Goal: Information Seeking & Learning: Learn about a topic

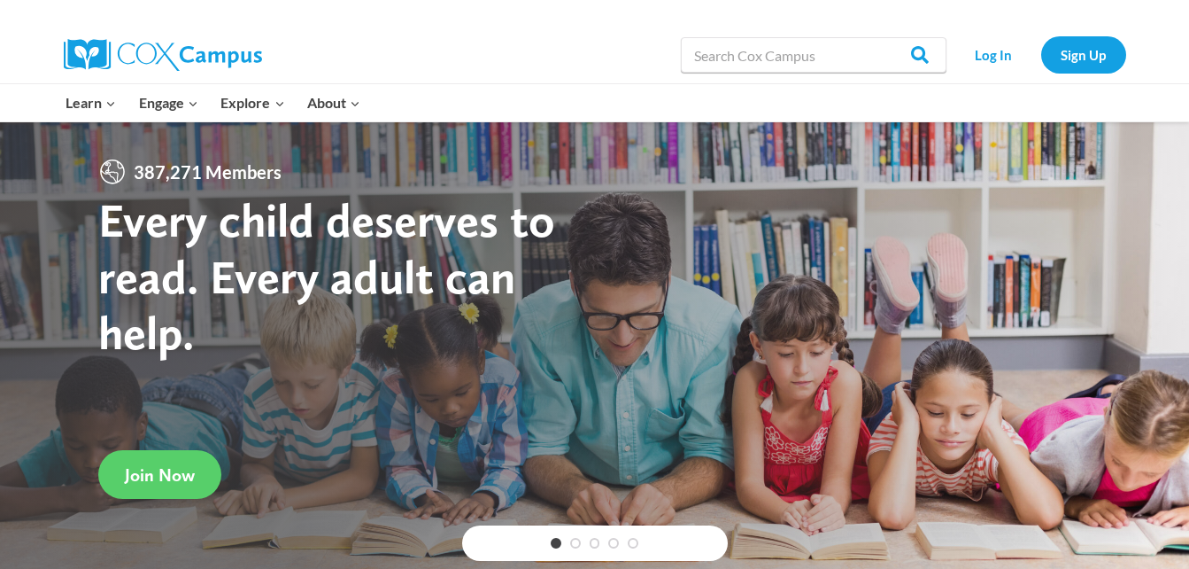
click at [1000, 61] on link "Log In" at bounding box center [993, 54] width 77 height 36
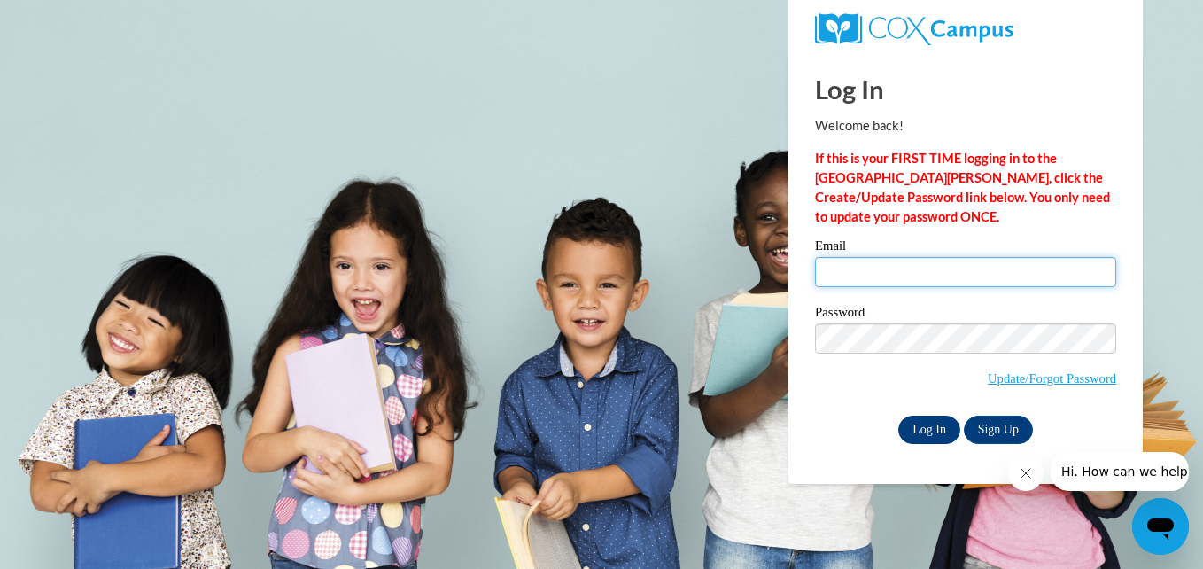
type input "Jazzmined045@gmail.com"
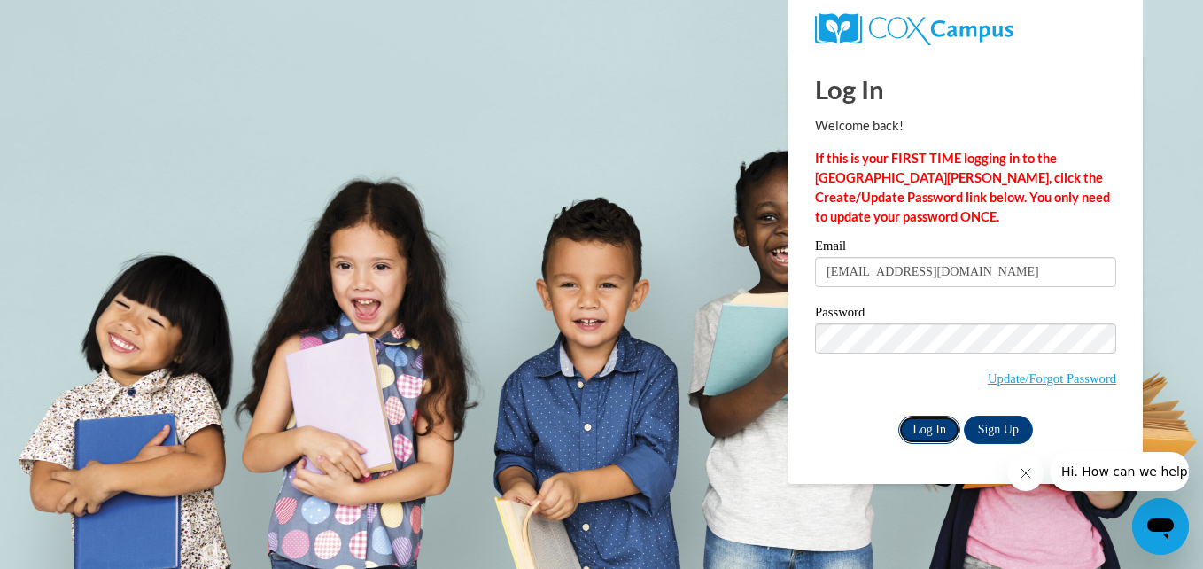
click at [926, 423] on input "Log In" at bounding box center [929, 429] width 62 height 28
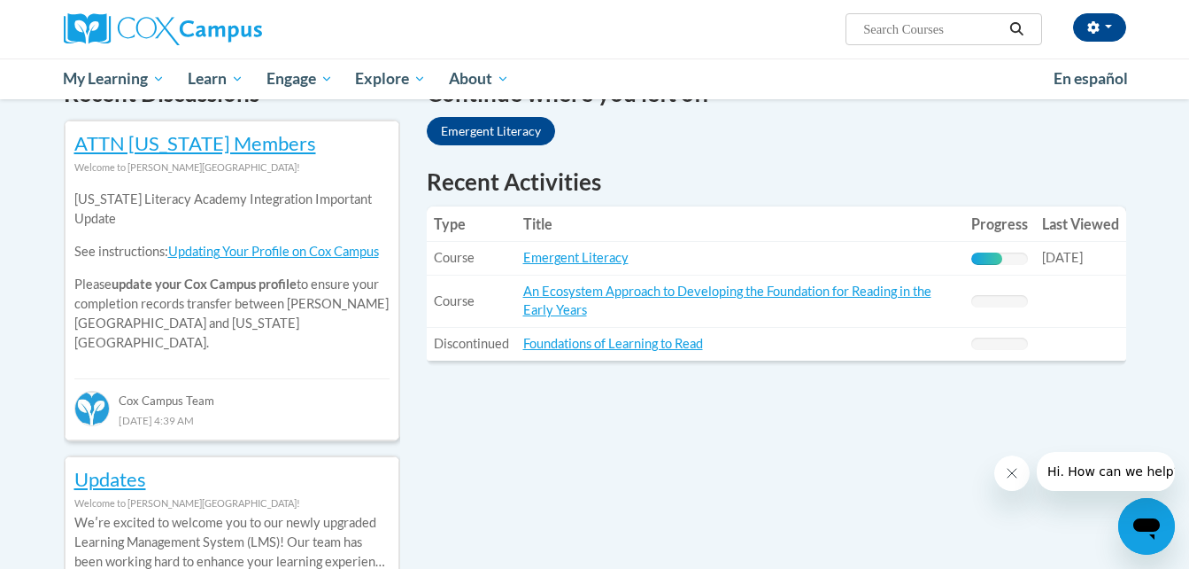
scroll to position [545, 0]
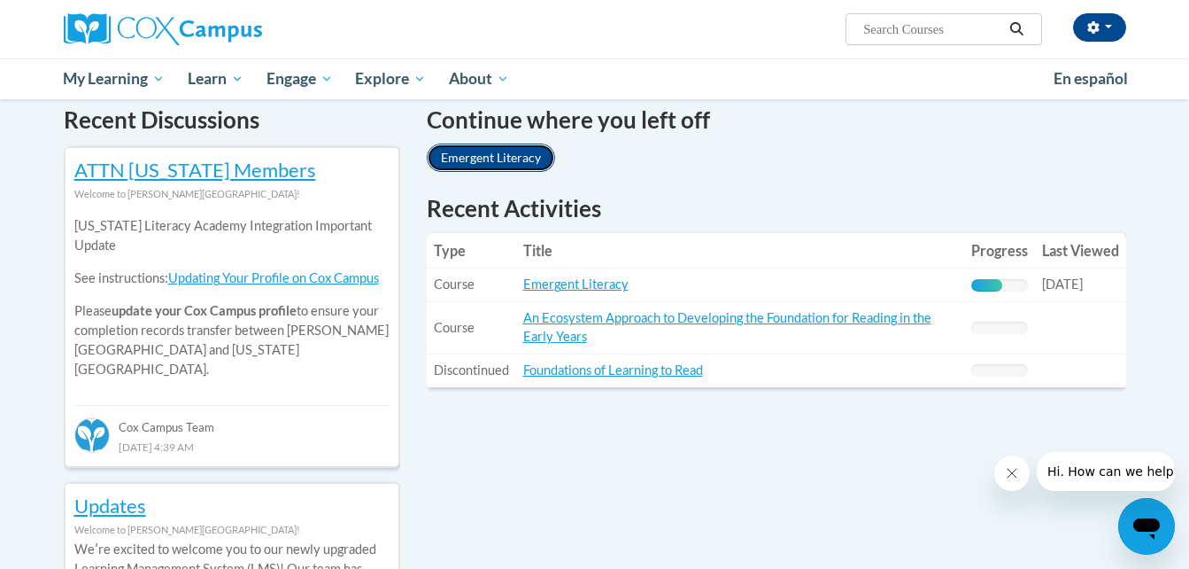
click at [491, 165] on link "Emergent Literacy" at bounding box center [491, 157] width 128 height 28
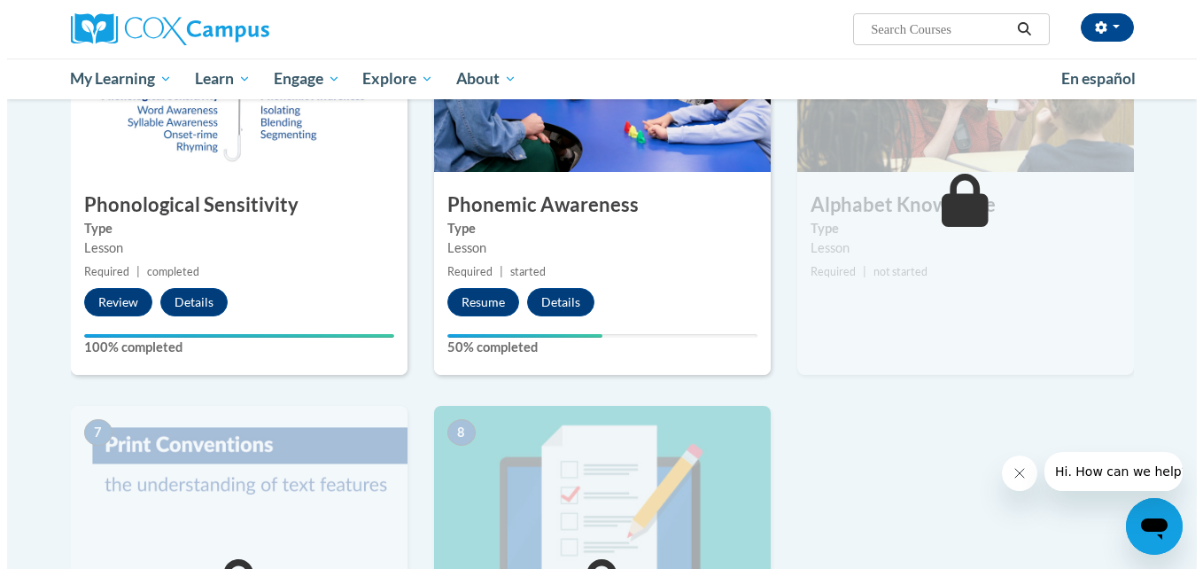
scroll to position [902, 0]
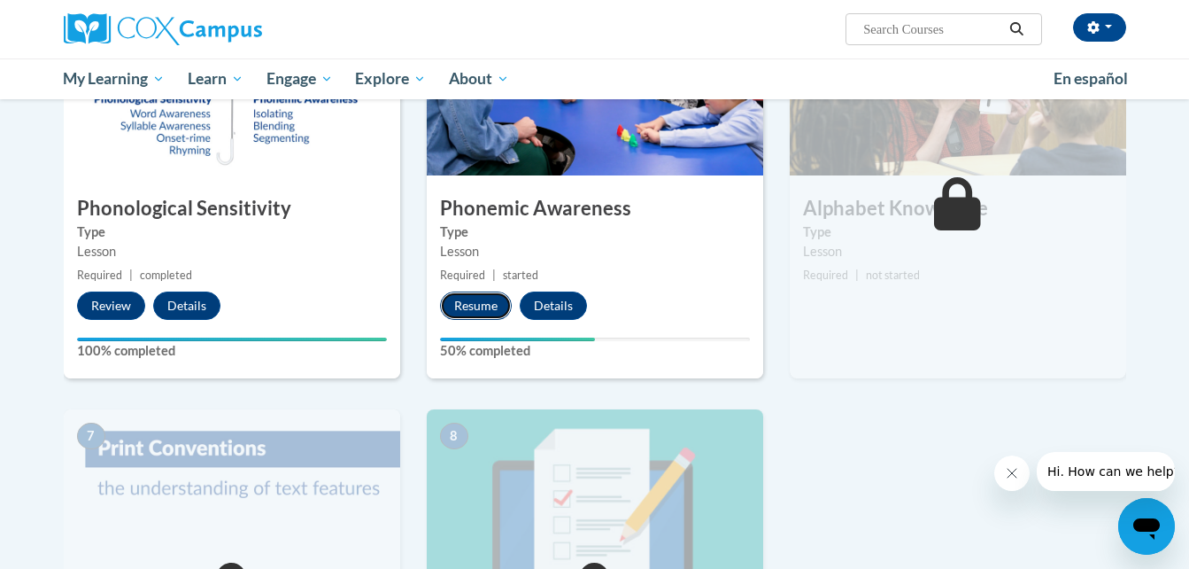
click at [451, 300] on button "Resume" at bounding box center [476, 305] width 72 height 28
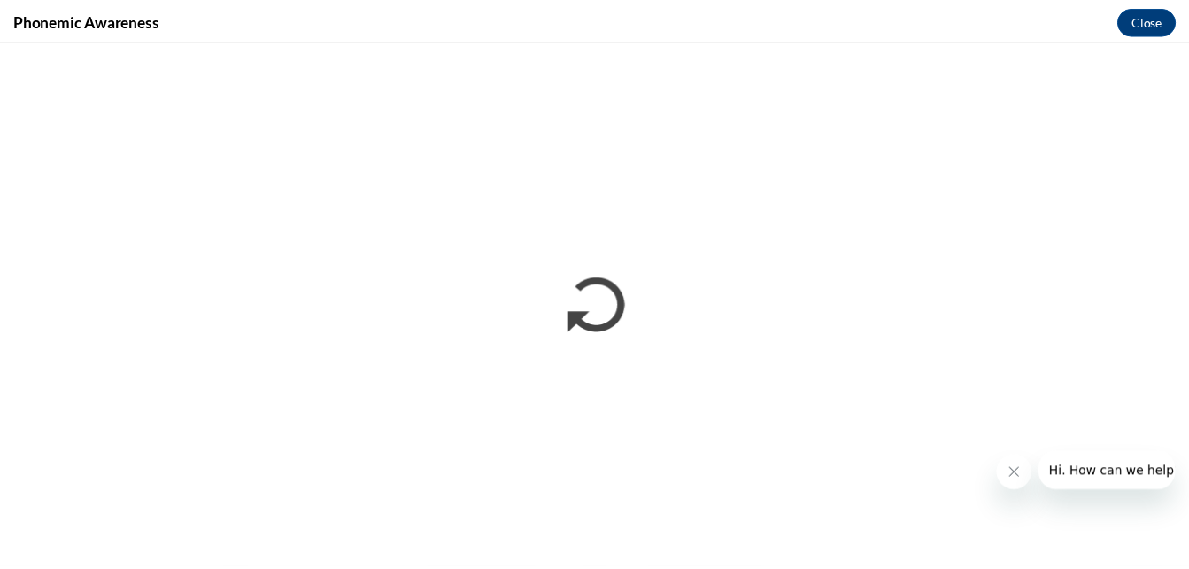
scroll to position [0, 0]
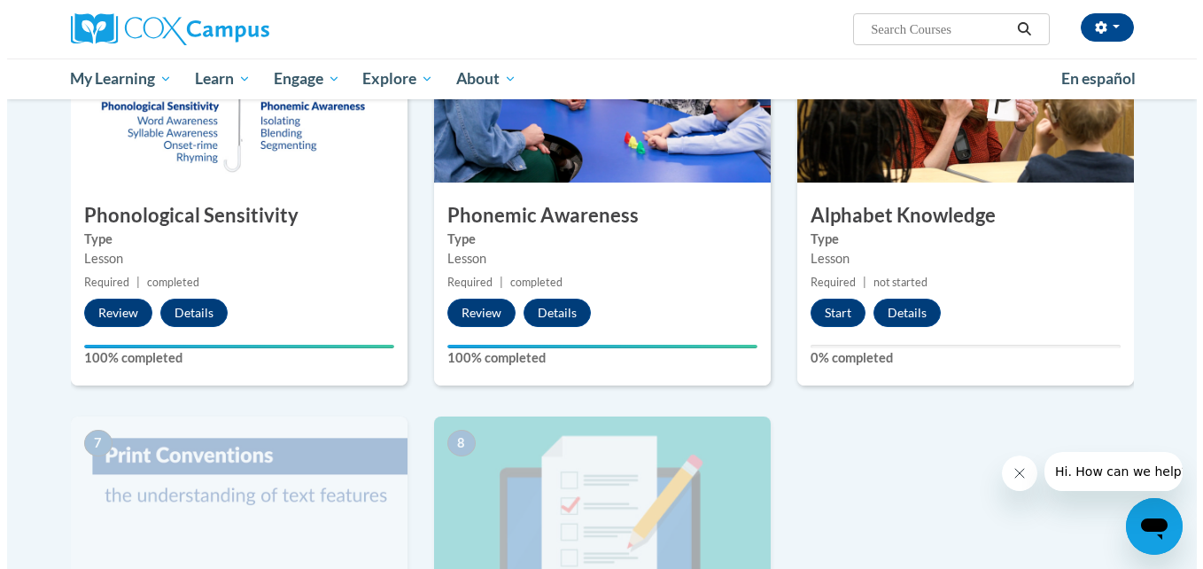
scroll to position [867, 0]
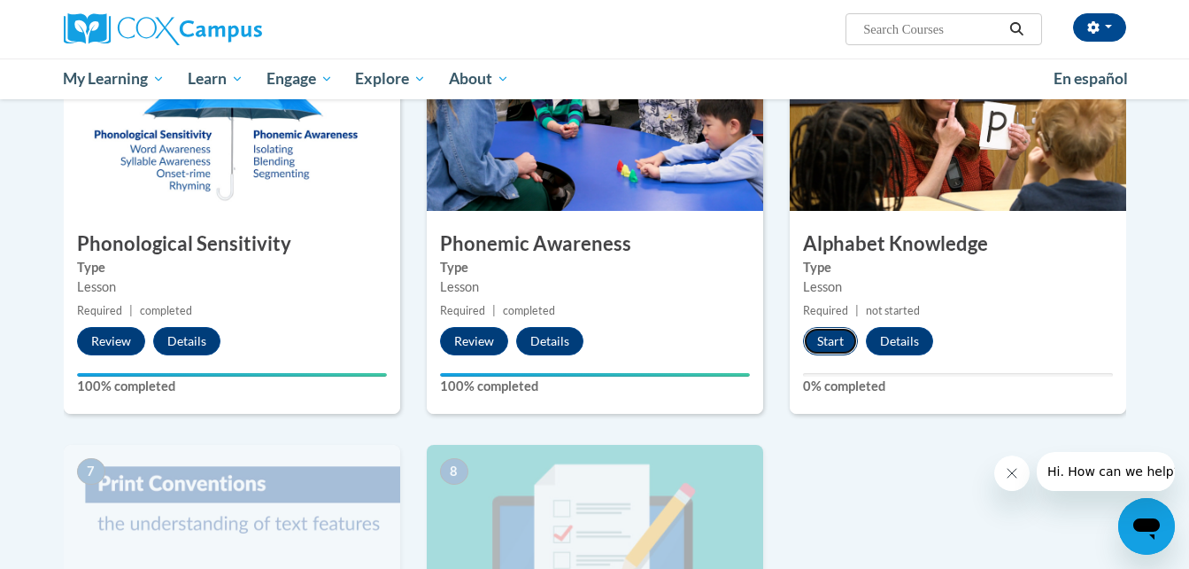
click at [823, 337] on button "Start" at bounding box center [830, 341] width 55 height 28
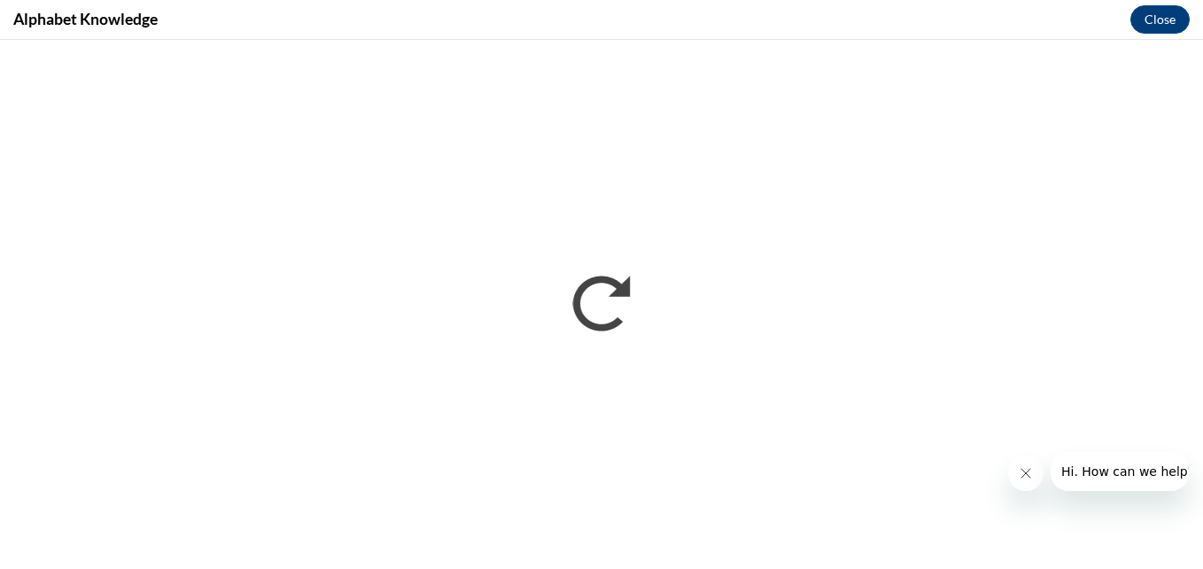
scroll to position [0, 0]
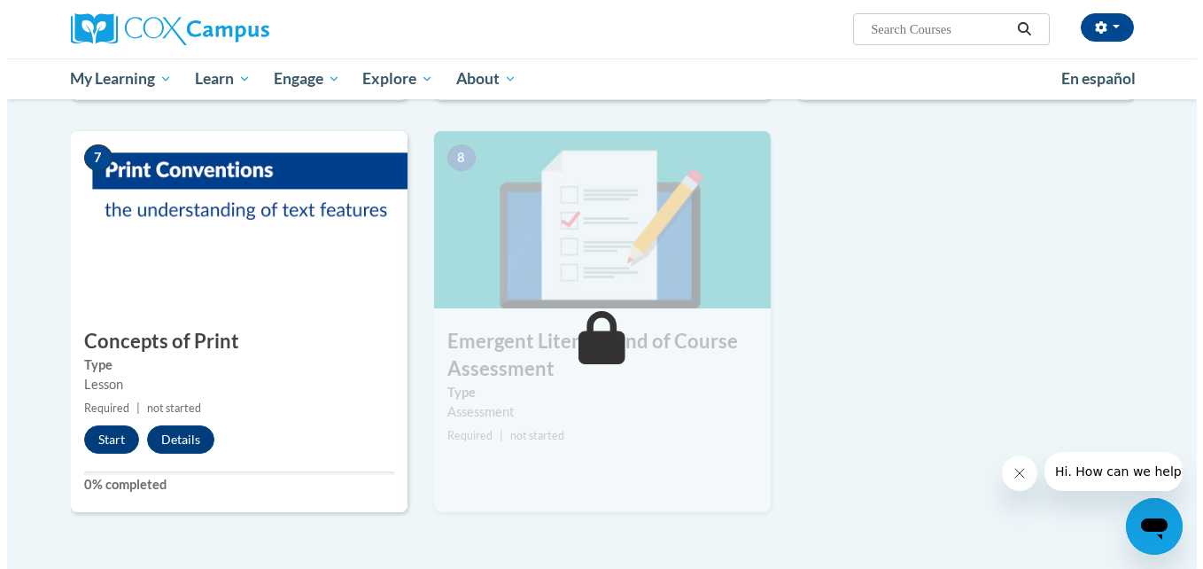
scroll to position [1191, 0]
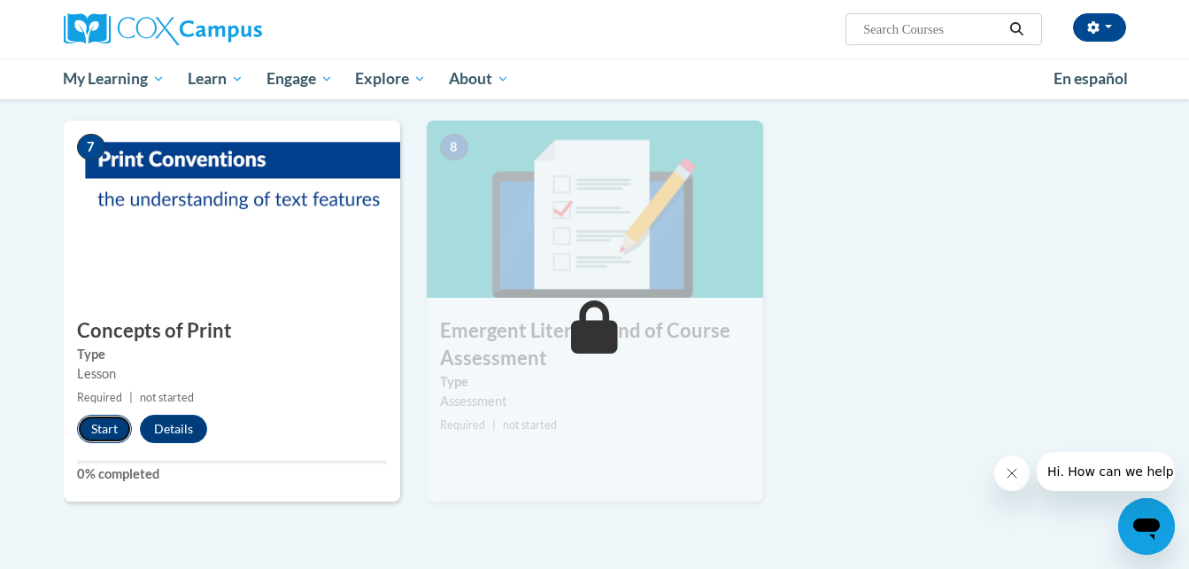
click at [103, 425] on button "Start" at bounding box center [104, 428] width 55 height 28
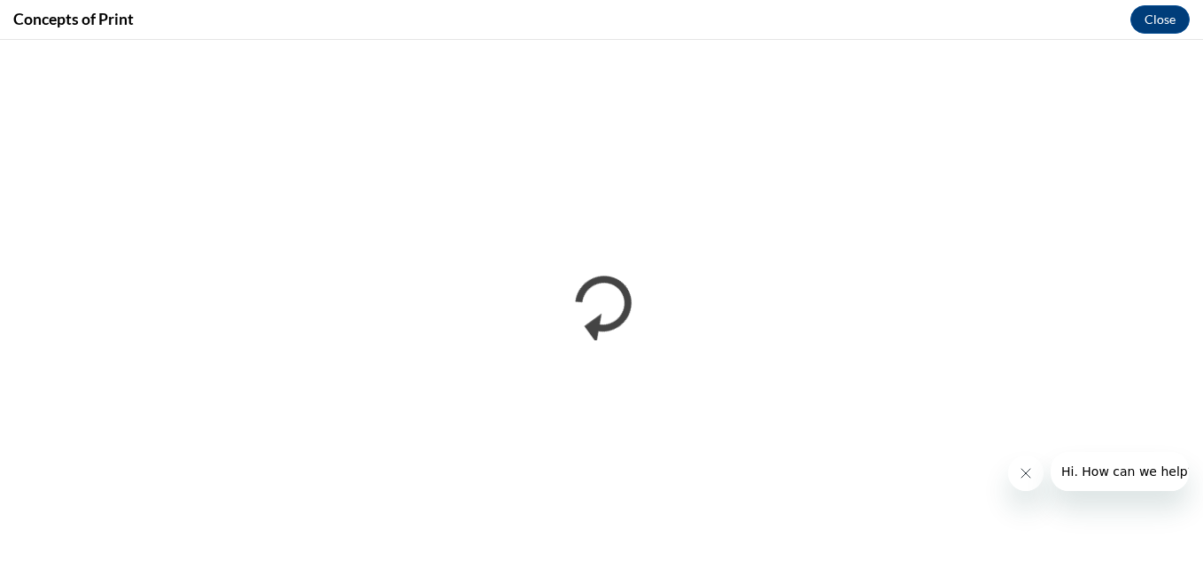
scroll to position [0, 0]
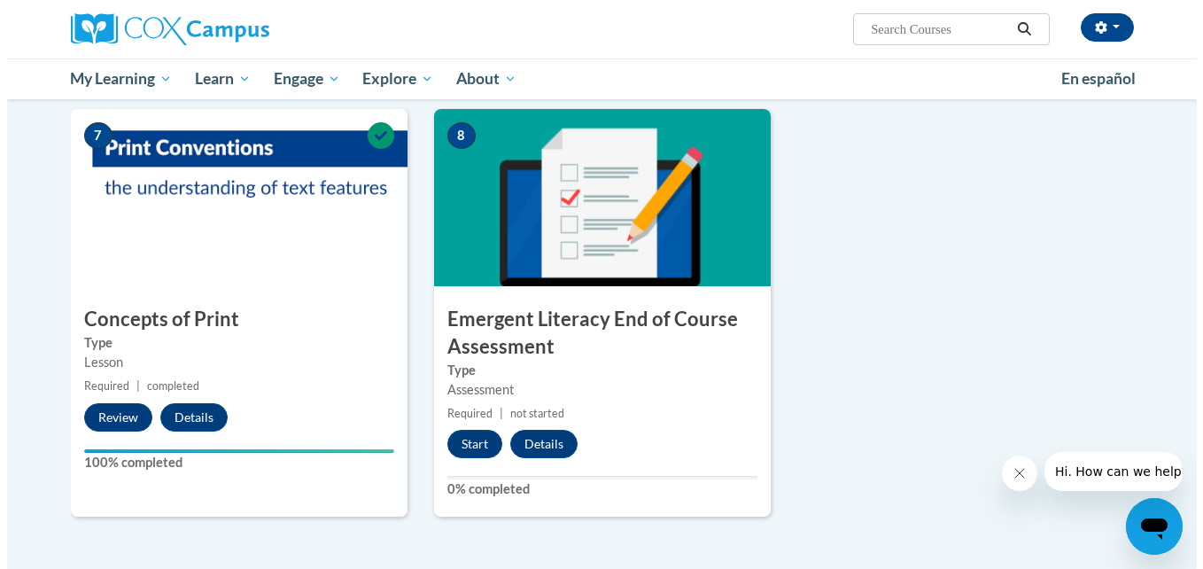
scroll to position [1188, 0]
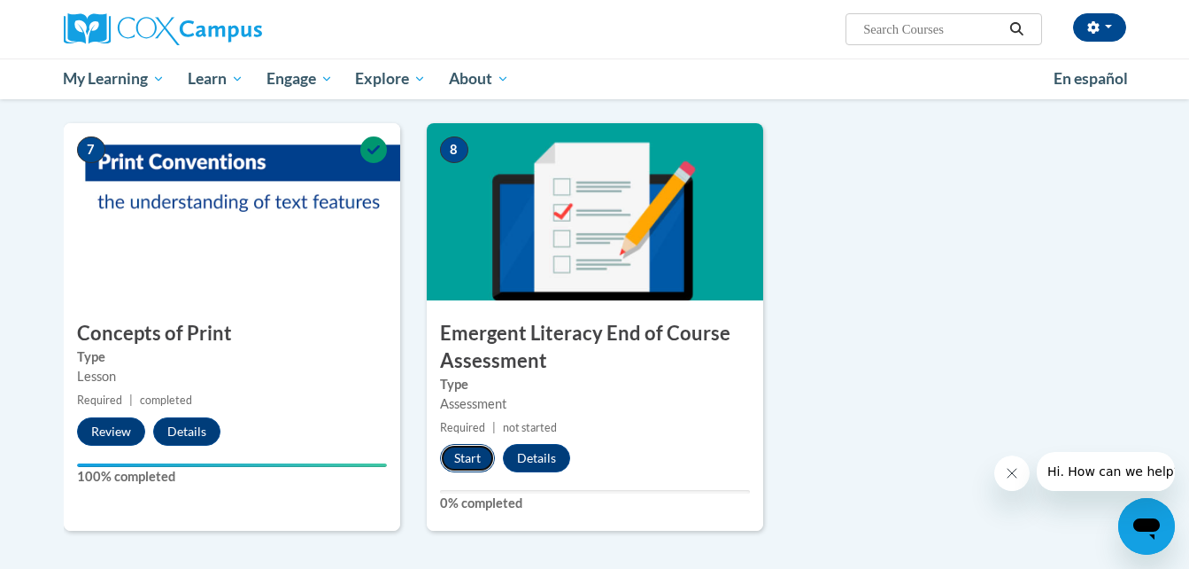
click at [461, 457] on button "Start" at bounding box center [467, 458] width 55 height 28
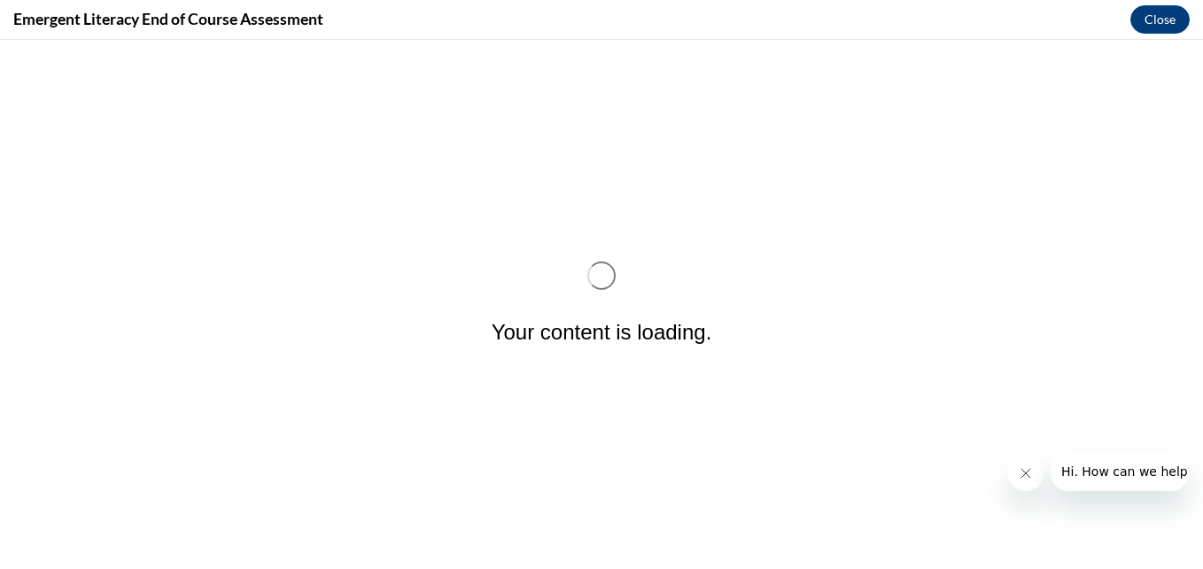
scroll to position [0, 0]
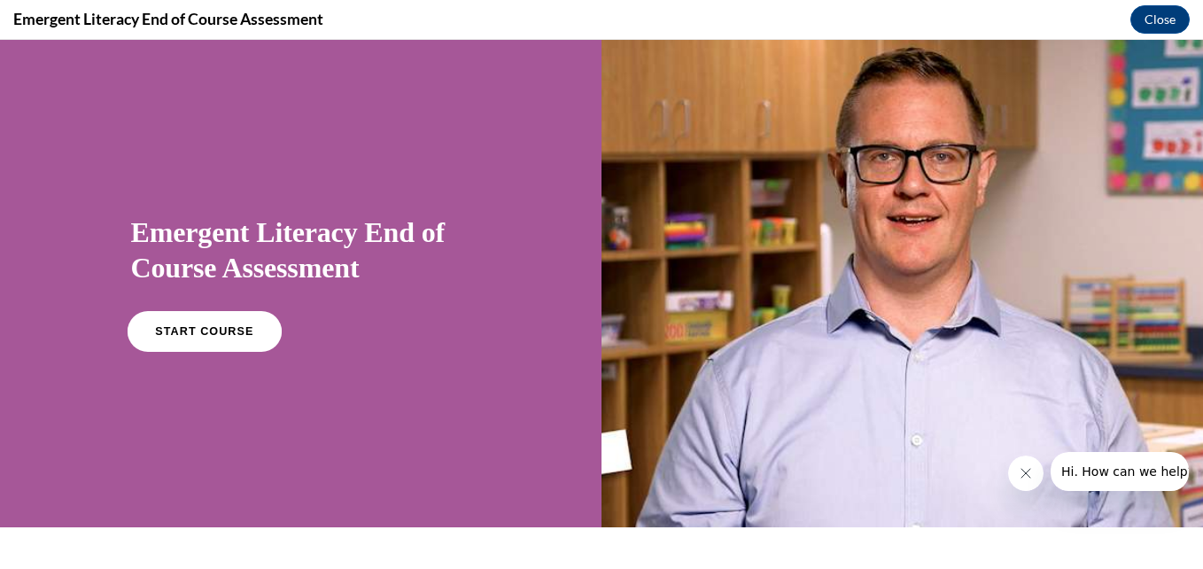
click at [213, 331] on span "START COURSE" at bounding box center [204, 331] width 98 height 13
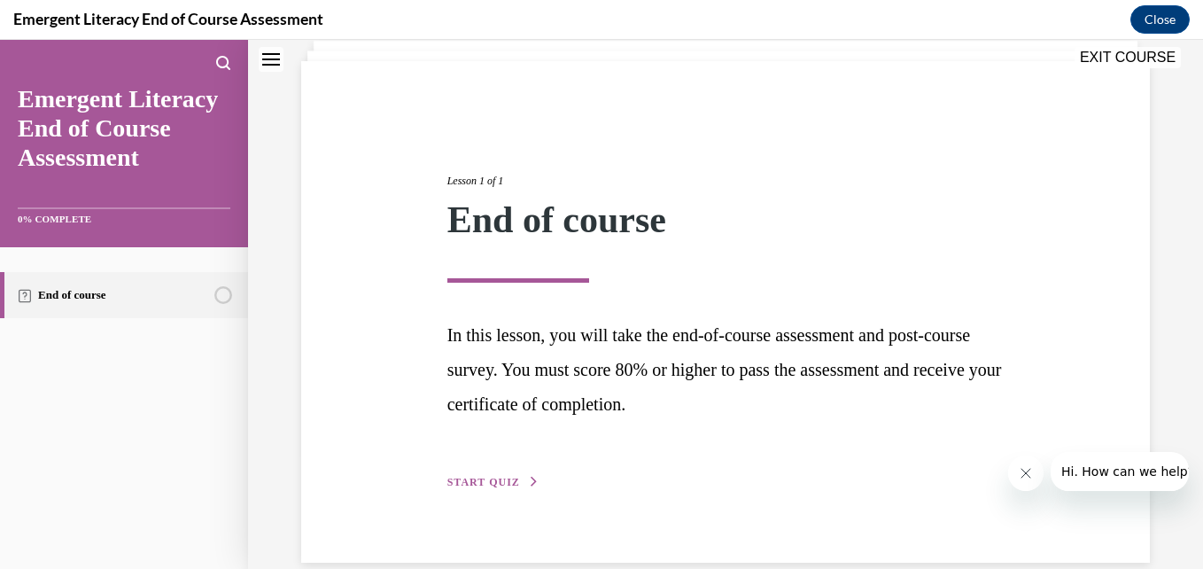
scroll to position [143, 0]
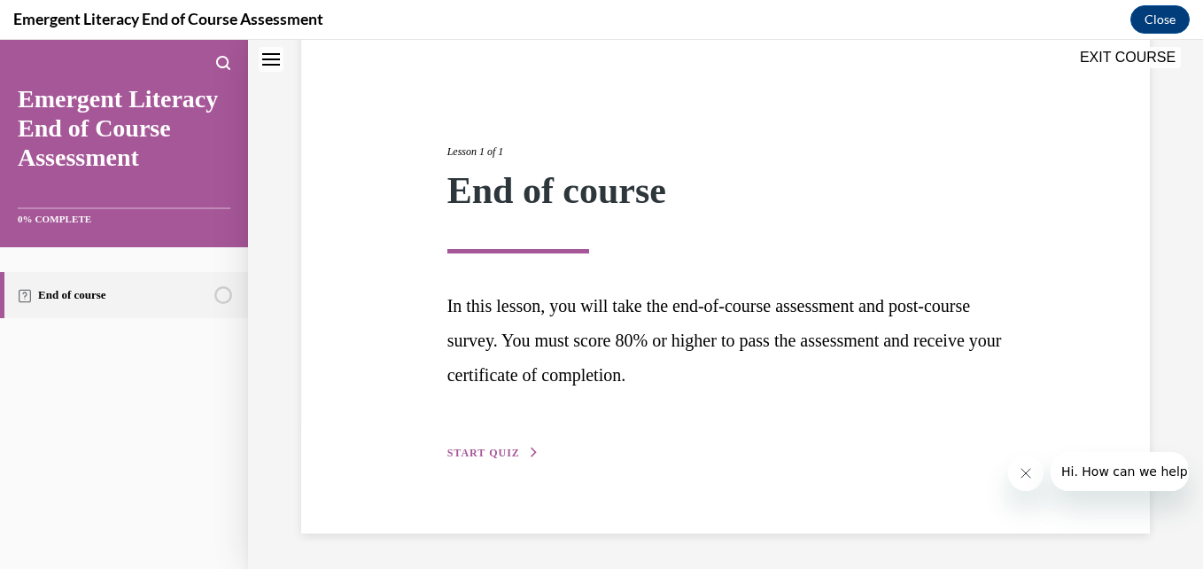
click at [487, 453] on span "START QUIZ" at bounding box center [483, 452] width 73 height 12
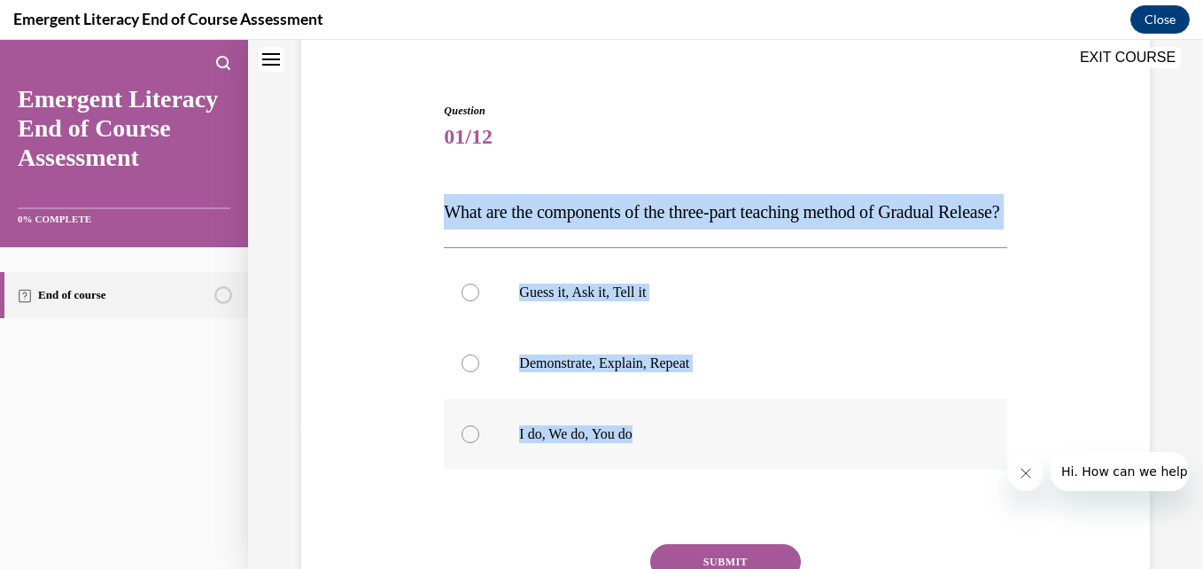
drag, startPoint x: 444, startPoint y: 204, endPoint x: 655, endPoint y: 462, distance: 334.1
click at [655, 462] on div "Question 01/12 What are the components of the three-part teaching method of Gra…" at bounding box center [725, 396] width 562 height 586
copy div "What are the components of the three-part teaching method of Gradual Release? G…"
click at [465, 443] on div at bounding box center [470, 434] width 18 height 18
click at [465, 443] on input "I do, We do, You do" at bounding box center [470, 434] width 18 height 18
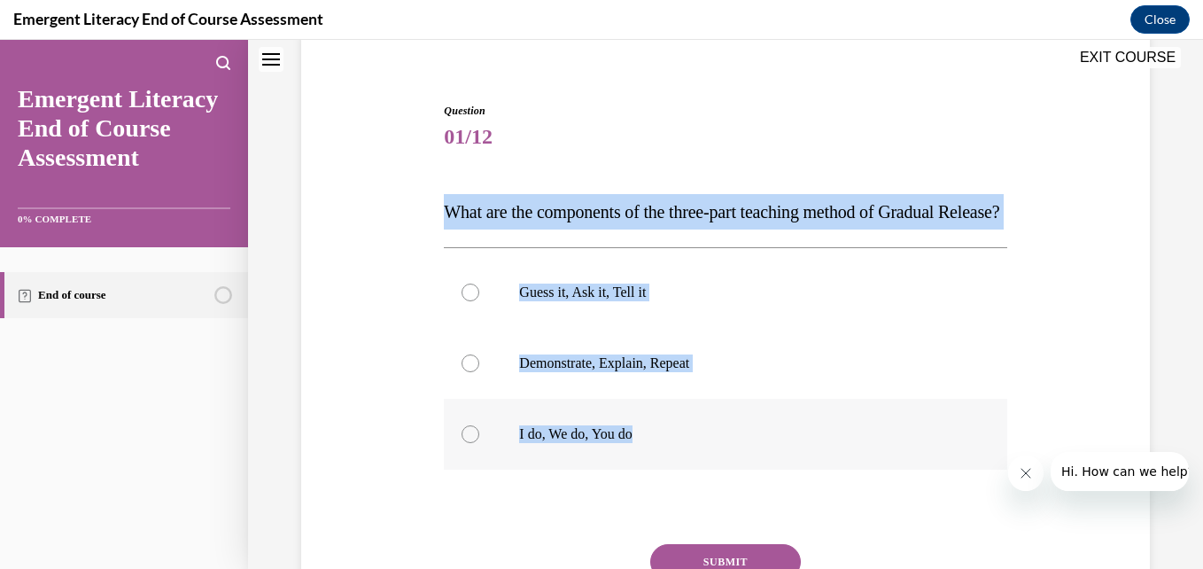
radio input "true"
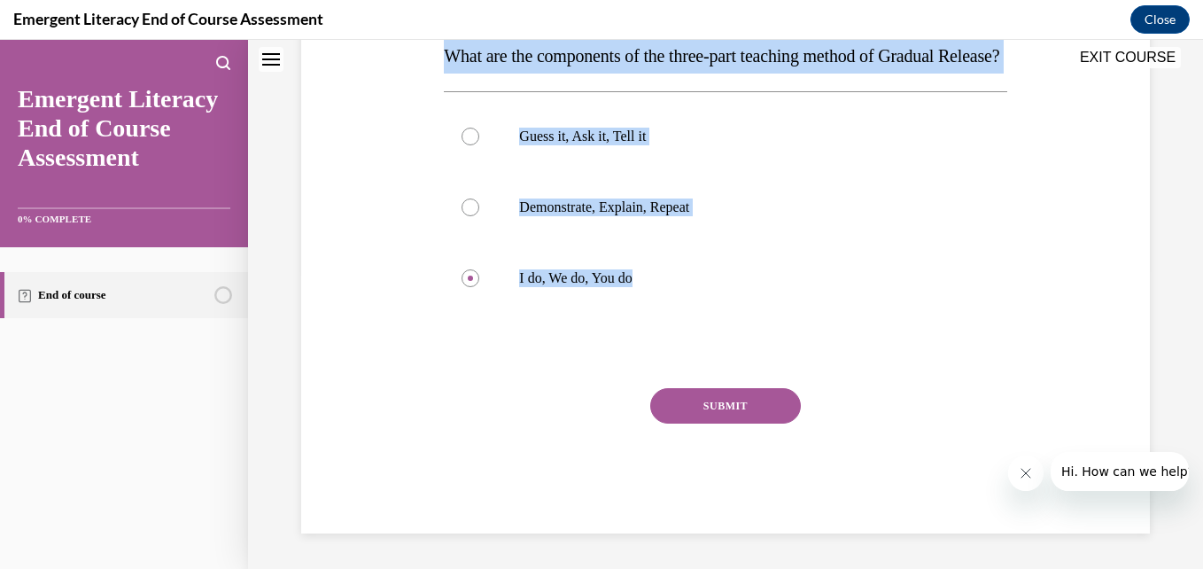
scroll to position [335, 0]
click at [705, 414] on button "SUBMIT" at bounding box center [725, 405] width 151 height 35
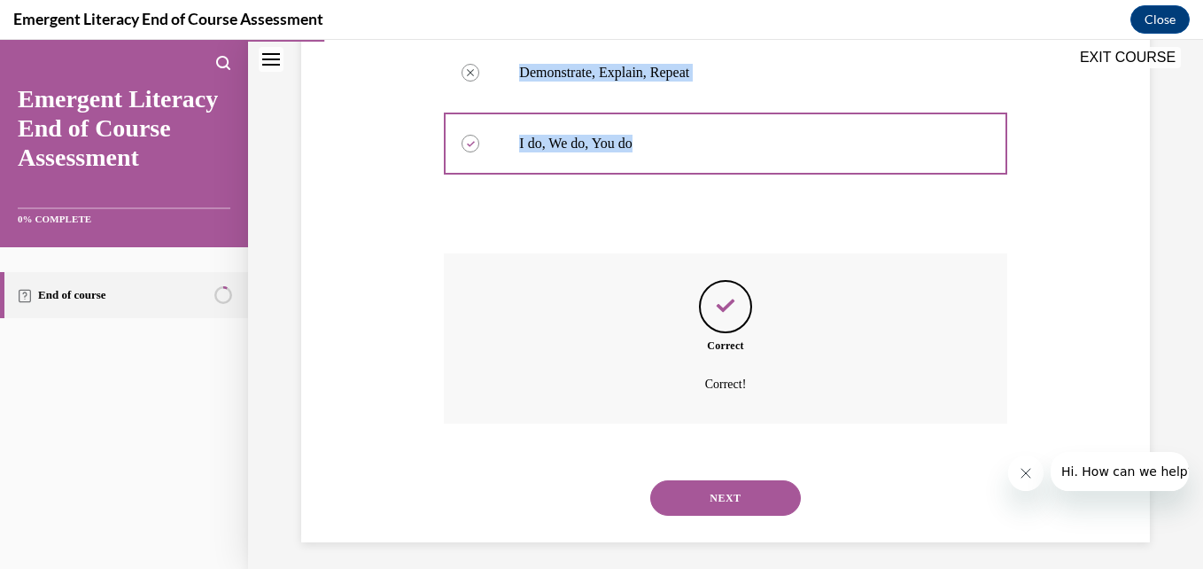
scroll to position [478, 0]
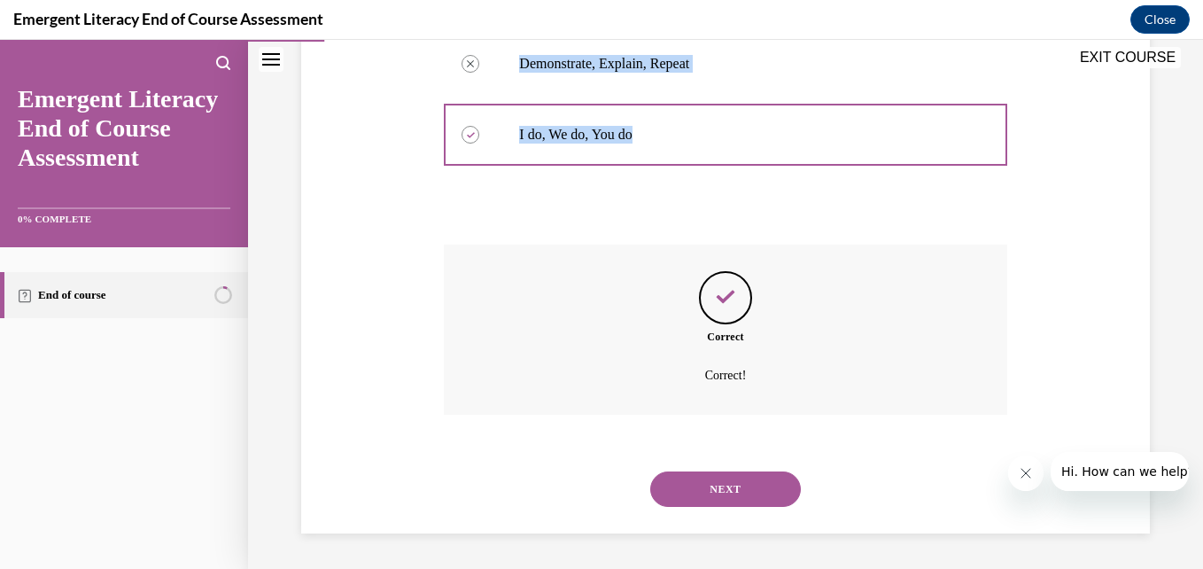
click at [705, 493] on button "NEXT" at bounding box center [725, 488] width 151 height 35
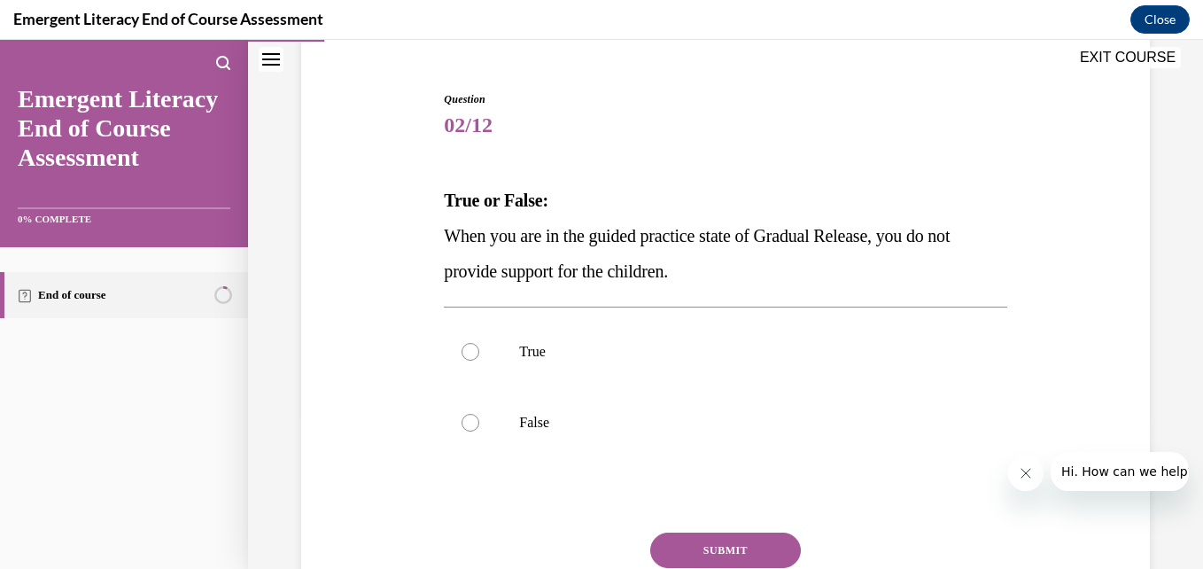
scroll to position [167, 0]
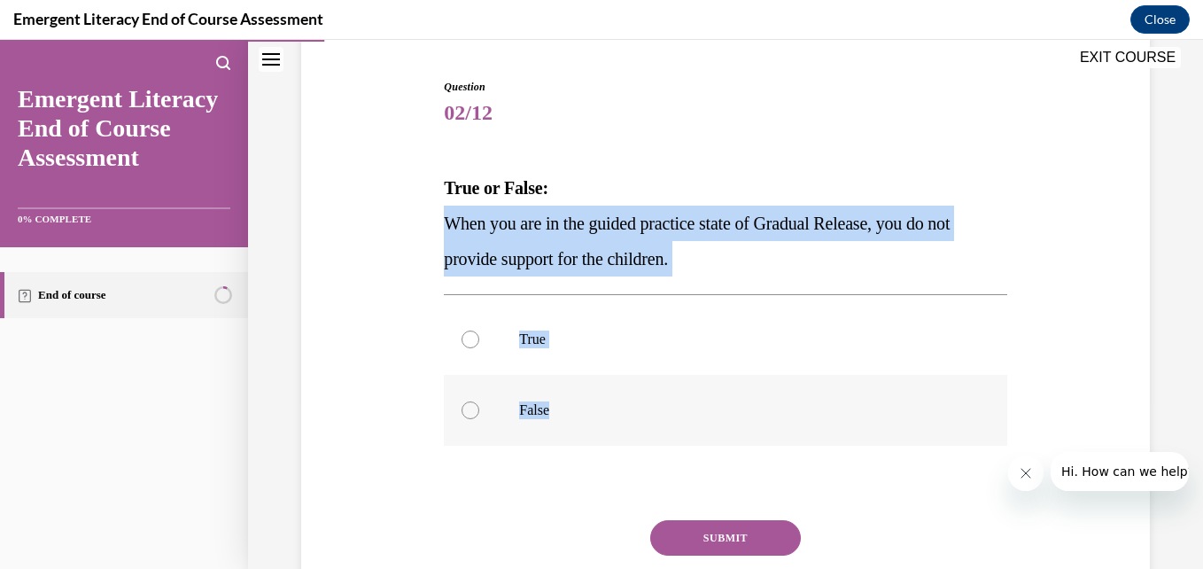
drag, startPoint x: 444, startPoint y: 218, endPoint x: 657, endPoint y: 398, distance: 279.6
click at [657, 398] on div "Question 02/12 True or False: When you are in the guided practice state of Grad…" at bounding box center [725, 372] width 562 height 586
copy div "When you are in the guided practice state of Gradual Release, you do not provid…"
click at [464, 413] on div at bounding box center [470, 410] width 18 height 18
click at [464, 413] on input "False" at bounding box center [470, 410] width 18 height 18
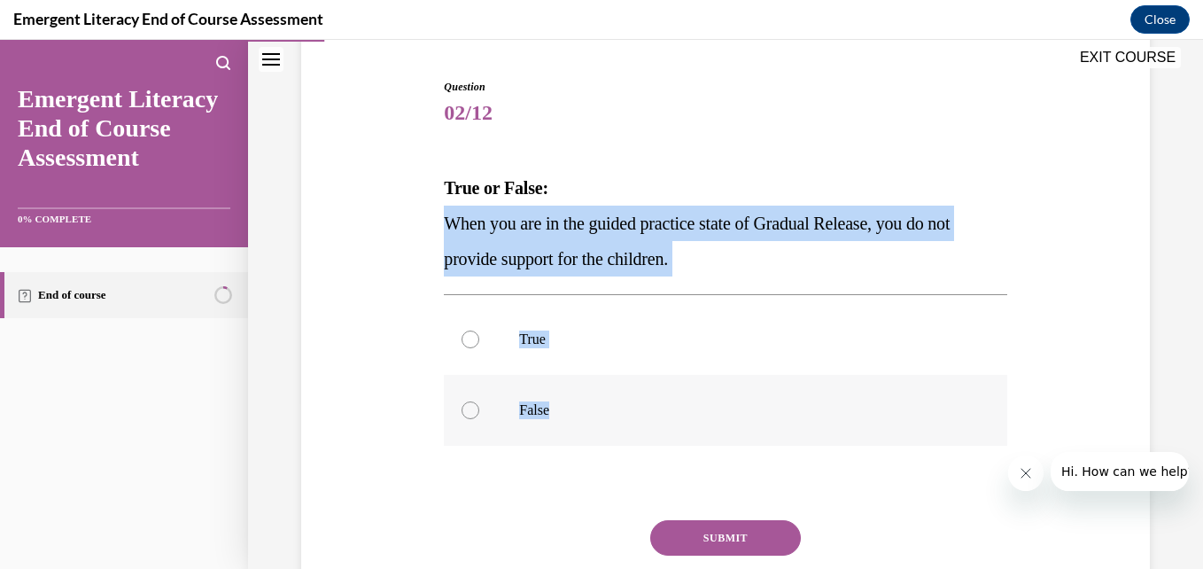
radio input "true"
click at [734, 531] on button "SUBMIT" at bounding box center [725, 537] width 151 height 35
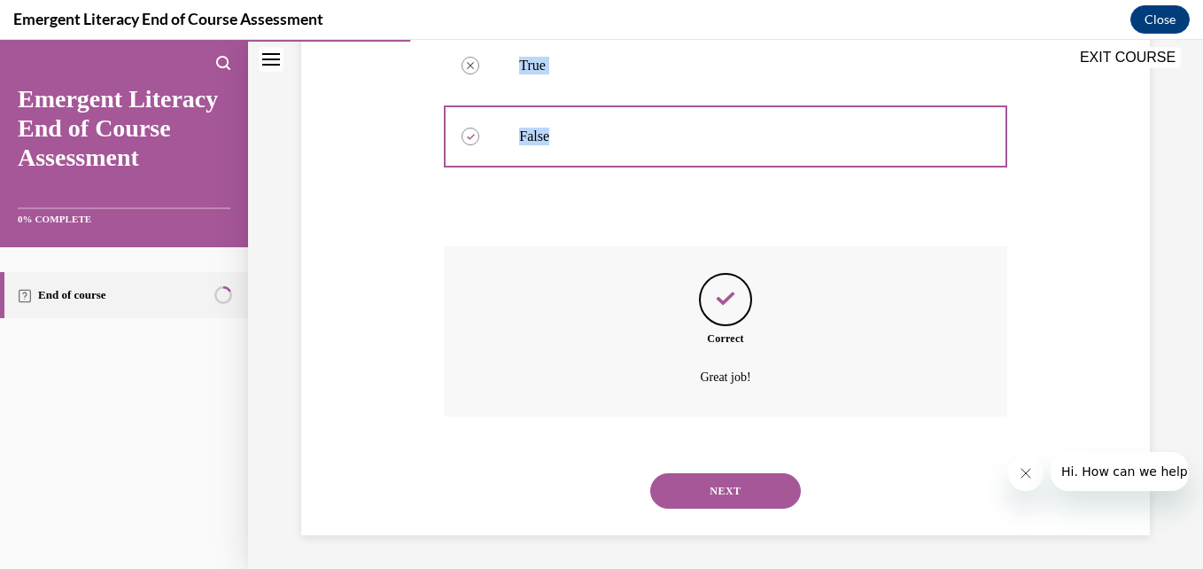
scroll to position [443, 0]
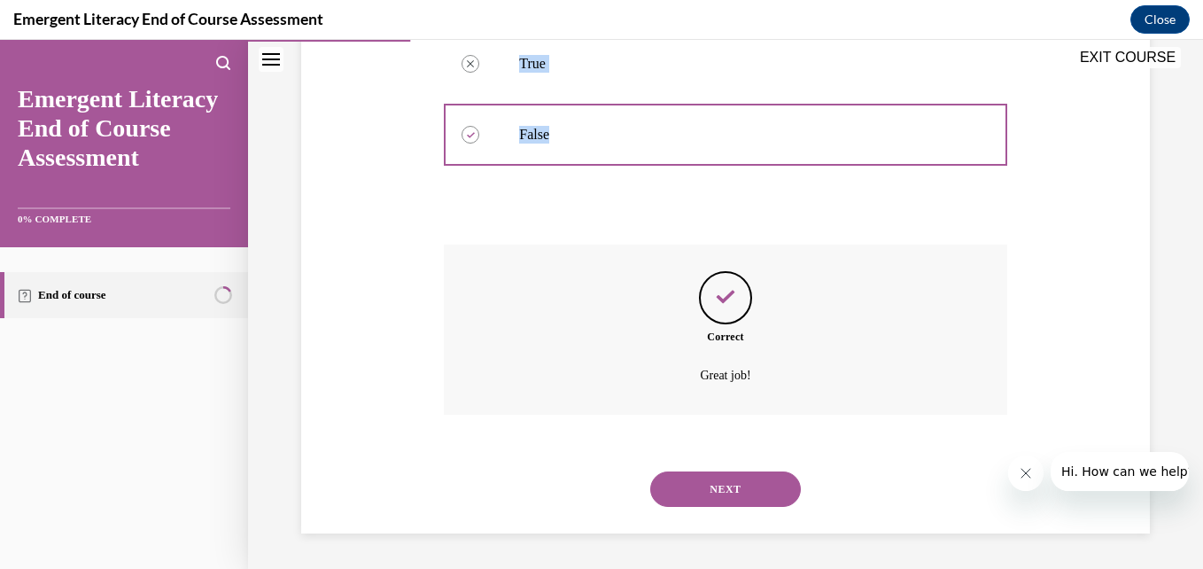
click at [746, 491] on button "NEXT" at bounding box center [725, 488] width 151 height 35
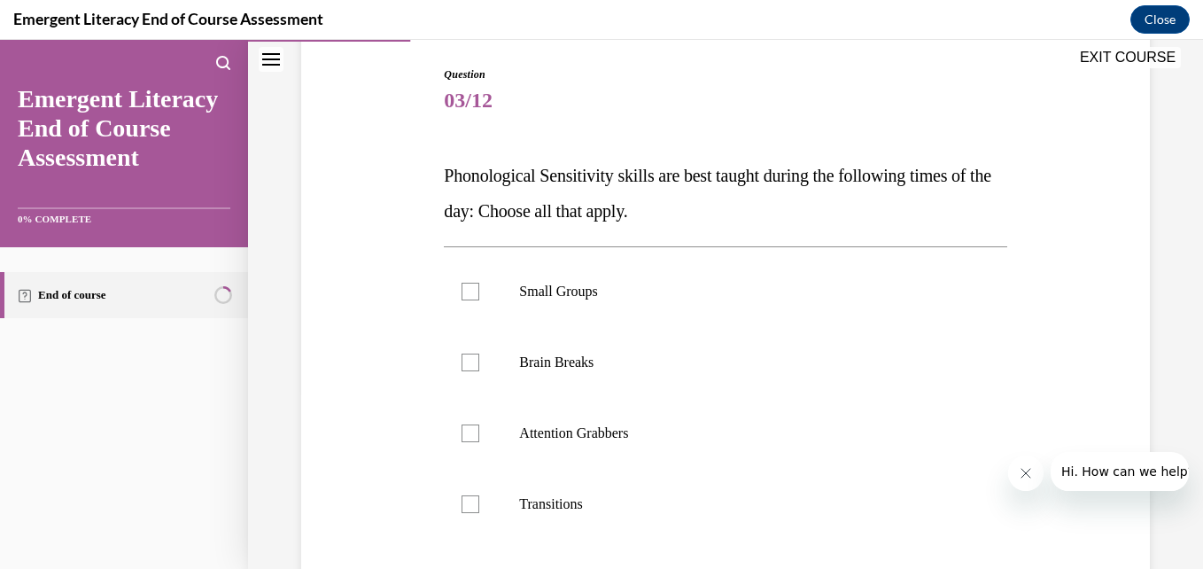
scroll to position [183, 0]
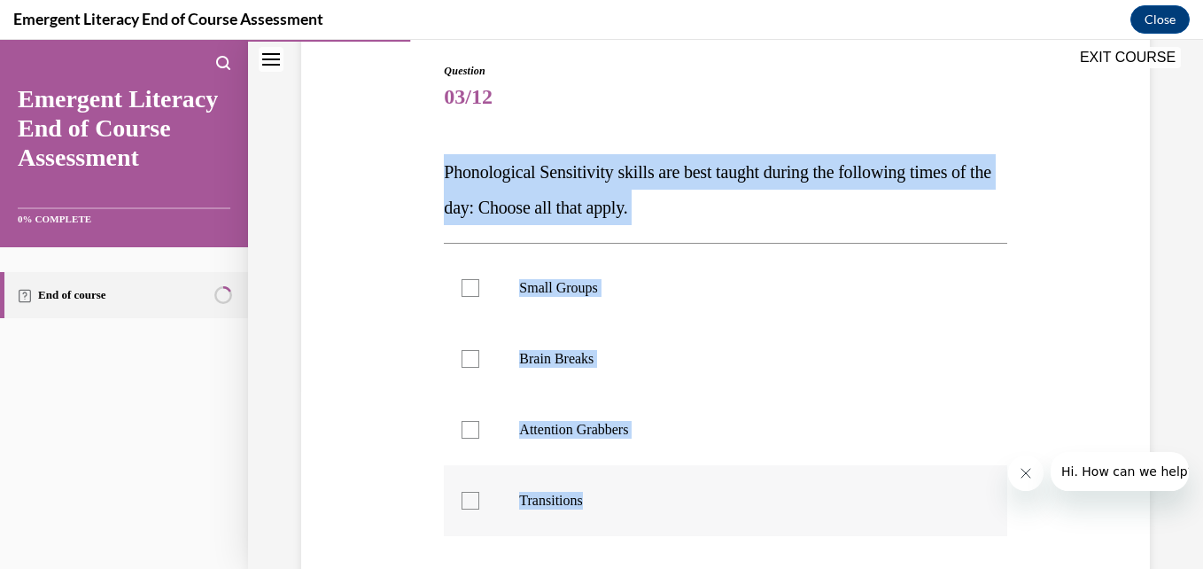
drag, startPoint x: 442, startPoint y: 167, endPoint x: 709, endPoint y: 509, distance: 434.0
click at [709, 509] on div "Question 03/12 Phonological Sensitivity skills are best taught during the follo…" at bounding box center [725, 409] width 562 height 692
copy div "Phonological Sensitivity skills are best taught during the following times of t…"
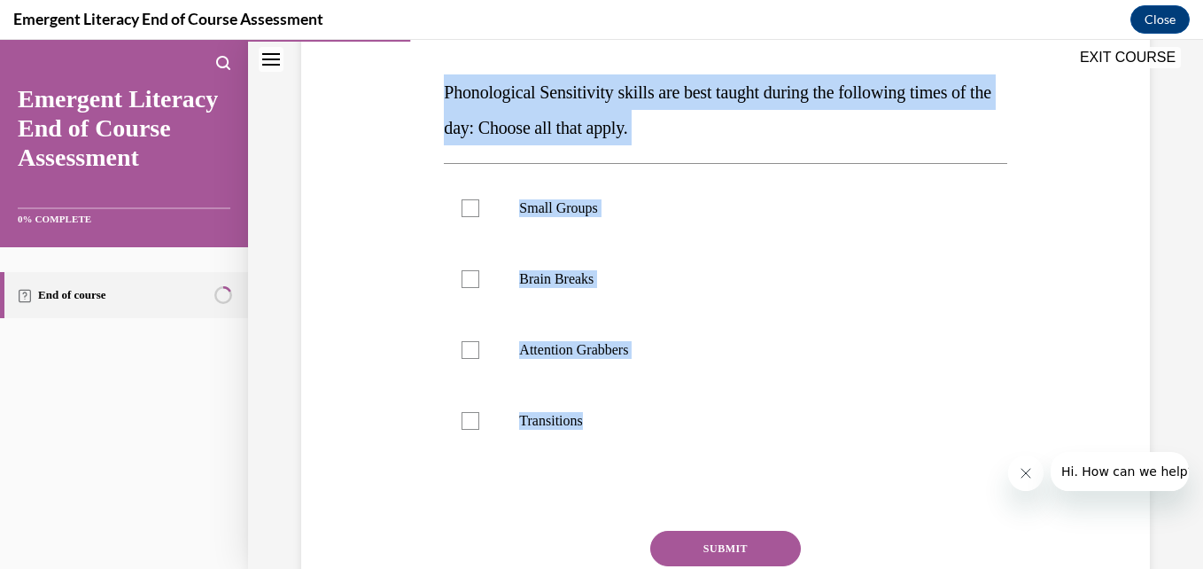
scroll to position [254, 0]
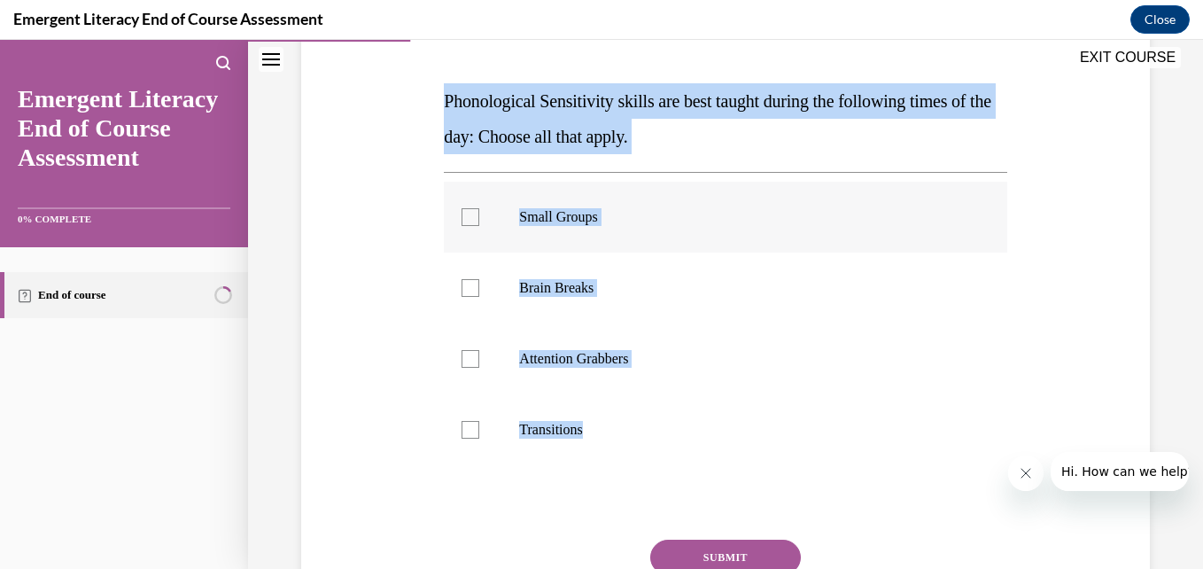
click at [464, 217] on div at bounding box center [470, 217] width 18 height 18
click at [464, 217] on input "Small Groups" at bounding box center [470, 217] width 18 height 18
checkbox input "true"
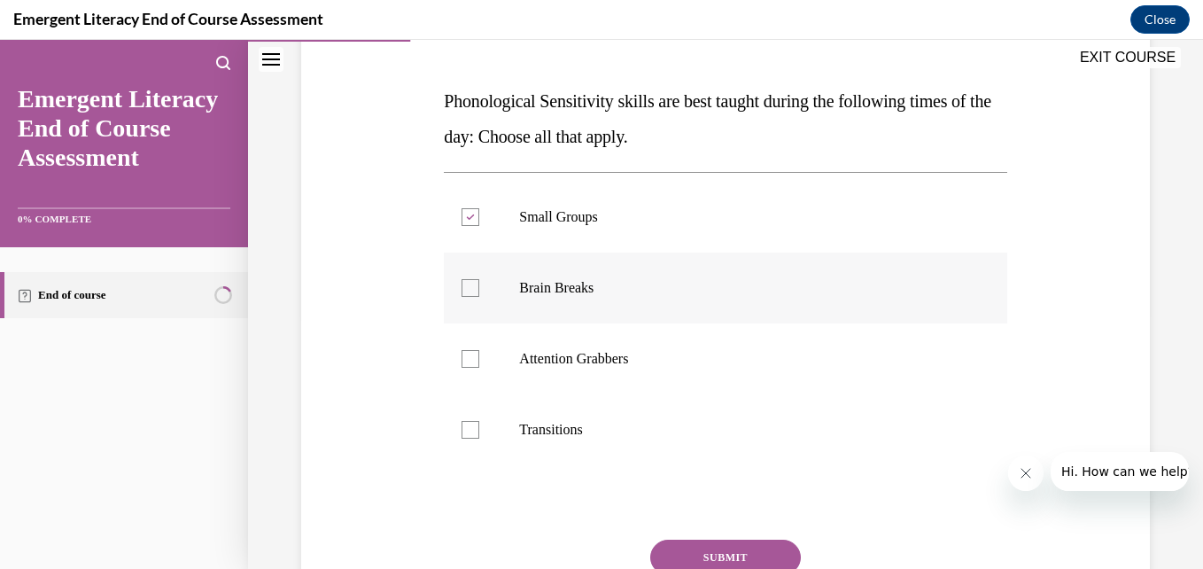
click at [472, 282] on div at bounding box center [470, 288] width 18 height 18
click at [472, 282] on input "Brain Breaks" at bounding box center [470, 288] width 18 height 18
checkbox input "true"
click at [468, 352] on div at bounding box center [470, 359] width 18 height 18
click at [468, 352] on input "Attention Grabbers" at bounding box center [470, 359] width 18 height 18
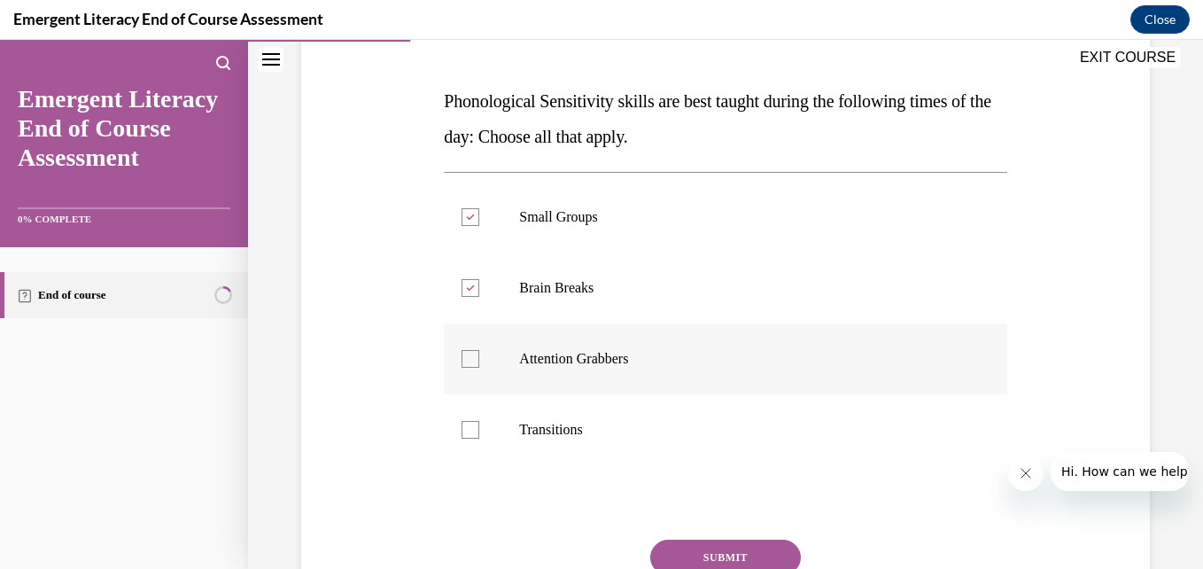
checkbox input "true"
click at [473, 422] on div at bounding box center [470, 430] width 18 height 18
click at [473, 422] on input "Transitions" at bounding box center [470, 430] width 18 height 18
checkbox input "true"
click at [674, 541] on button "SUBMIT" at bounding box center [725, 556] width 151 height 35
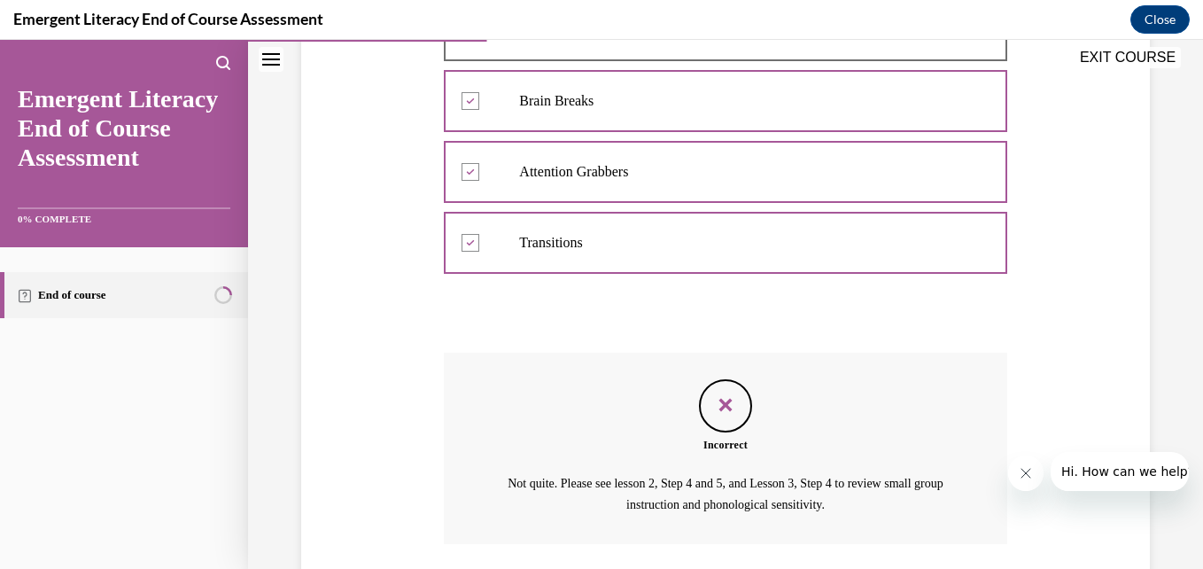
scroll to position [570, 0]
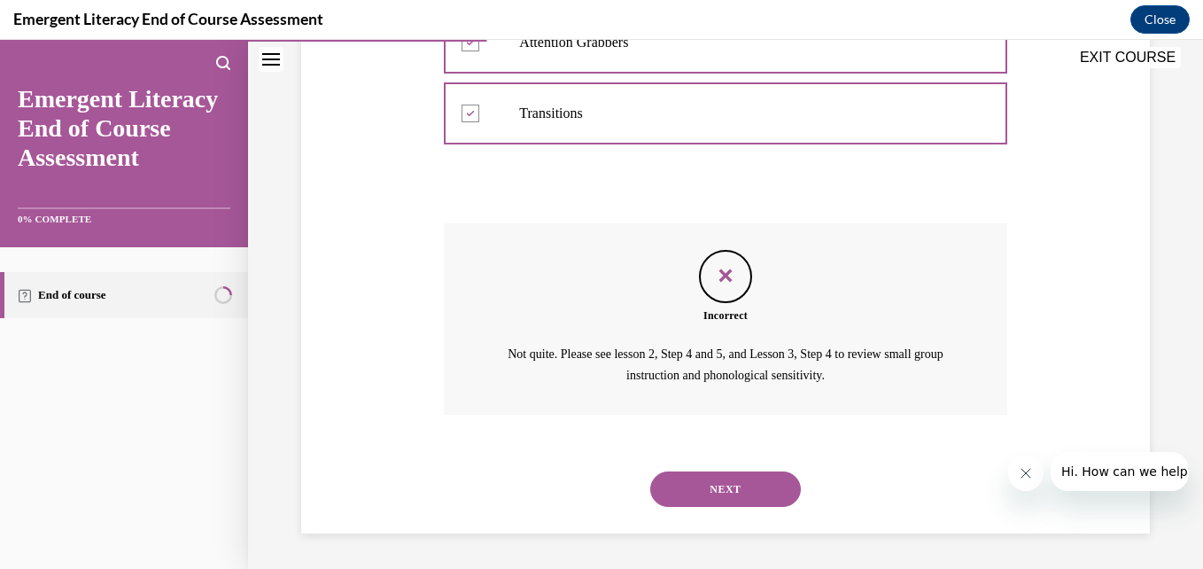
click at [744, 493] on button "NEXT" at bounding box center [725, 488] width 151 height 35
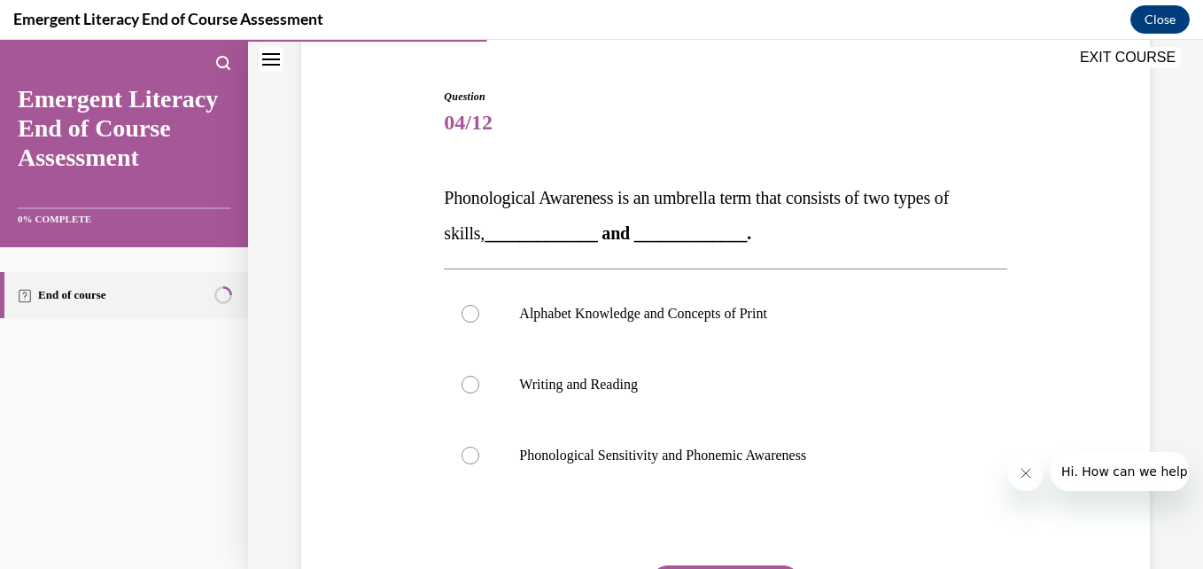
scroll to position [164, 0]
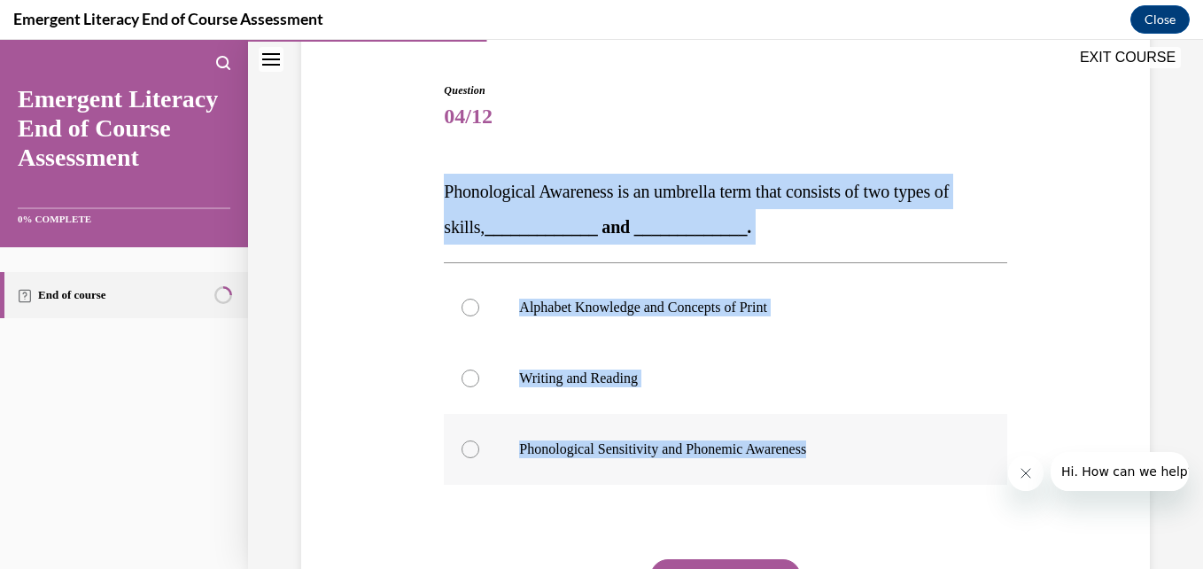
drag, startPoint x: 440, startPoint y: 188, endPoint x: 987, endPoint y: 446, distance: 605.3
click at [987, 446] on div "Question 04/12 Phonological Awareness is an umbrella term that consists of two …" at bounding box center [724, 380] width 571 height 648
copy div "Phonological Awareness is an umbrella term that consists of two types of skills…"
click at [472, 446] on div at bounding box center [470, 449] width 18 height 18
click at [472, 446] on input "Phonological Sensitivity and Phonemic Awareness" at bounding box center [470, 449] width 18 height 18
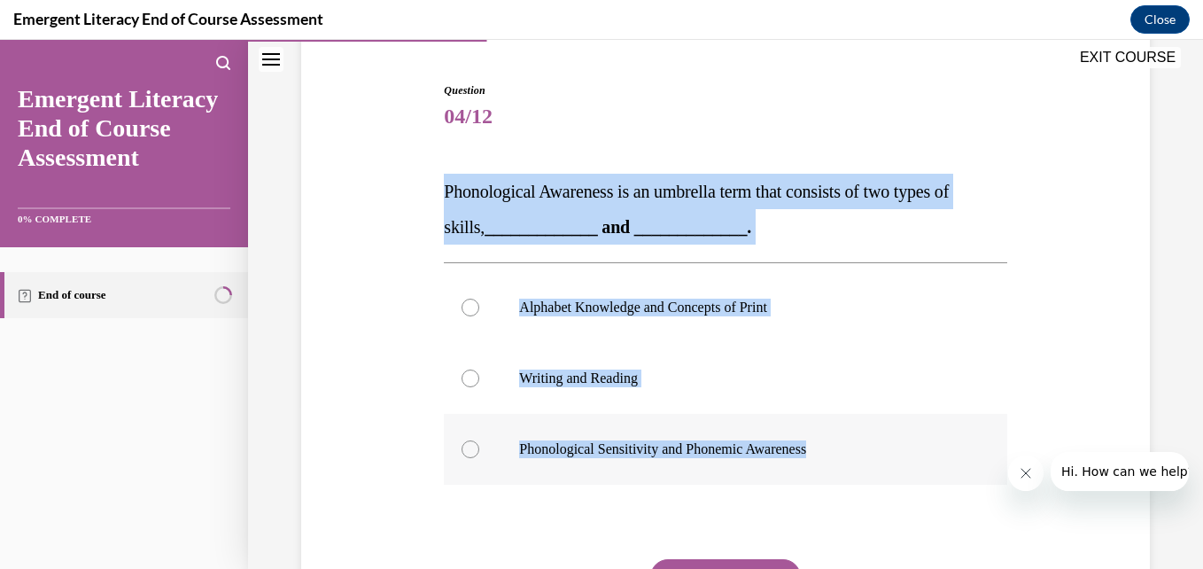
radio input "true"
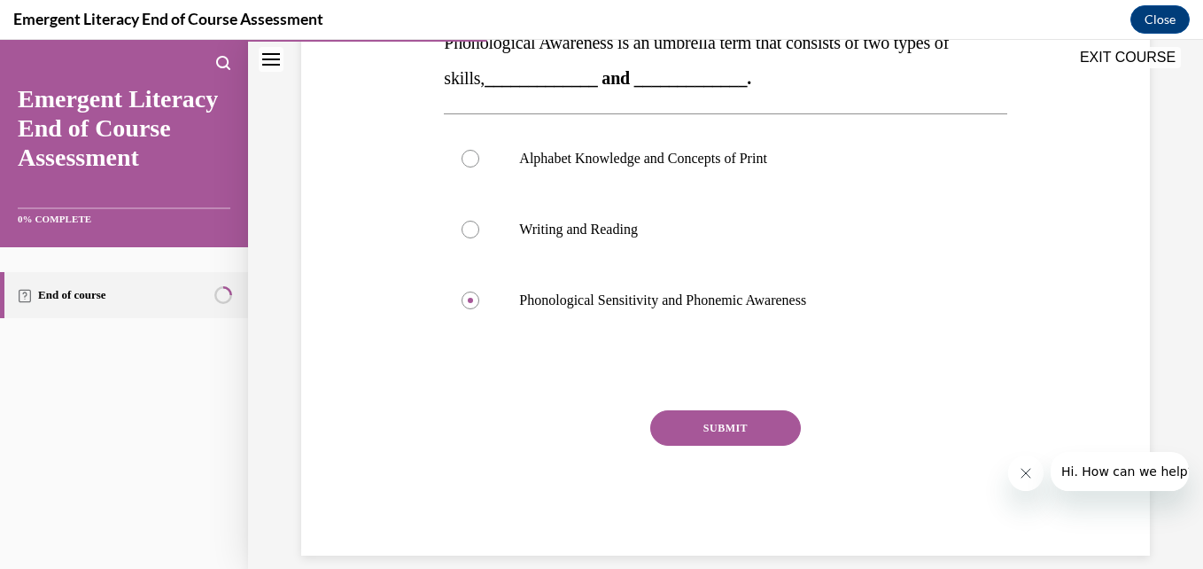
scroll to position [324, 0]
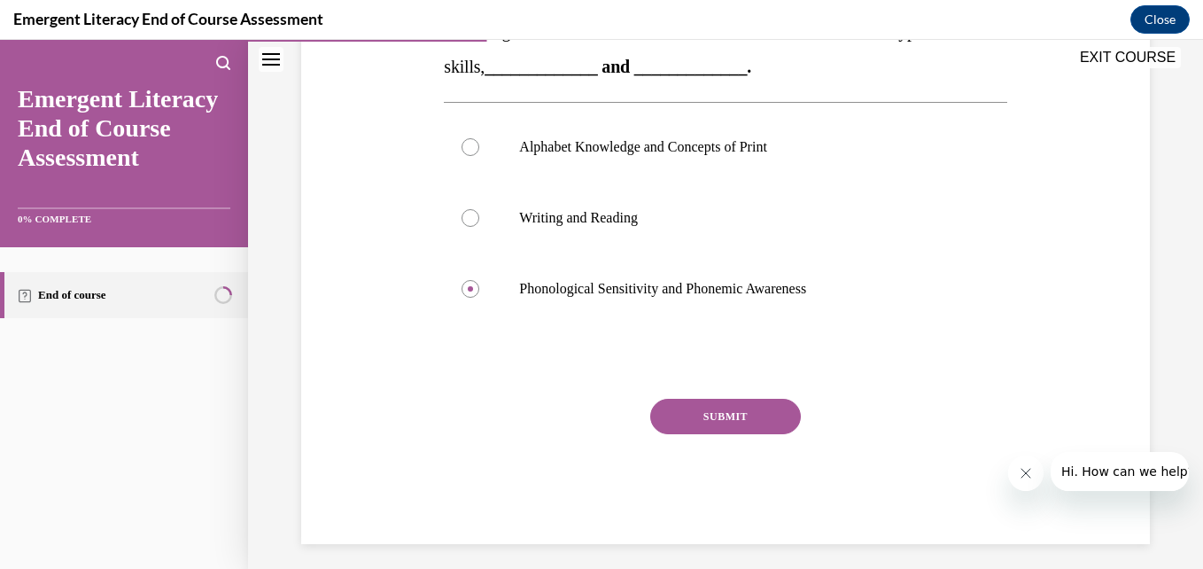
click at [750, 411] on button "SUBMIT" at bounding box center [725, 415] width 151 height 35
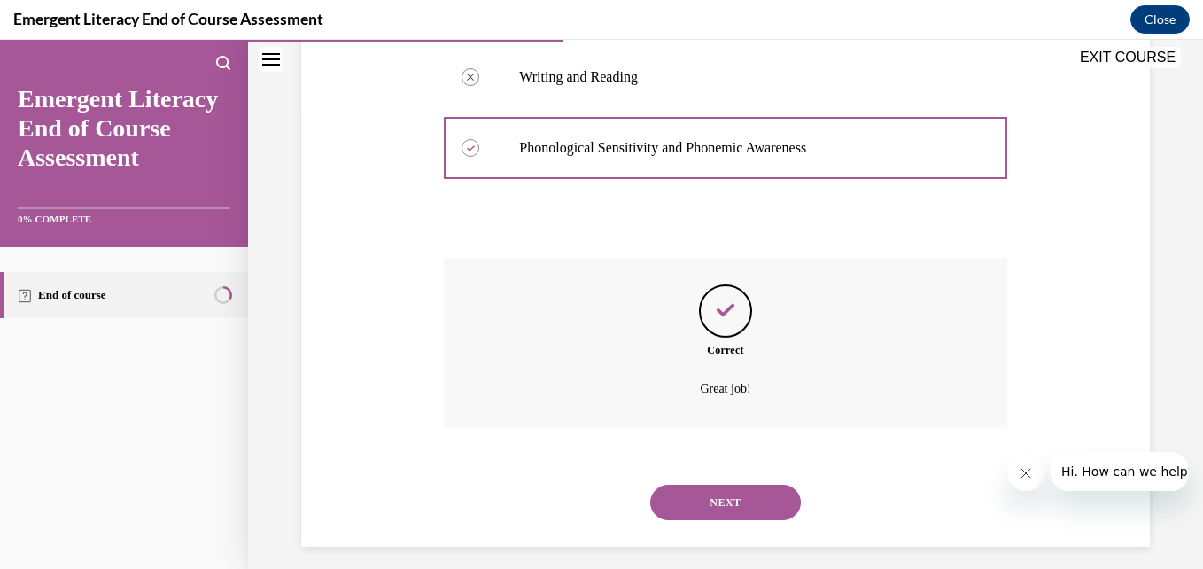
scroll to position [478, 0]
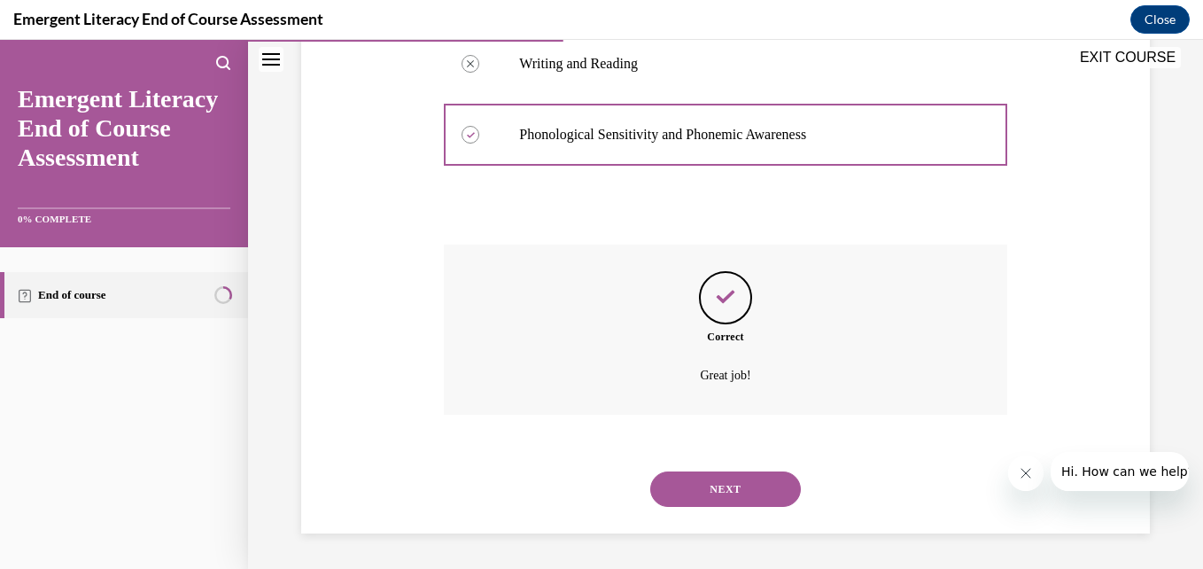
click at [682, 491] on button "NEXT" at bounding box center [725, 488] width 151 height 35
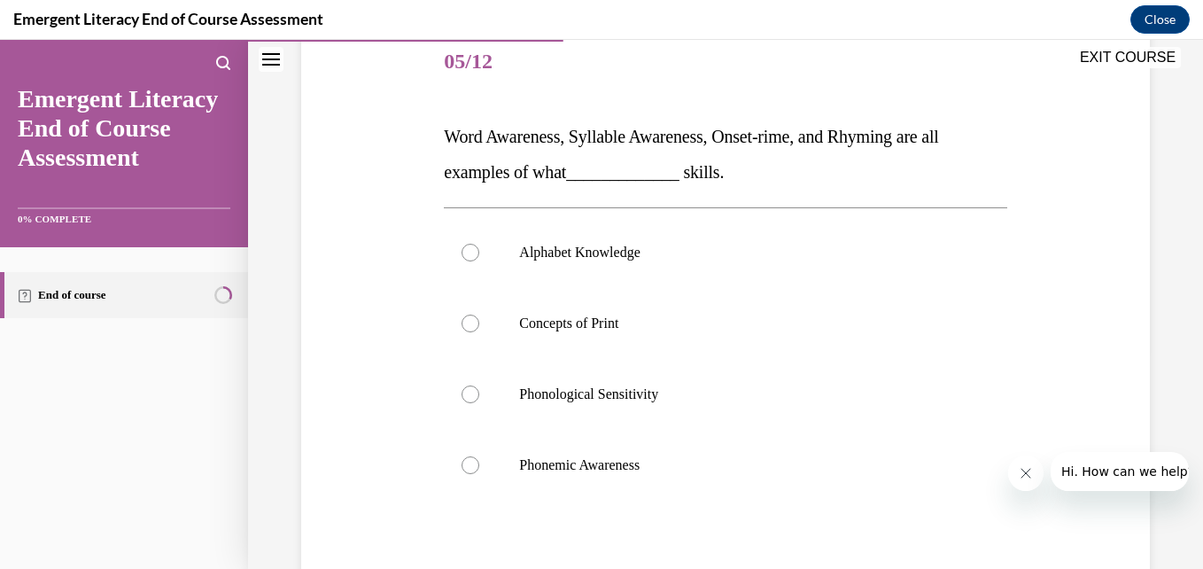
scroll to position [215, 0]
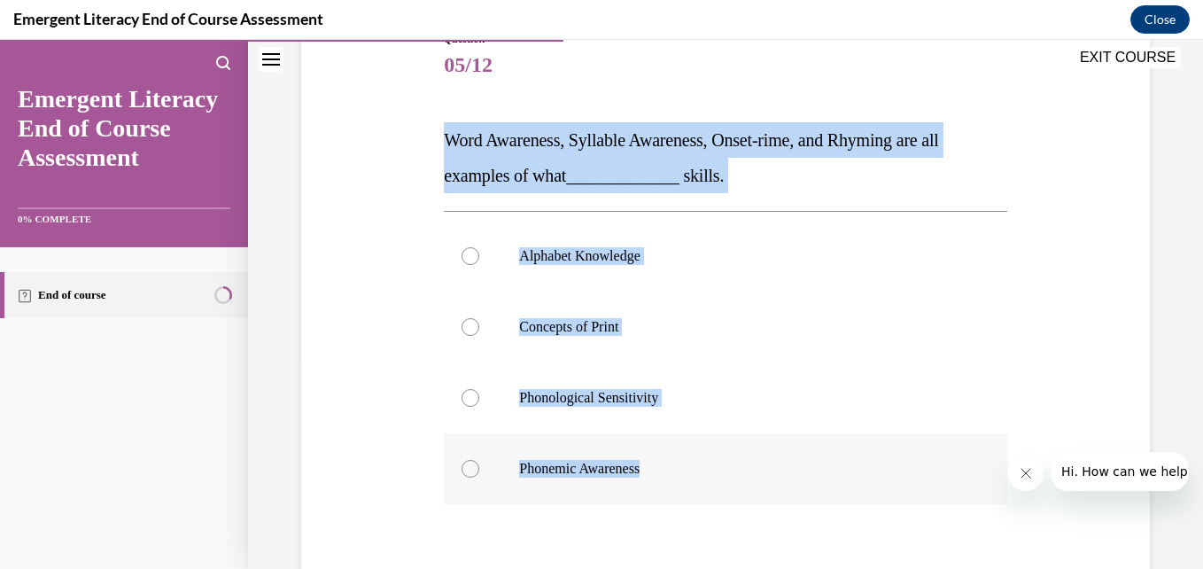
drag, startPoint x: 452, startPoint y: 134, endPoint x: 723, endPoint y: 491, distance: 448.3
click at [723, 491] on div "Question 05/12 Word Awareness, Syllable Awareness, Onset-rime, and Rhyming are …" at bounding box center [725, 377] width 562 height 692
copy div "Word Awareness, Syllable Awareness, Onset-rime, and Rhyming are all examples of…"
click at [466, 391] on div at bounding box center [470, 398] width 18 height 18
click at [466, 391] on input "Phonological Sensitivity" at bounding box center [470, 398] width 18 height 18
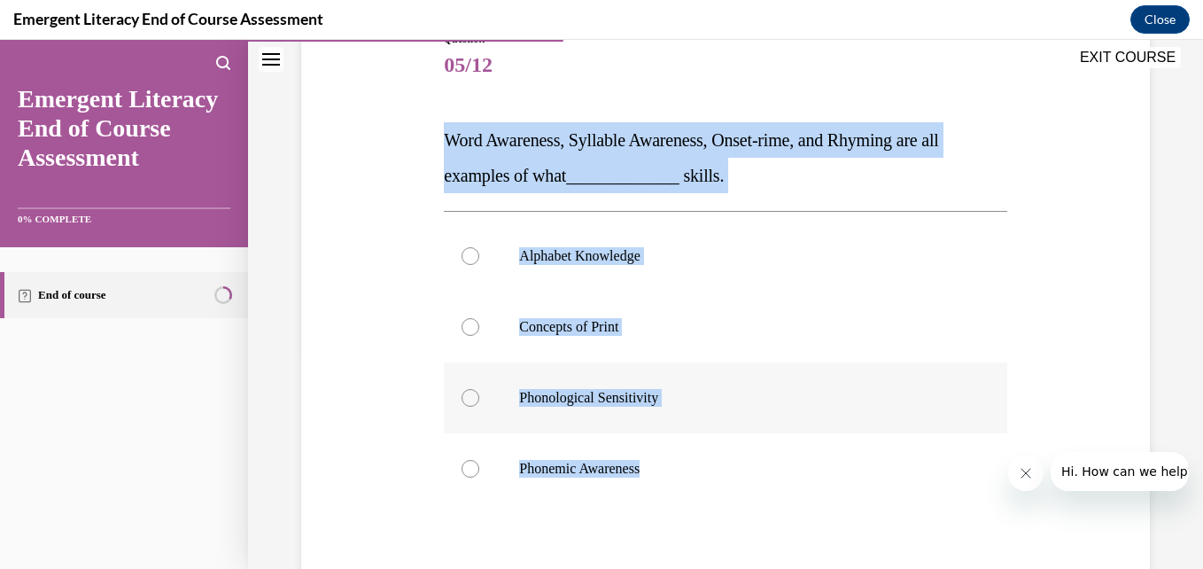
radio input "true"
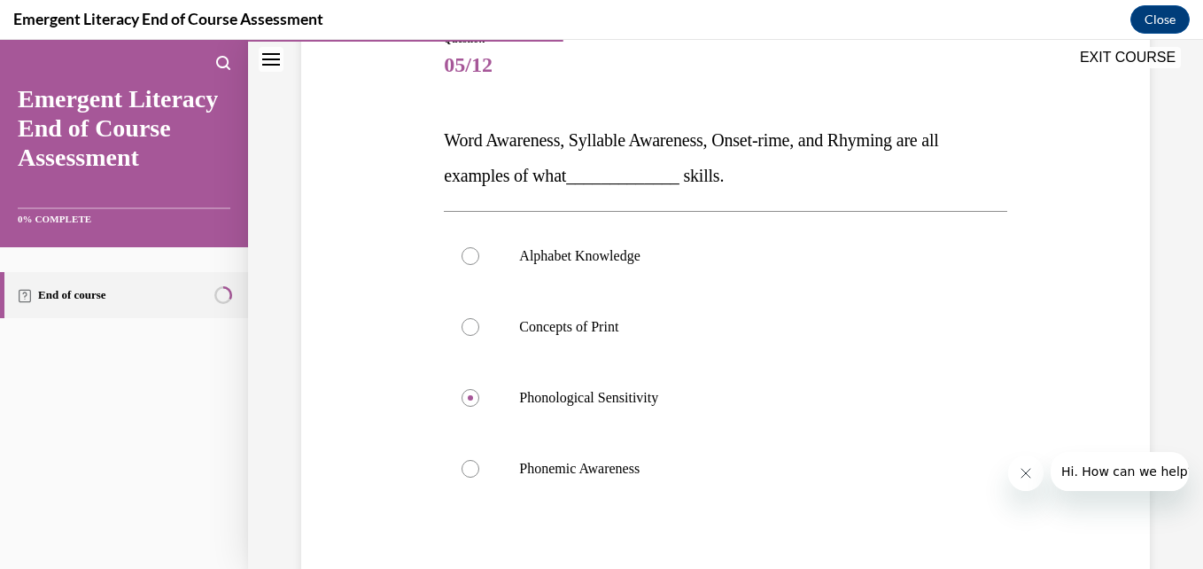
scroll to position [406, 0]
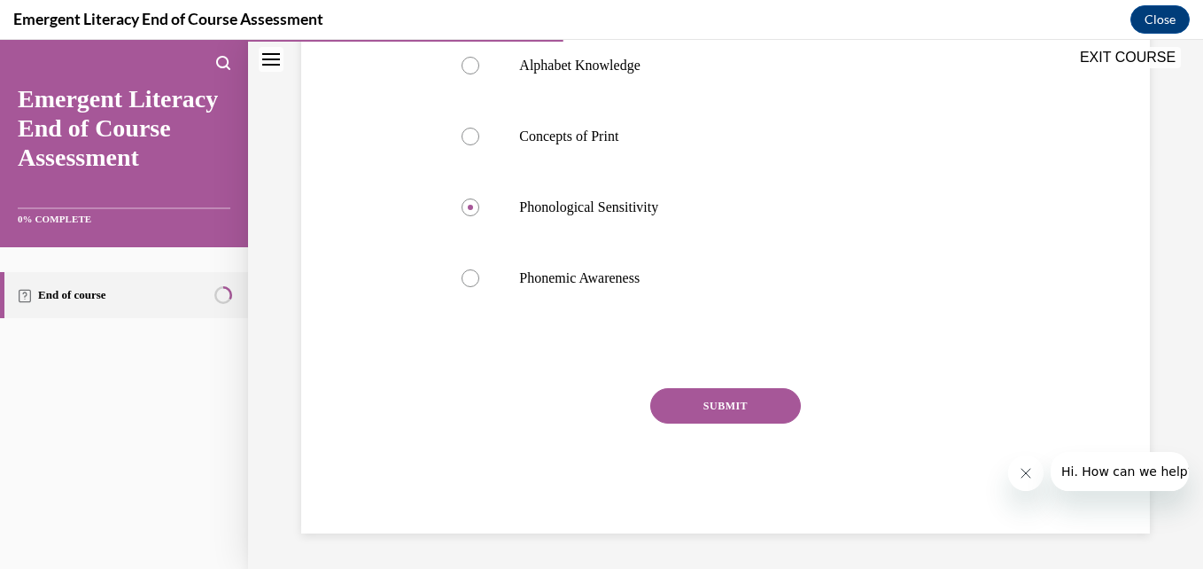
click at [712, 406] on button "SUBMIT" at bounding box center [725, 405] width 151 height 35
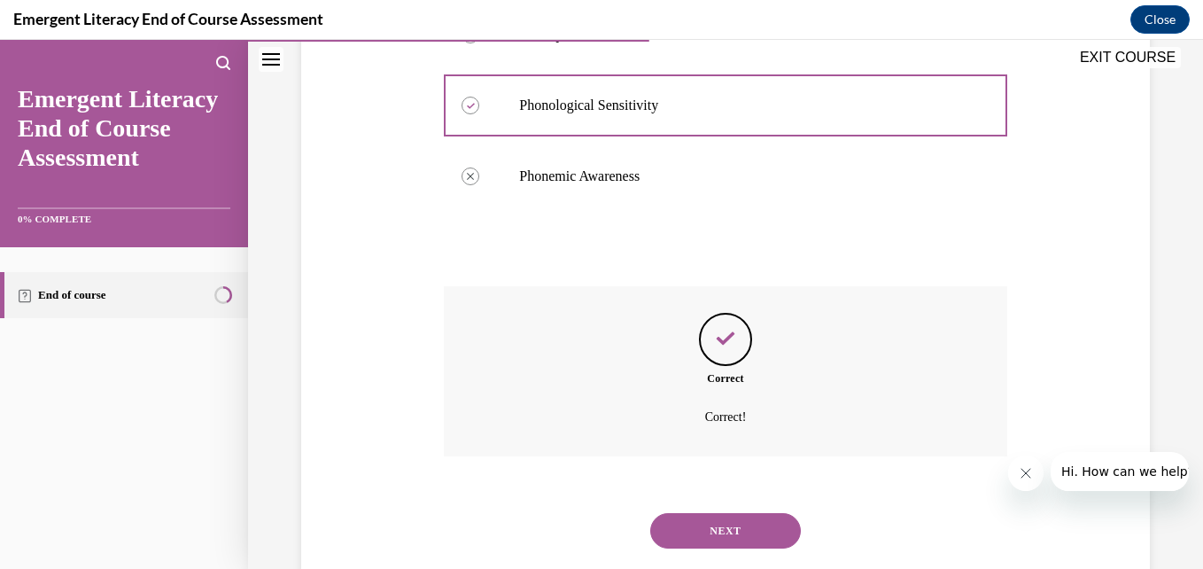
scroll to position [549, 0]
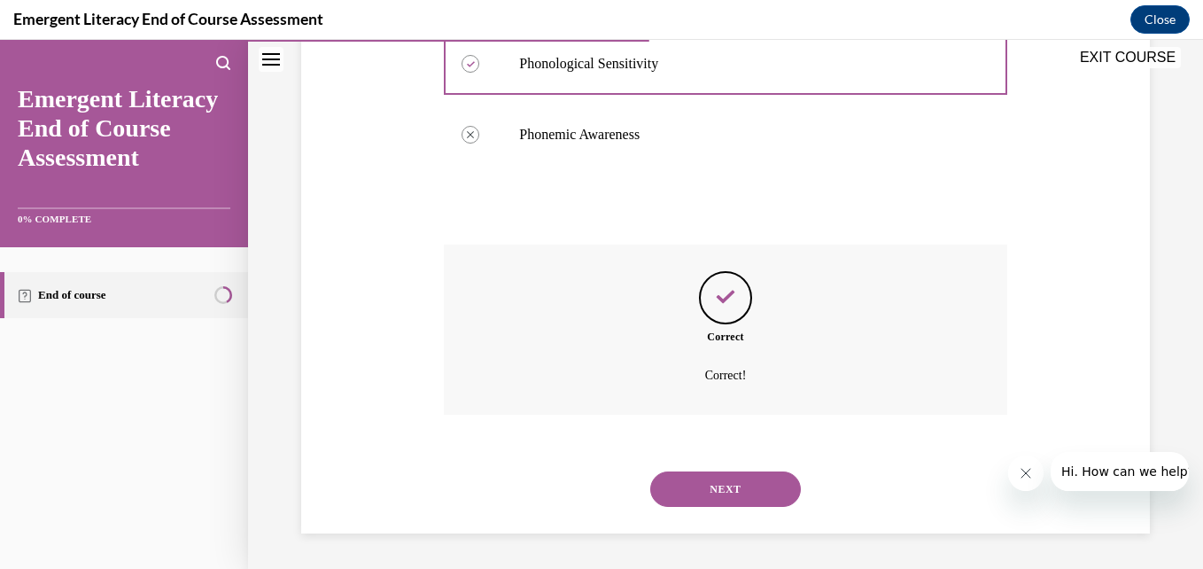
click at [707, 483] on button "NEXT" at bounding box center [725, 488] width 151 height 35
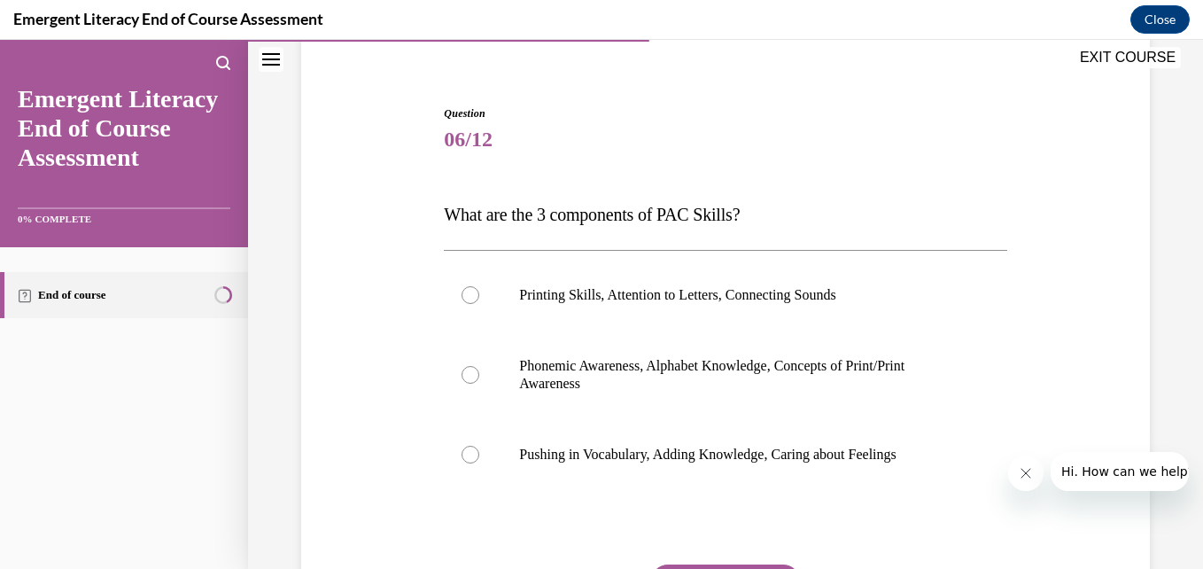
scroll to position [162, 0]
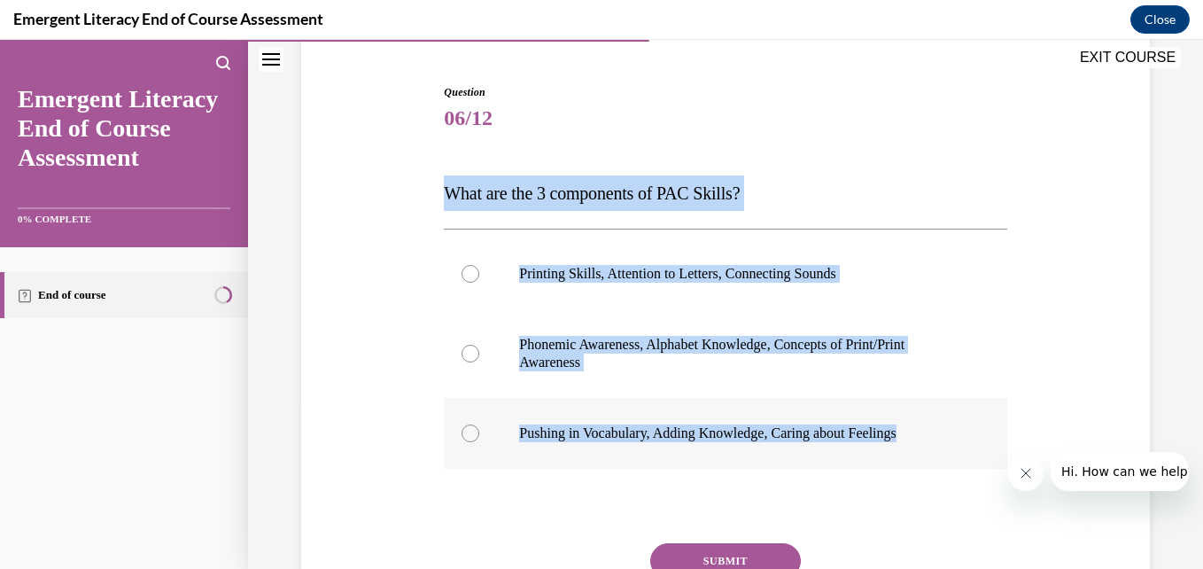
drag, startPoint x: 441, startPoint y: 180, endPoint x: 932, endPoint y: 447, distance: 558.7
click at [932, 447] on div "Question 06/12 What are the 3 components of PAC Skills? Printing Skills, Attent…" at bounding box center [725, 386] width 562 height 604
copy div "What are the 3 components of PAC Skills? Printing Skills, Attention to Letters,…"
click at [462, 345] on div at bounding box center [470, 353] width 18 height 18
click at [462, 345] on input "Phonemic Awareness, Alphabet Knowledge, Concepts of Print/Print Awareness" at bounding box center [470, 353] width 18 height 18
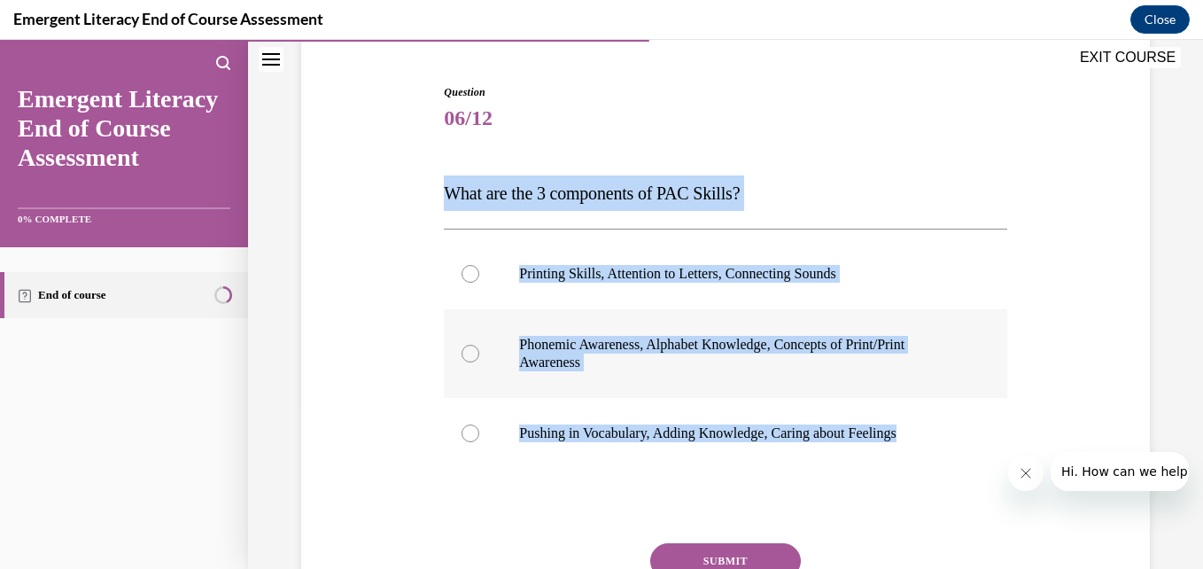
radio input "true"
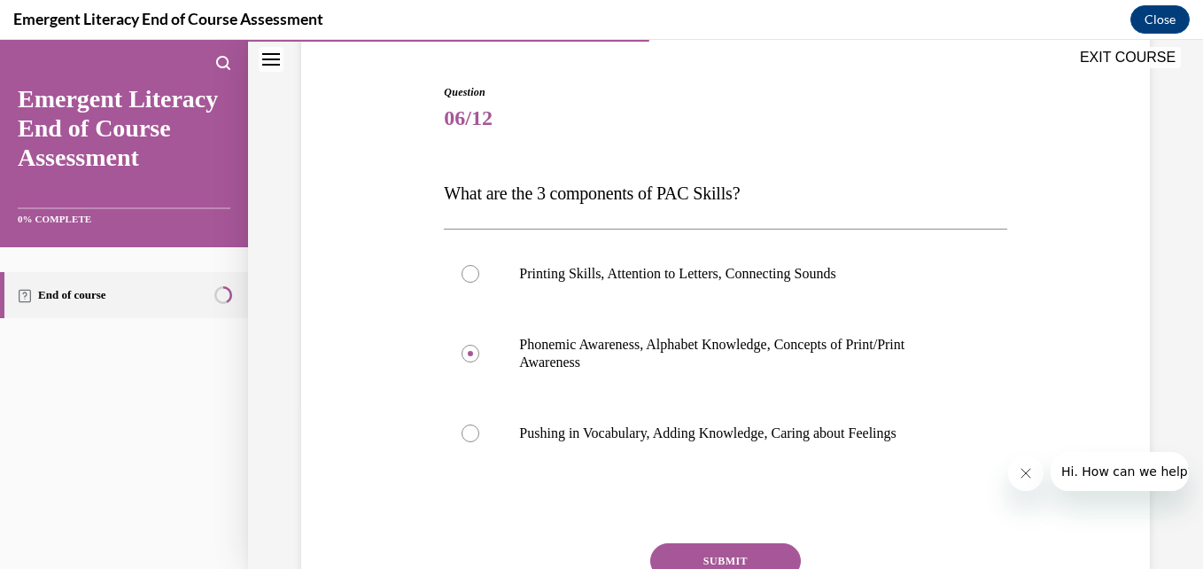
click at [723, 548] on button "SUBMIT" at bounding box center [725, 560] width 151 height 35
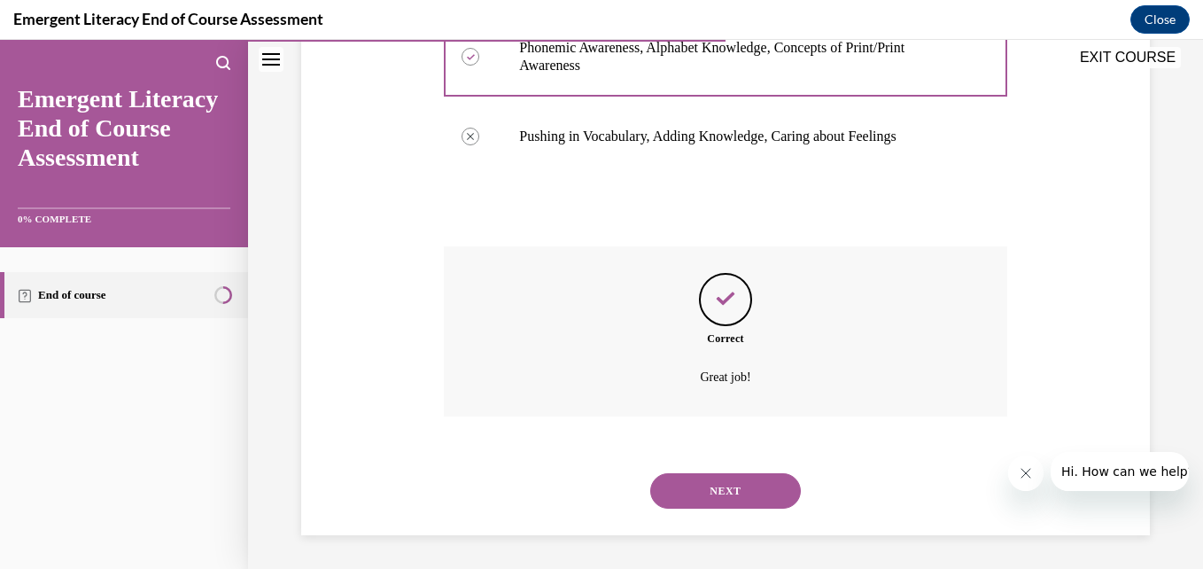
scroll to position [460, 0]
click at [726, 493] on button "NEXT" at bounding box center [725, 488] width 151 height 35
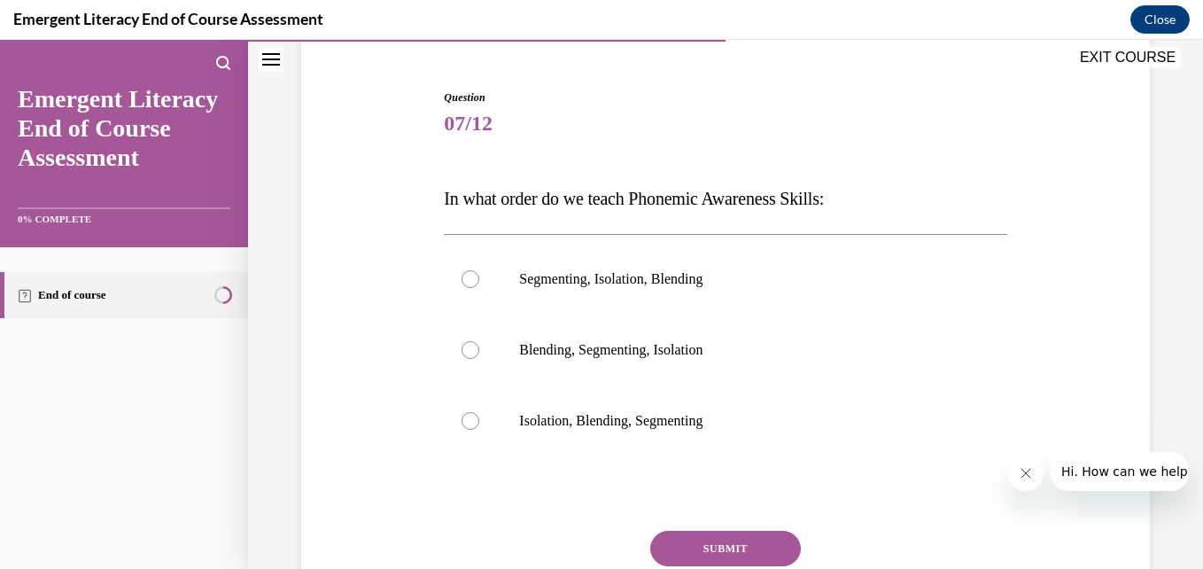
scroll to position [159, 0]
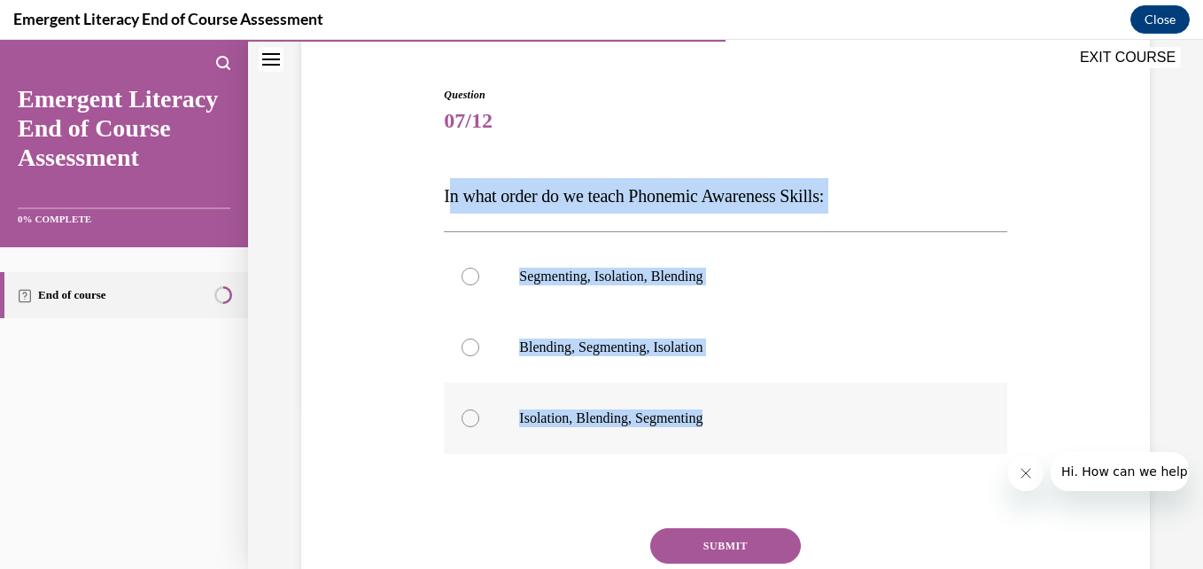
drag, startPoint x: 445, startPoint y: 188, endPoint x: 830, endPoint y: 442, distance: 461.5
click at [830, 442] on div "Question 07/12 In what order do we teach Phonemic Awareness Skills: Segmenting,…" at bounding box center [725, 380] width 562 height 586
copy div "n what order do we teach Phonemic Awareness Skills: Segmenting, Isolation, Blen…"
click at [477, 412] on label "Isolation, Blending, Segmenting" at bounding box center [725, 418] width 562 height 71
click at [477, 412] on input "Isolation, Blending, Segmenting" at bounding box center [470, 418] width 18 height 18
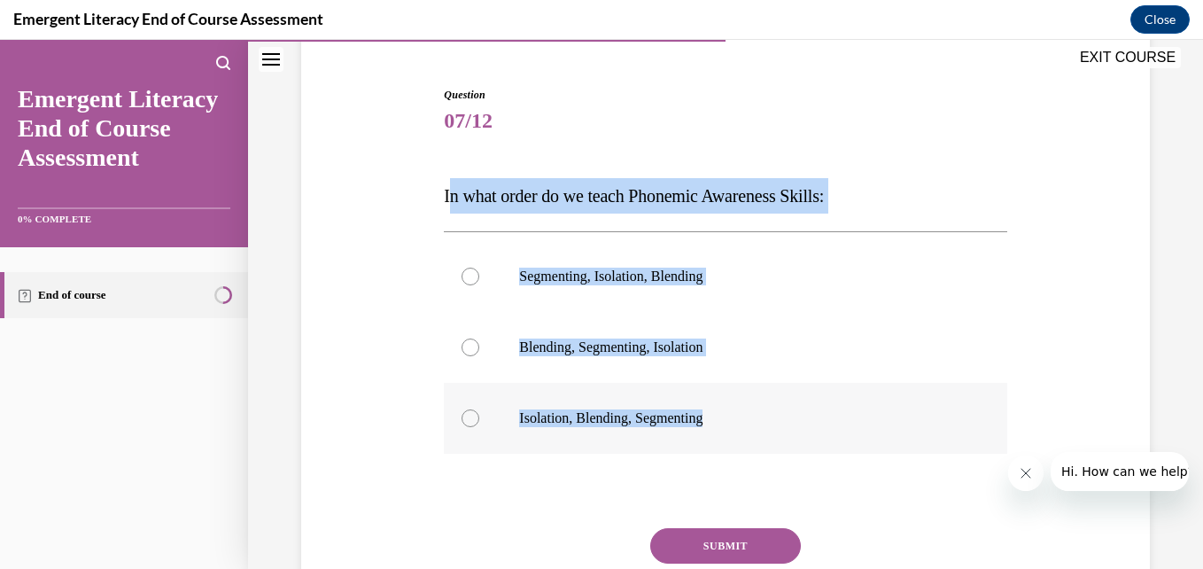
radio input "true"
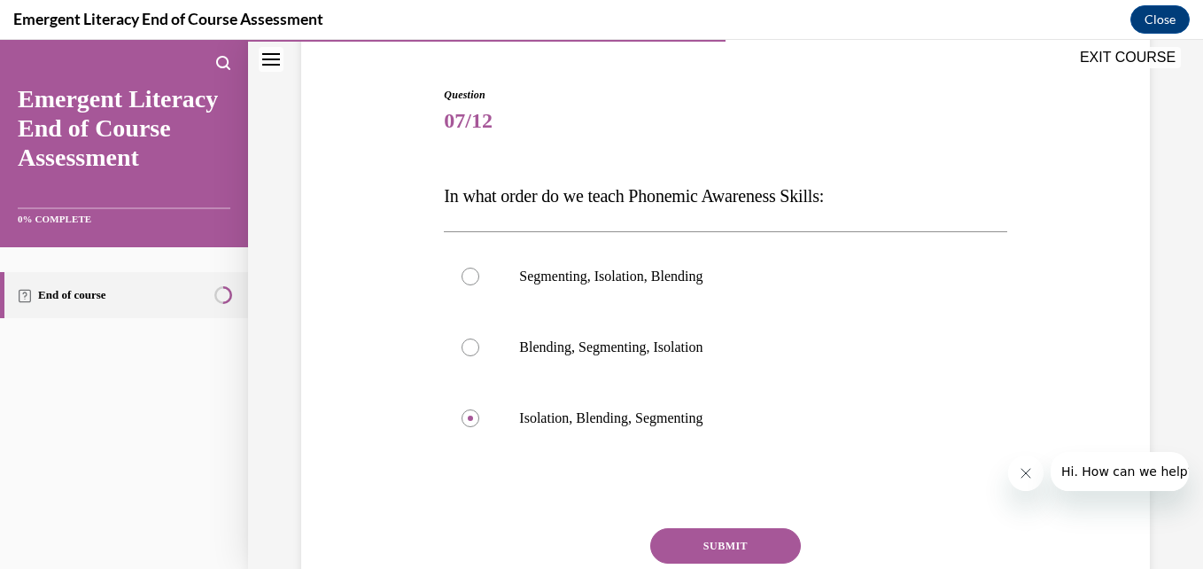
click at [697, 538] on button "SUBMIT" at bounding box center [725, 545] width 151 height 35
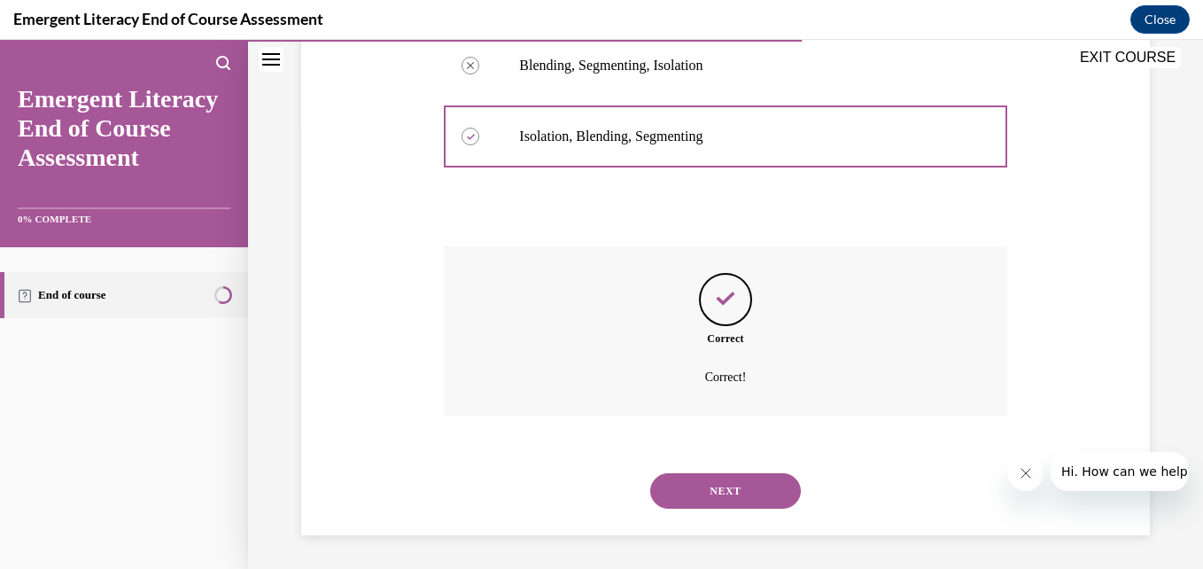
scroll to position [443, 0]
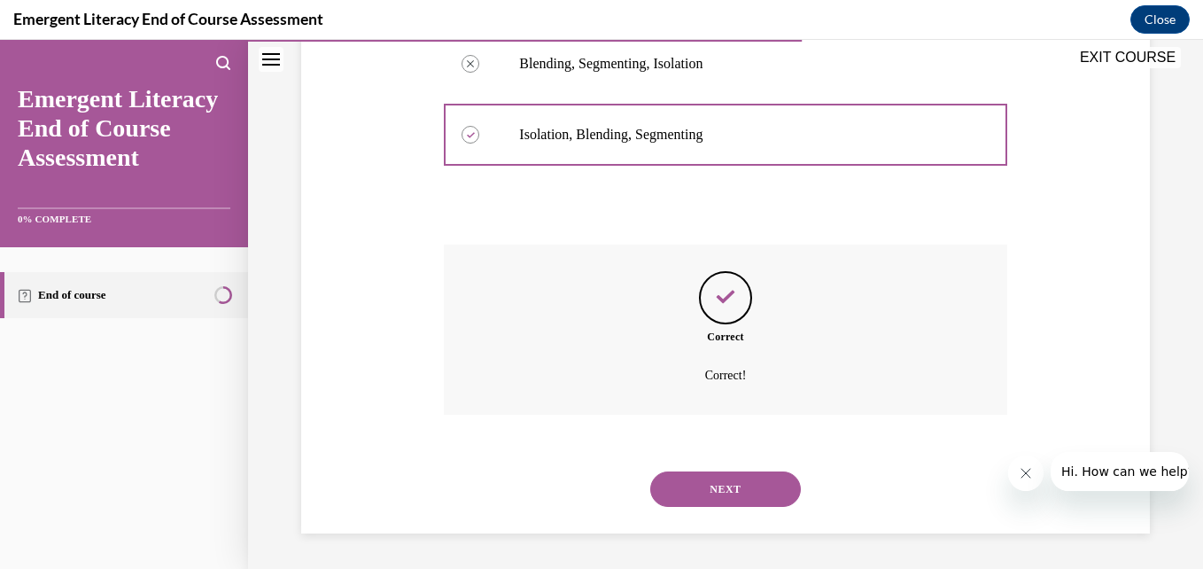
click at [766, 495] on button "NEXT" at bounding box center [725, 488] width 151 height 35
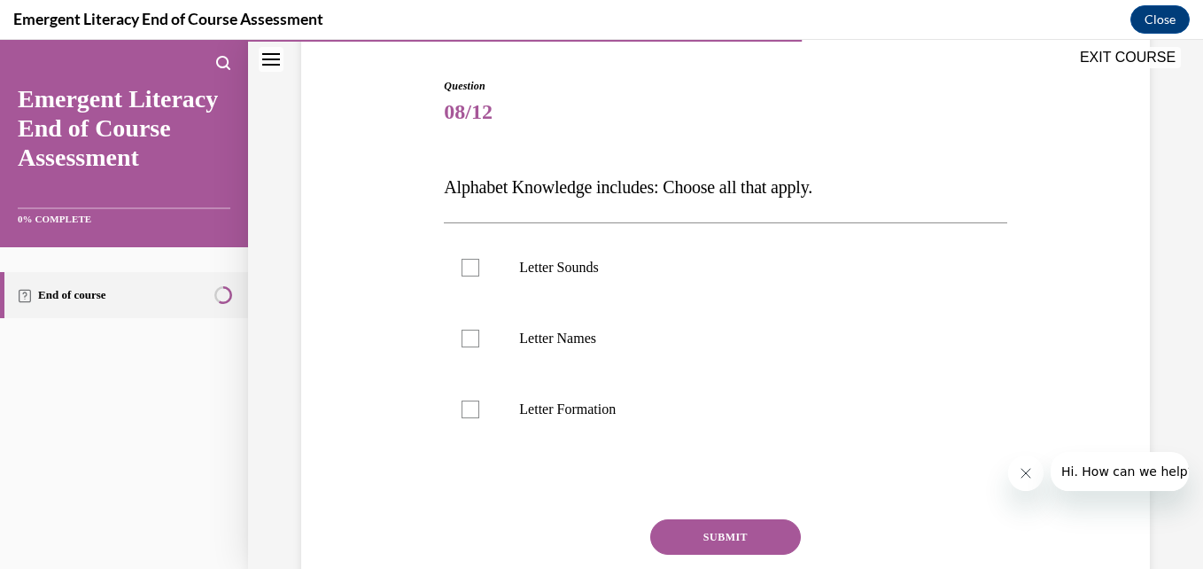
scroll to position [177, 0]
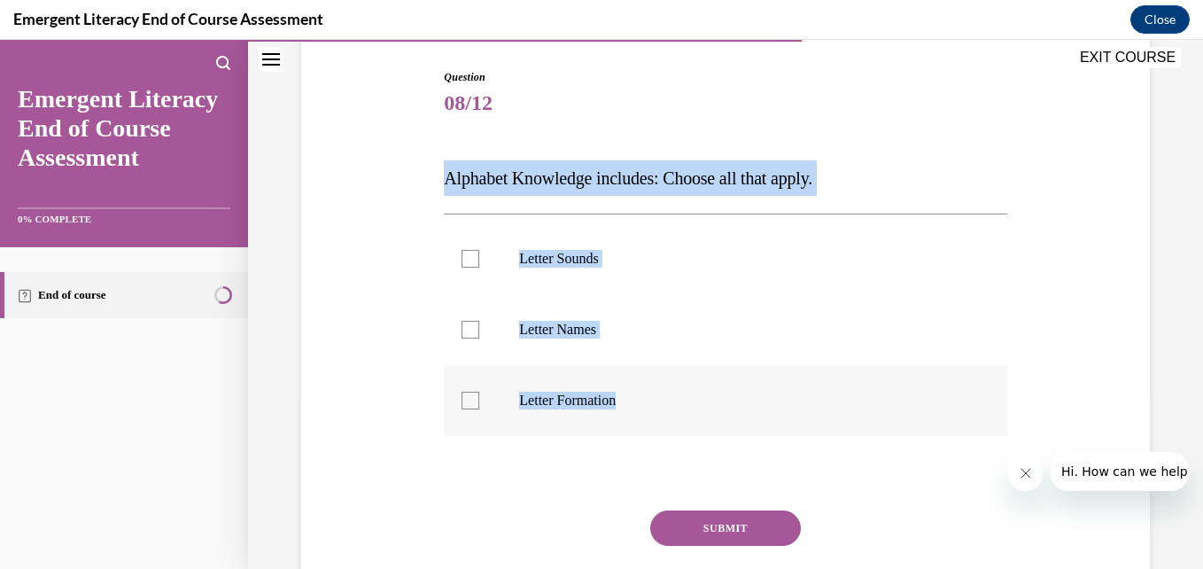
drag, startPoint x: 442, startPoint y: 176, endPoint x: 820, endPoint y: 391, distance: 435.1
click at [820, 391] on div "Question 08/12 Alphabet Knowledge includes: Choose all that apply. Letter Sound…" at bounding box center [724, 349] width 571 height 613
copy div "Alphabet Knowledge includes: Choose all that apply. Letter Sounds Letter Names …"
click at [461, 253] on div at bounding box center [470, 259] width 18 height 18
click at [461, 253] on input "Letter Sounds" at bounding box center [470, 259] width 18 height 18
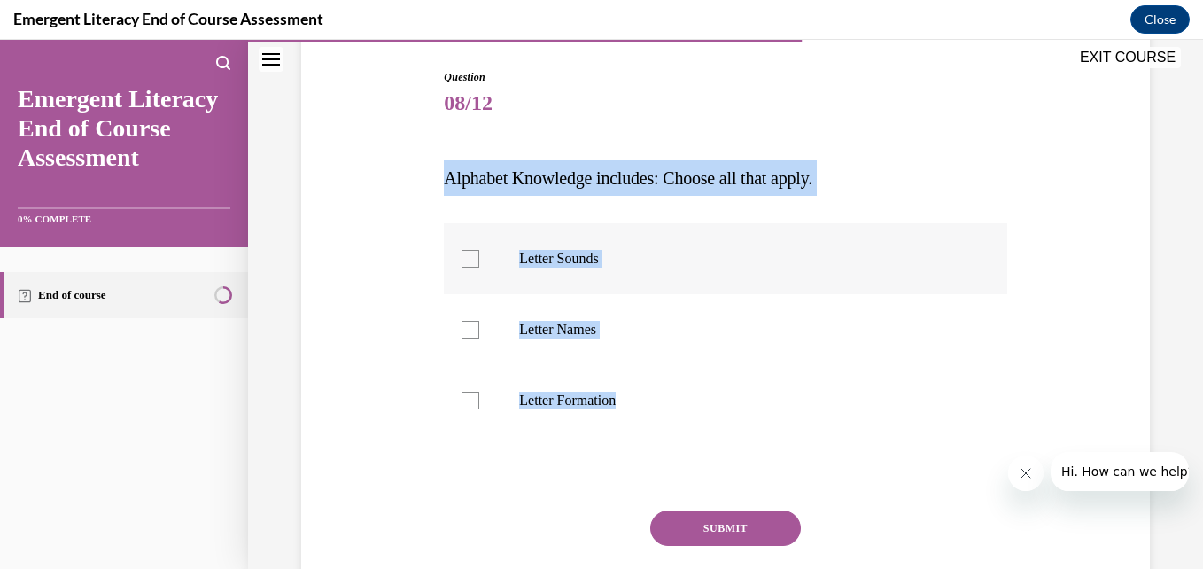
checkbox input "true"
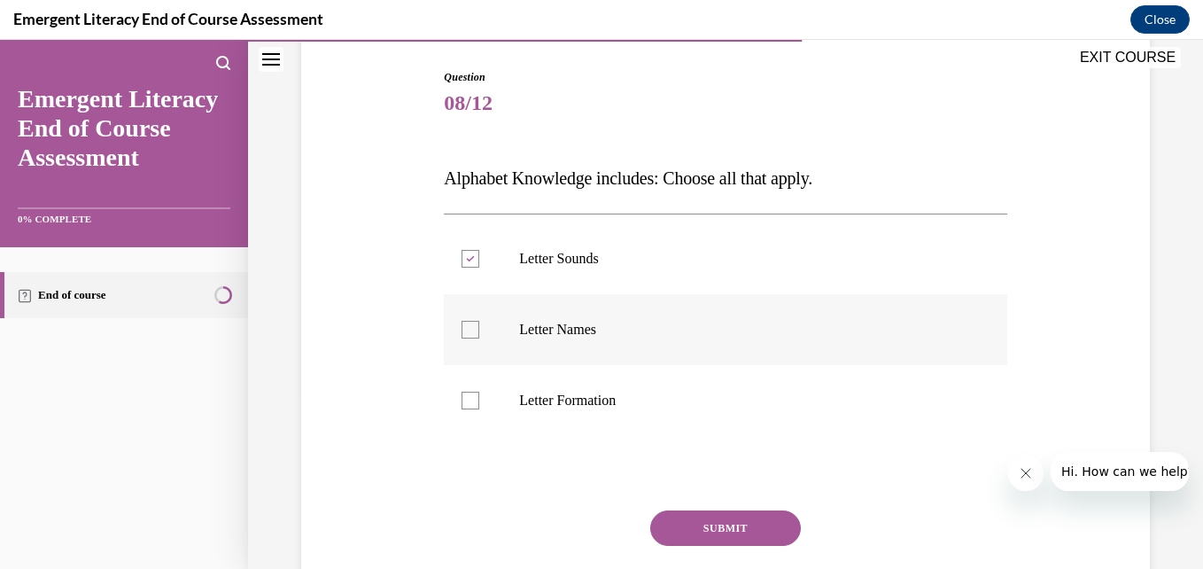
click at [468, 336] on div at bounding box center [470, 330] width 18 height 18
click at [468, 336] on input "Letter Names" at bounding box center [470, 330] width 18 height 18
checkbox input "true"
click at [466, 389] on label "Letter Formation" at bounding box center [725, 400] width 562 height 71
click at [466, 391] on input "Letter Formation" at bounding box center [470, 400] width 18 height 18
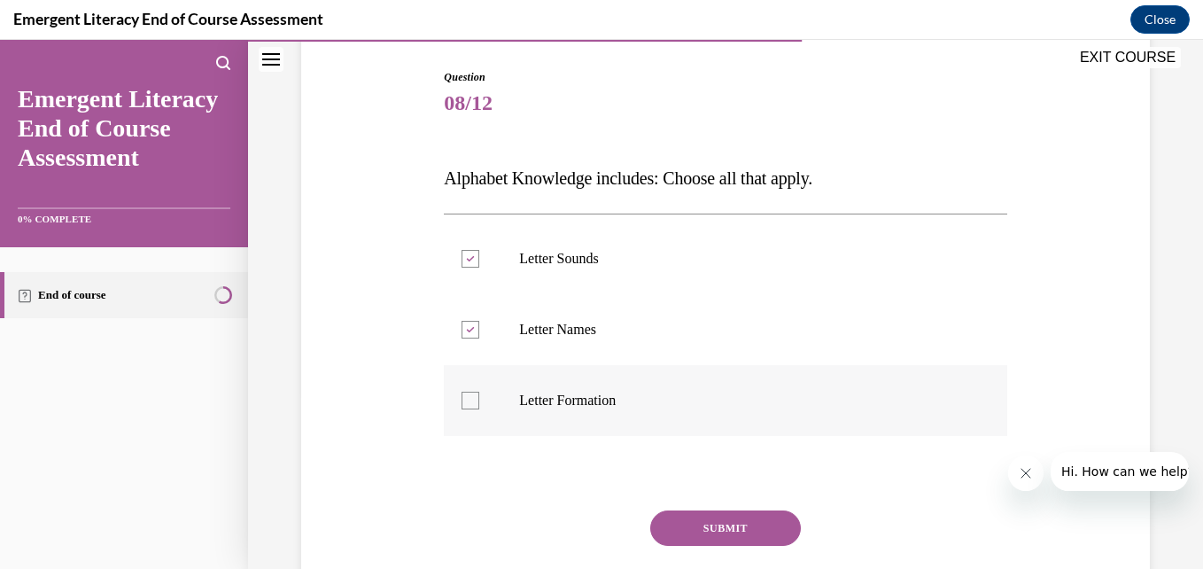
checkbox input "true"
click at [692, 529] on button "SUBMIT" at bounding box center [725, 527] width 151 height 35
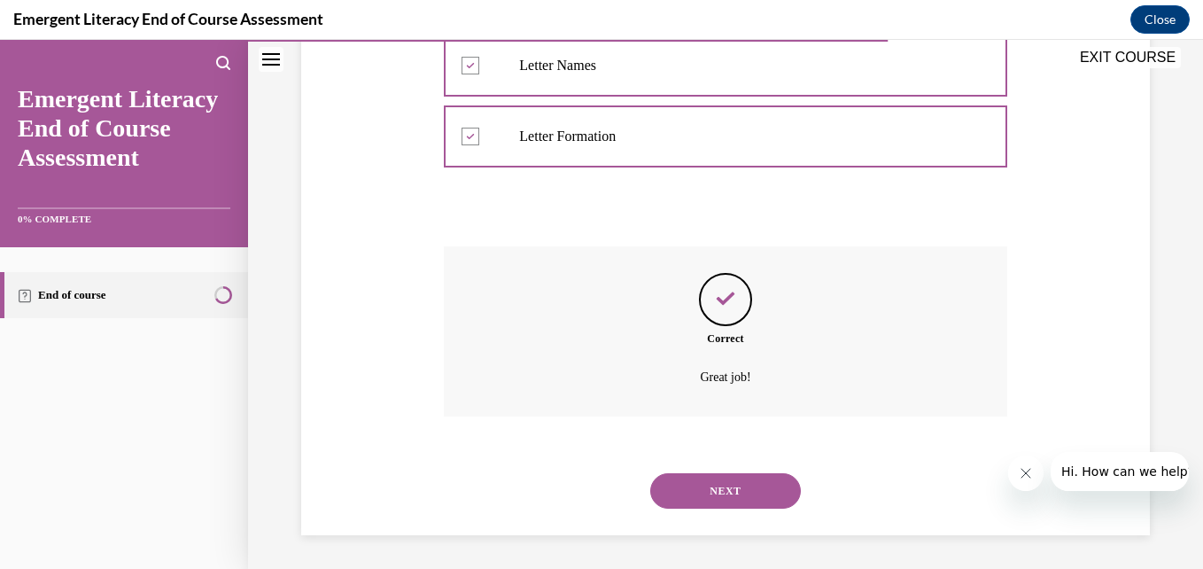
scroll to position [443, 0]
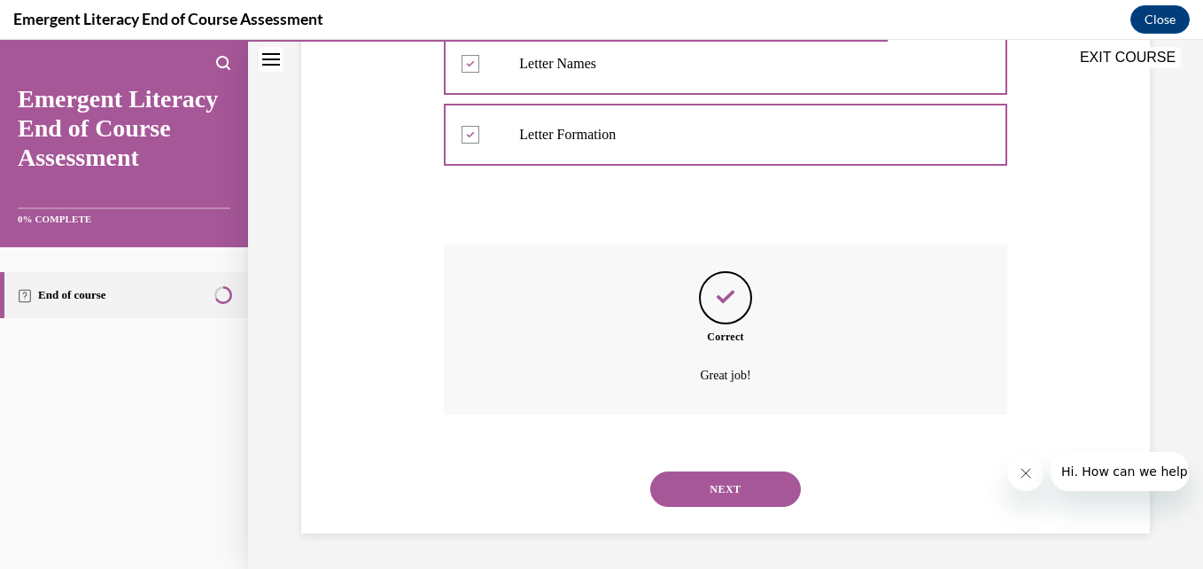
click at [762, 483] on button "NEXT" at bounding box center [725, 488] width 151 height 35
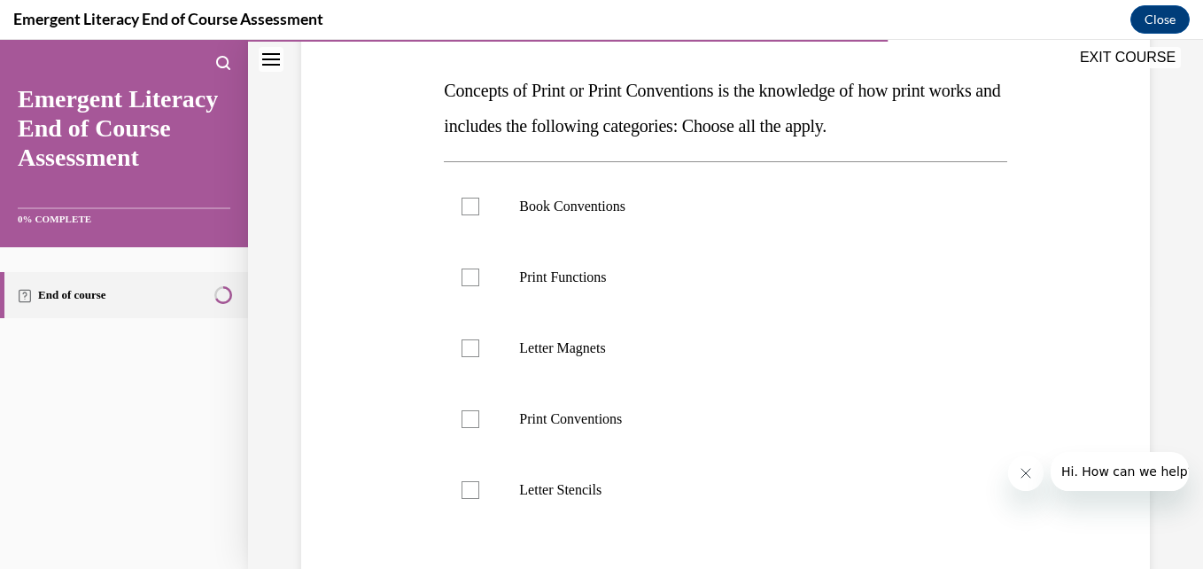
scroll to position [259, 0]
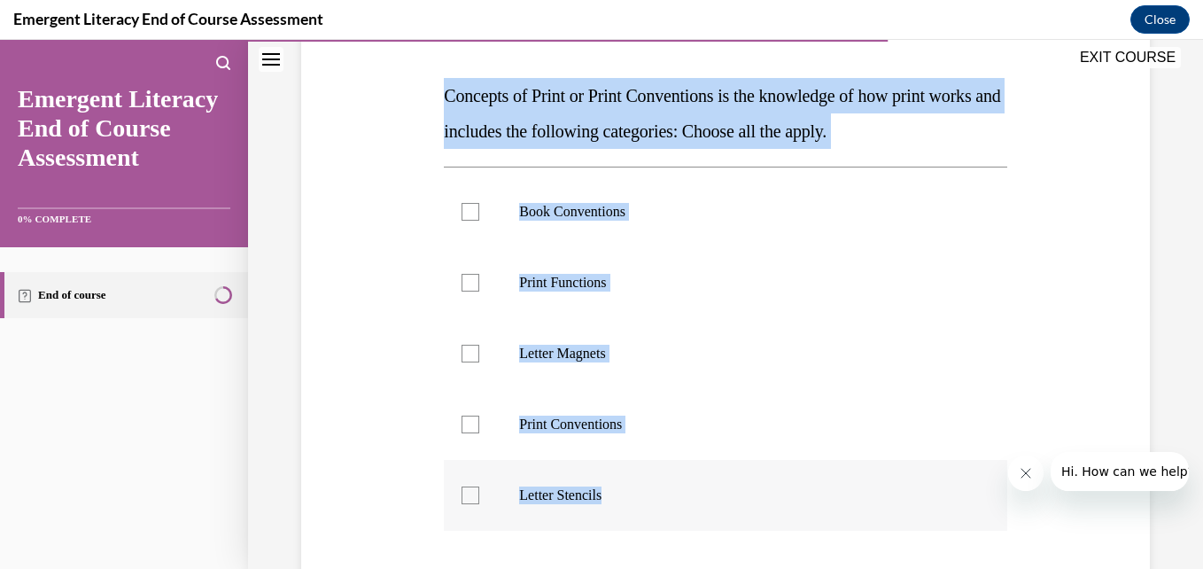
drag, startPoint x: 438, startPoint y: 89, endPoint x: 844, endPoint y: 512, distance: 586.2
click at [844, 512] on div "Question 09/12 Concepts of Print or Print Conventions is the knowledge of how p…" at bounding box center [724, 355] width 571 height 790
copy div "Concepts of Print or Print Conventions is the knowledge of how print works and …"
click at [468, 191] on label "Book Conventions" at bounding box center [725, 211] width 562 height 71
click at [468, 203] on input "Book Conventions" at bounding box center [470, 212] width 18 height 18
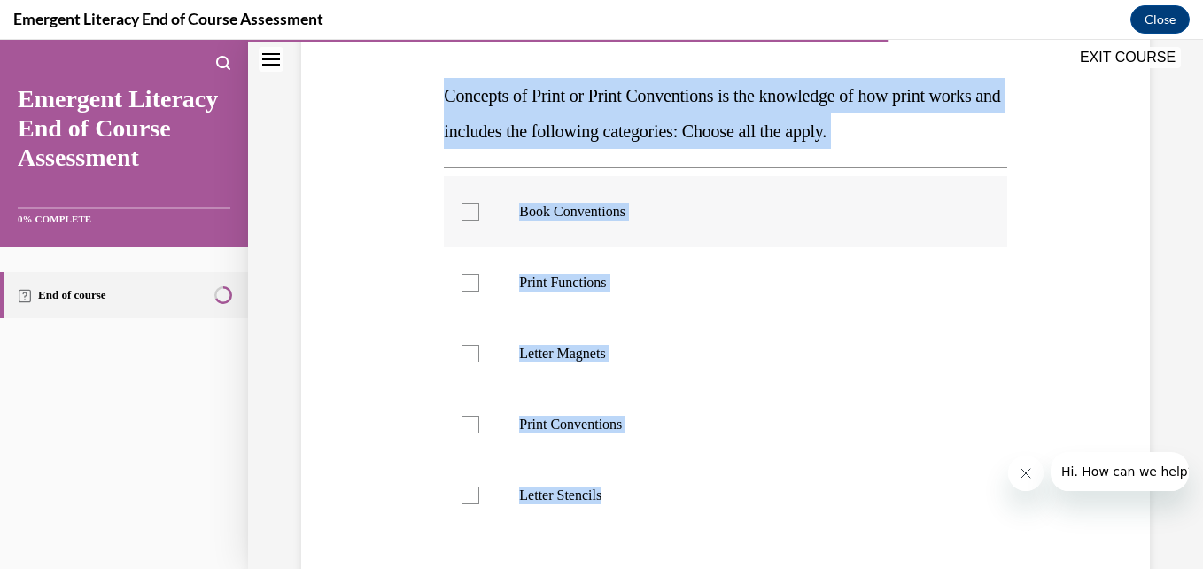
checkbox input "true"
click at [465, 272] on label "Print Functions" at bounding box center [725, 282] width 562 height 71
click at [465, 274] on input "Print Functions" at bounding box center [470, 283] width 18 height 18
checkbox input "true"
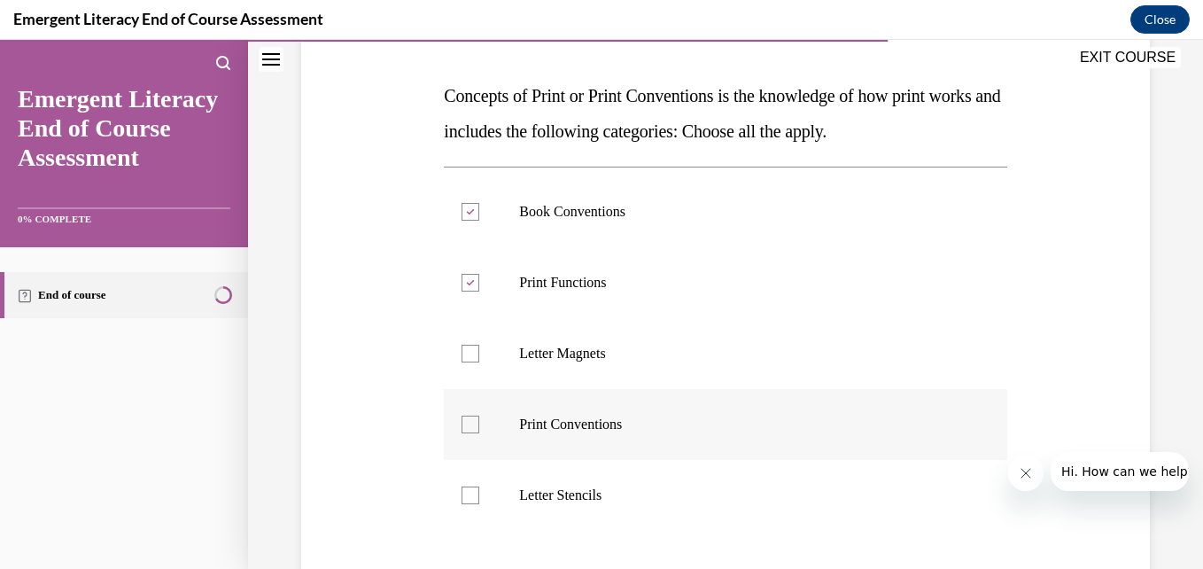
click at [464, 423] on div at bounding box center [470, 424] width 18 height 18
click at [464, 423] on input "Print Conventions" at bounding box center [470, 424] width 18 height 18
checkbox input "true"
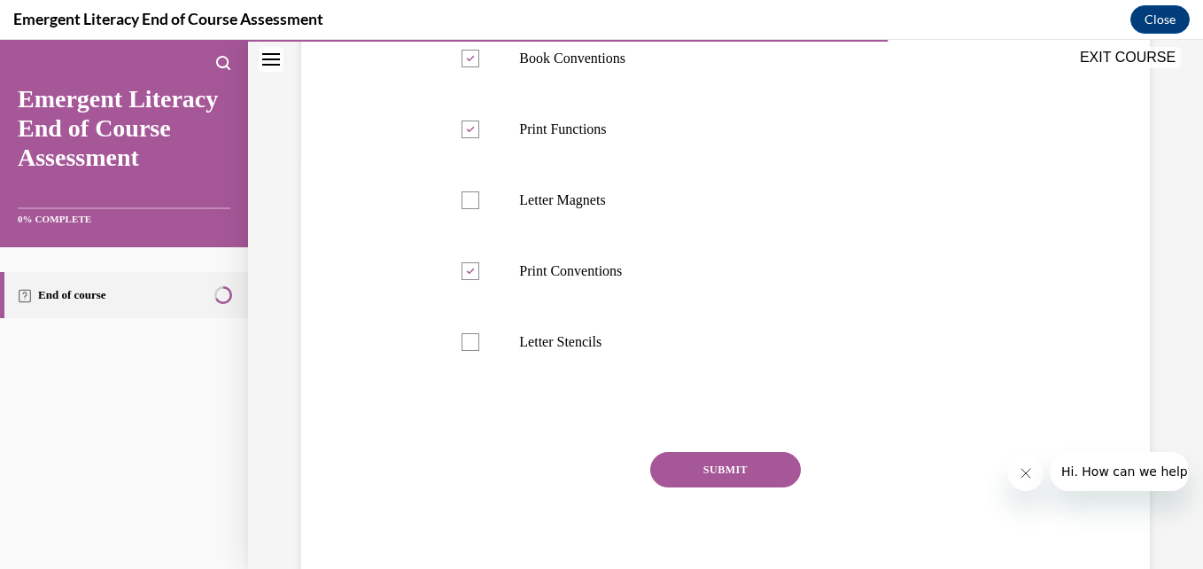
scroll to position [476, 0]
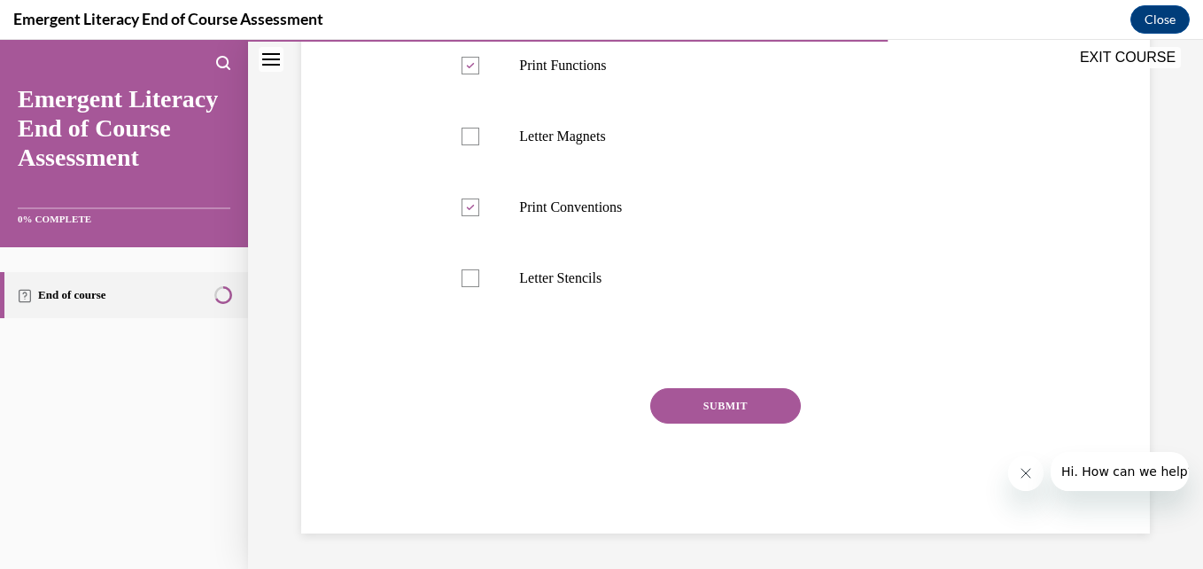
click at [713, 396] on button "SUBMIT" at bounding box center [725, 405] width 151 height 35
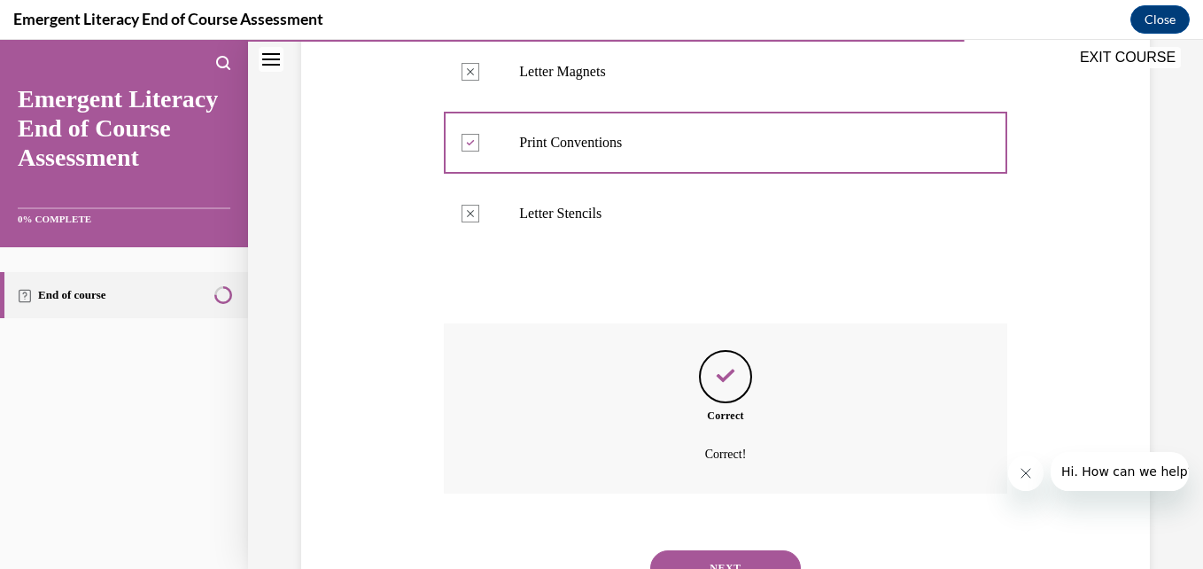
scroll to position [620, 0]
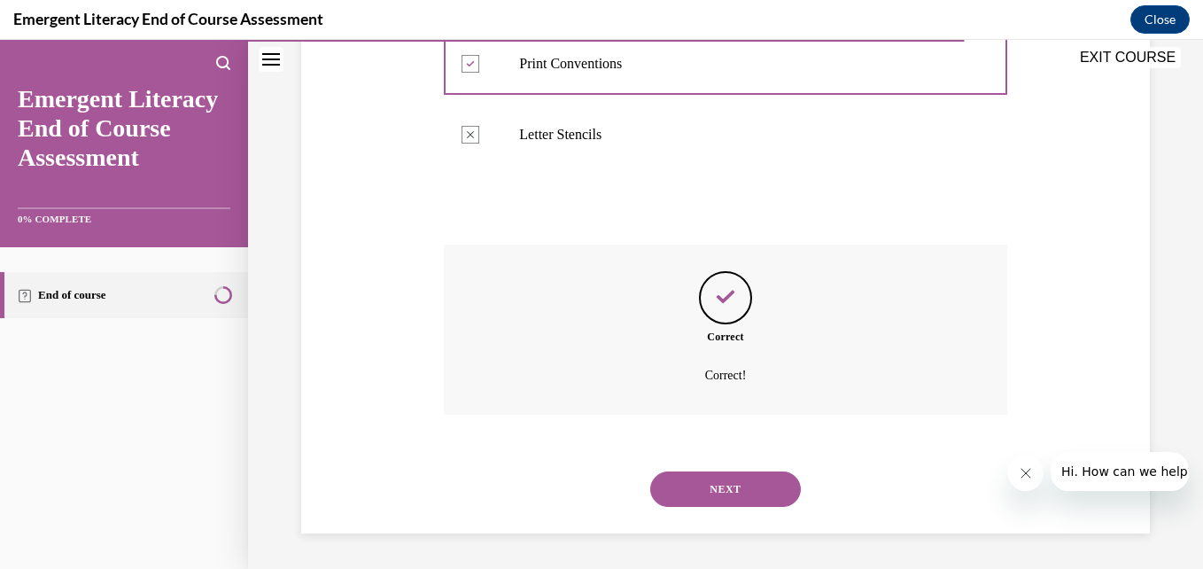
click at [740, 487] on button "NEXT" at bounding box center [725, 488] width 151 height 35
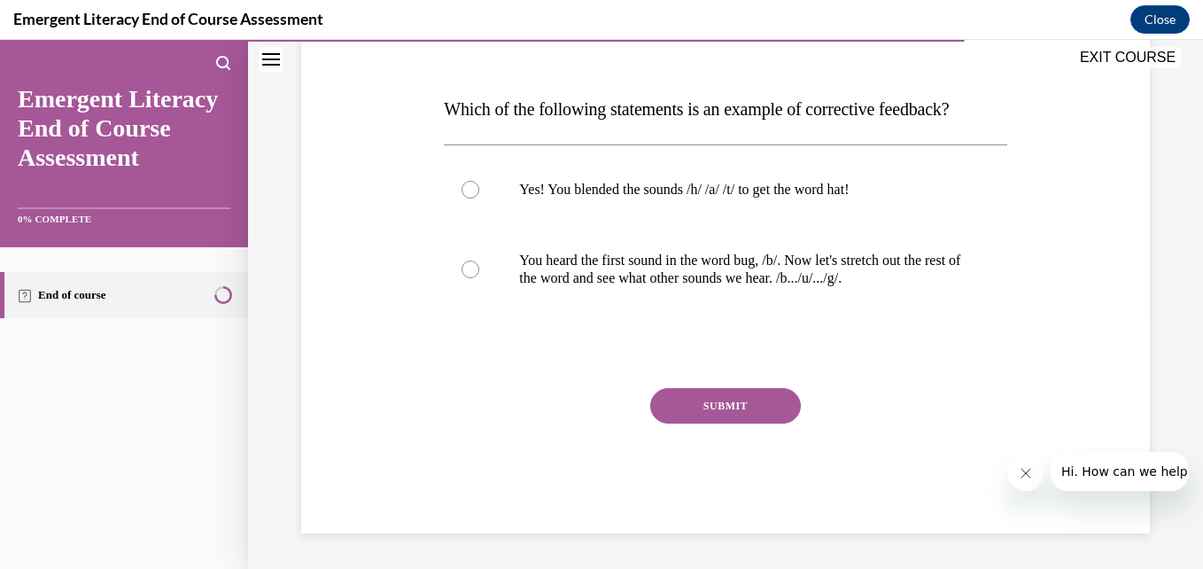
scroll to position [197, 0]
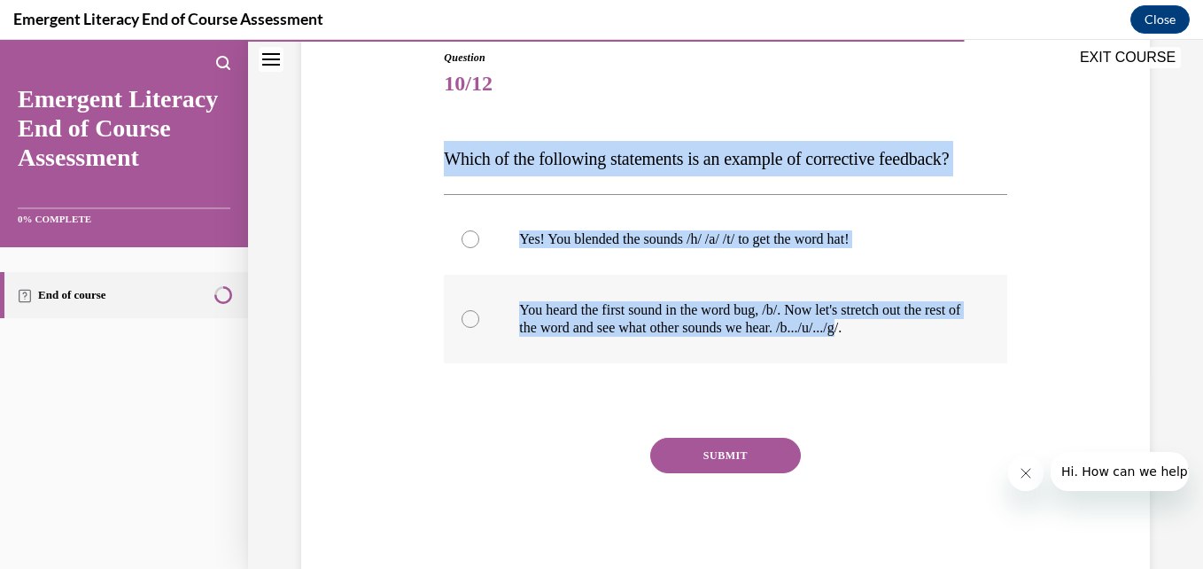
drag, startPoint x: 445, startPoint y: 160, endPoint x: 939, endPoint y: 357, distance: 531.0
click at [939, 357] on div "Question 10/12 Which of the following statements is an example of corrective fe…" at bounding box center [725, 316] width 562 height 533
copy div "Which of the following statements is an example of corrective feedback? Yes! Yo…"
click at [460, 313] on label "You heard the first sound in the word bug, /b/. Now let's stretch out the rest …" at bounding box center [725, 319] width 562 height 89
click at [461, 313] on input "You heard the first sound in the word bug, /b/. Now let's stretch out the rest …" at bounding box center [470, 319] width 18 height 18
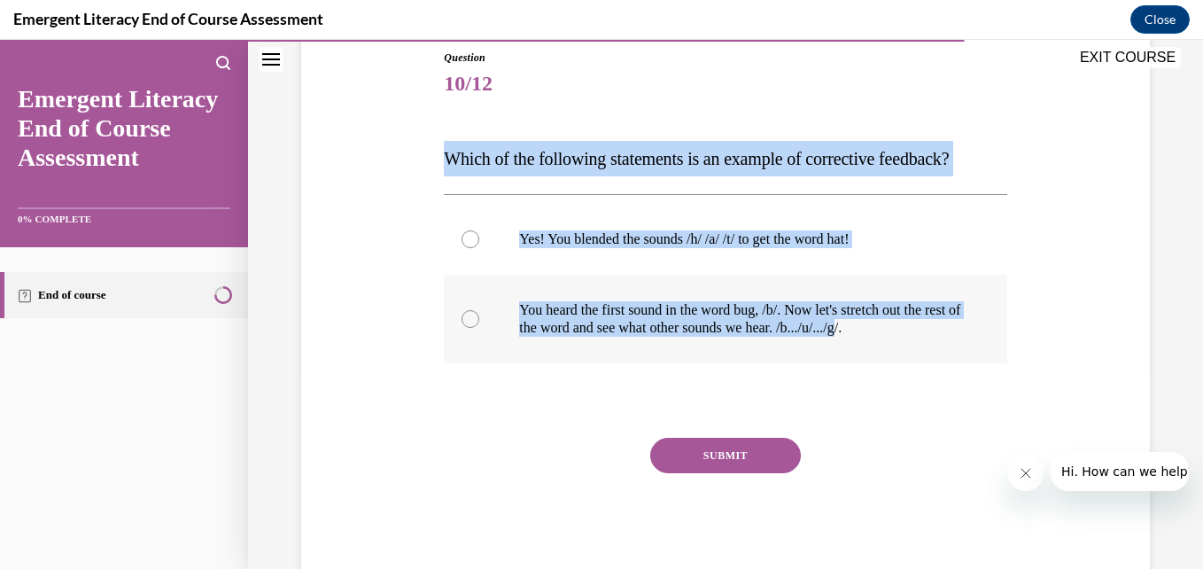
radio input "true"
click at [754, 450] on button "SUBMIT" at bounding box center [725, 454] width 151 height 35
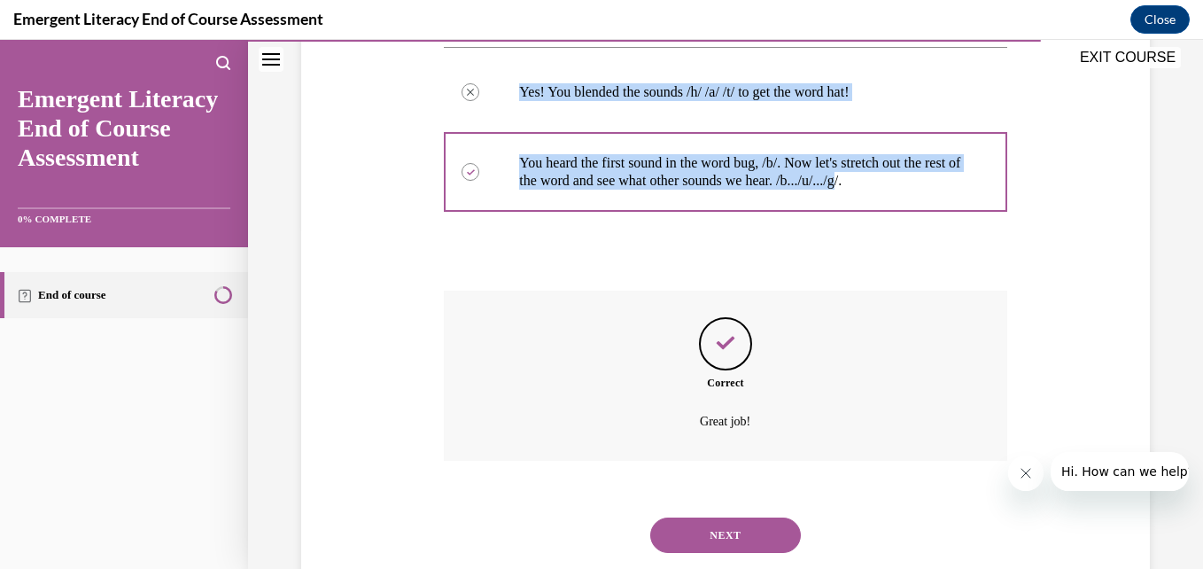
scroll to position [390, 0]
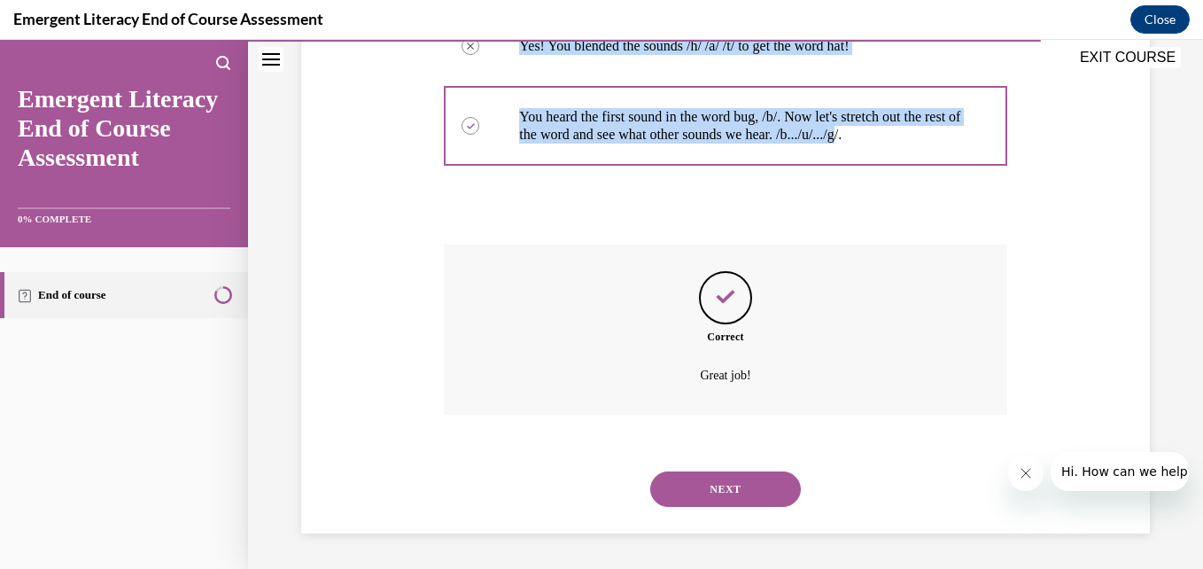
click at [719, 492] on button "NEXT" at bounding box center [725, 488] width 151 height 35
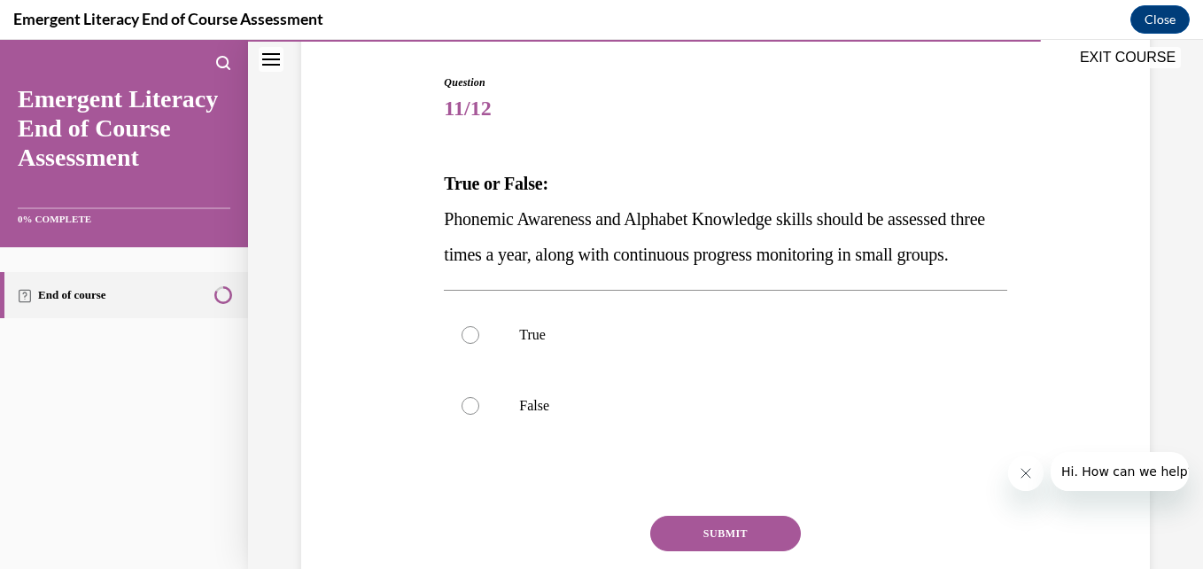
scroll to position [175, 0]
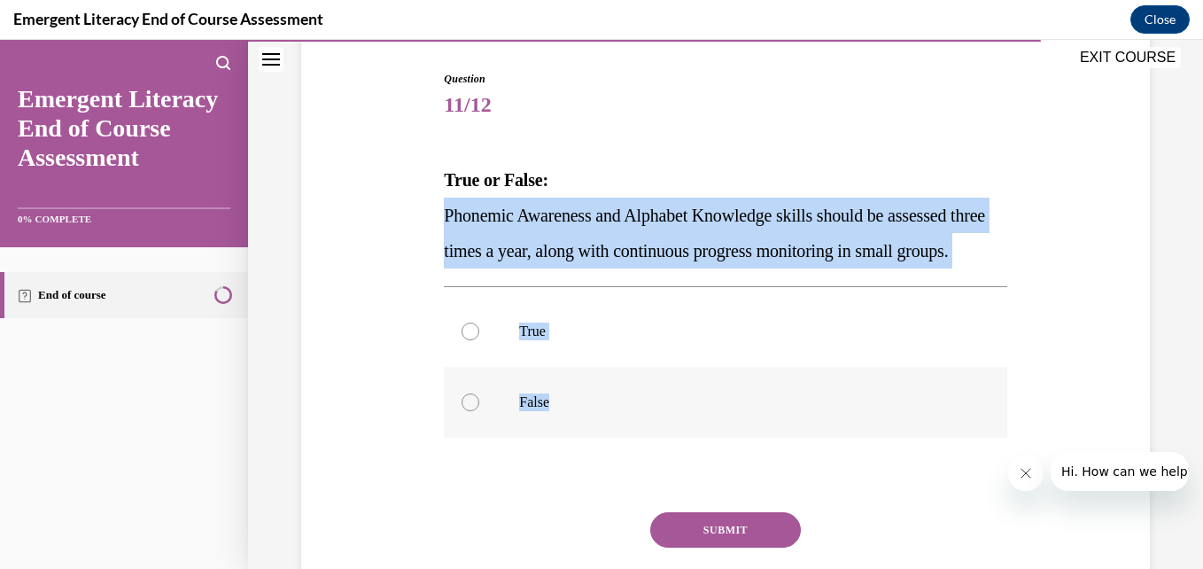
drag, startPoint x: 445, startPoint y: 209, endPoint x: 607, endPoint y: 433, distance: 276.5
click at [607, 433] on div "Question 11/12 True or False: Phonemic Awareness and Alphabet Knowledge skills …" at bounding box center [725, 364] width 562 height 586
click at [470, 340] on div at bounding box center [470, 331] width 18 height 18
click at [470, 340] on input "True" at bounding box center [470, 331] width 18 height 18
radio input "true"
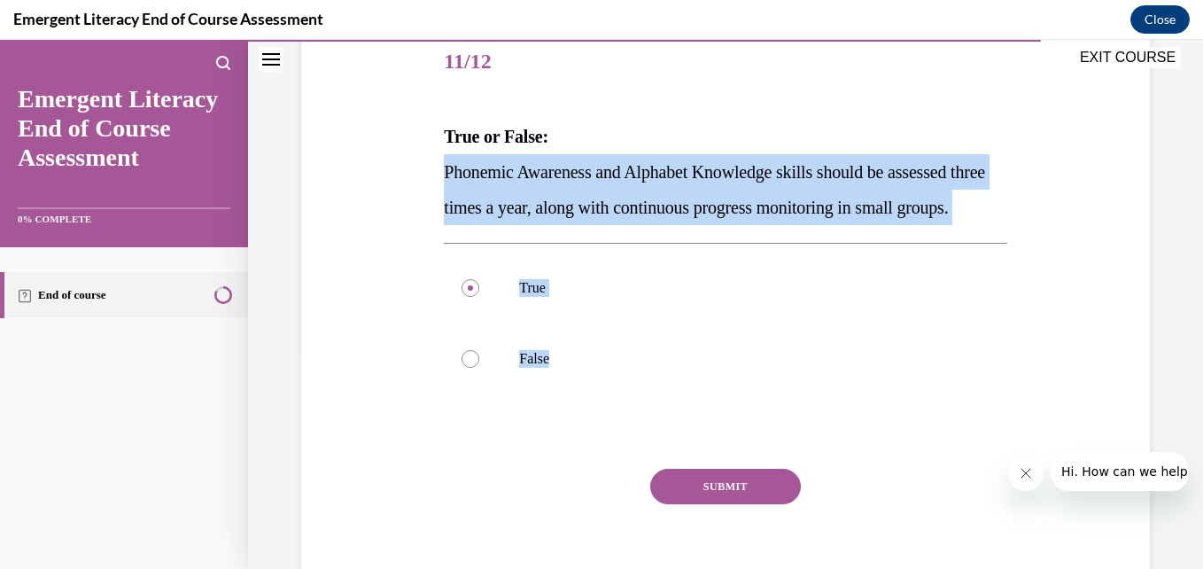
scroll to position [321, 0]
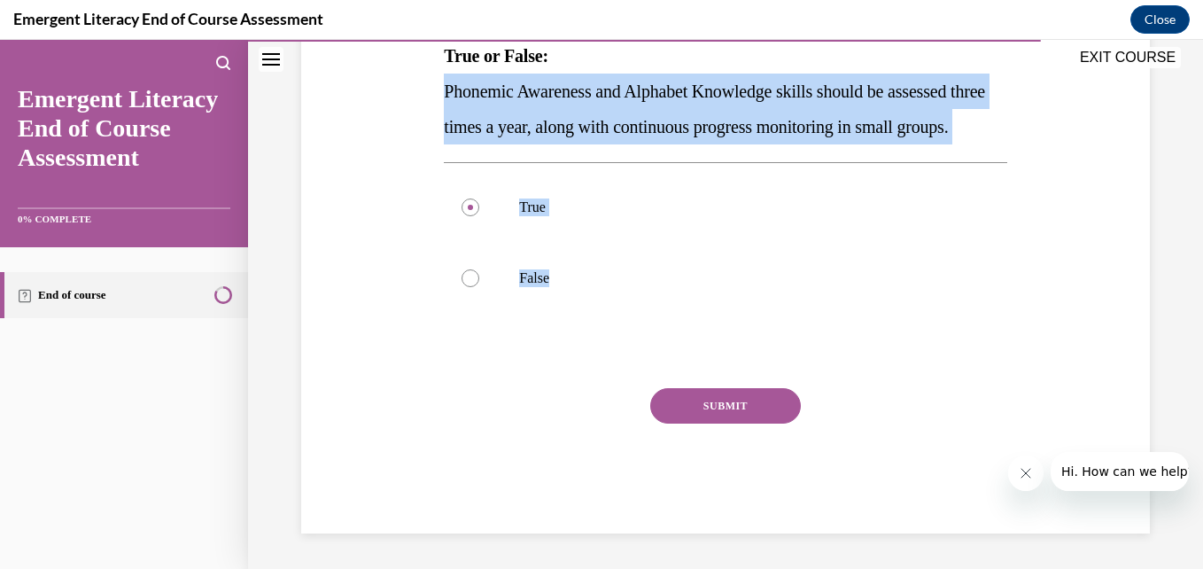
click at [723, 422] on button "SUBMIT" at bounding box center [725, 405] width 151 height 35
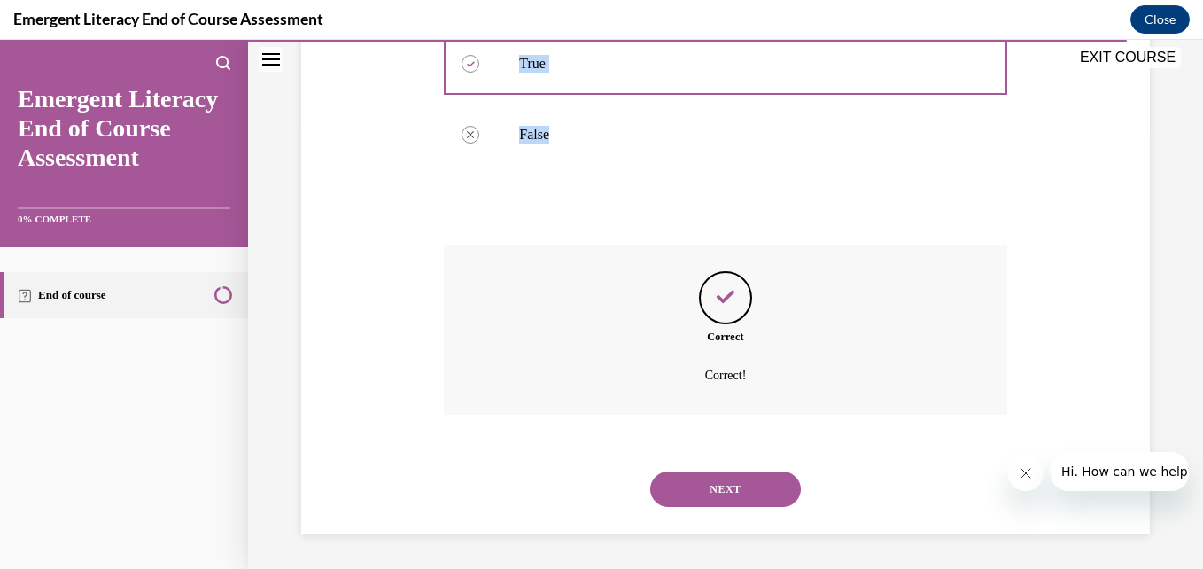
scroll to position [478, 0]
click at [706, 488] on button "NEXT" at bounding box center [725, 488] width 151 height 35
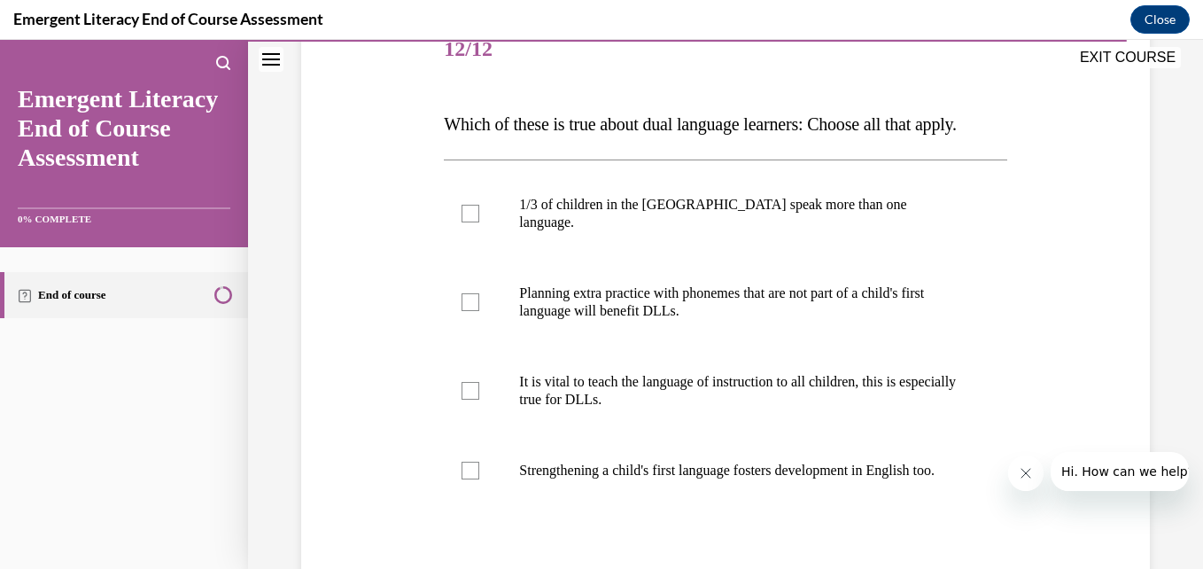
scroll to position [226, 0]
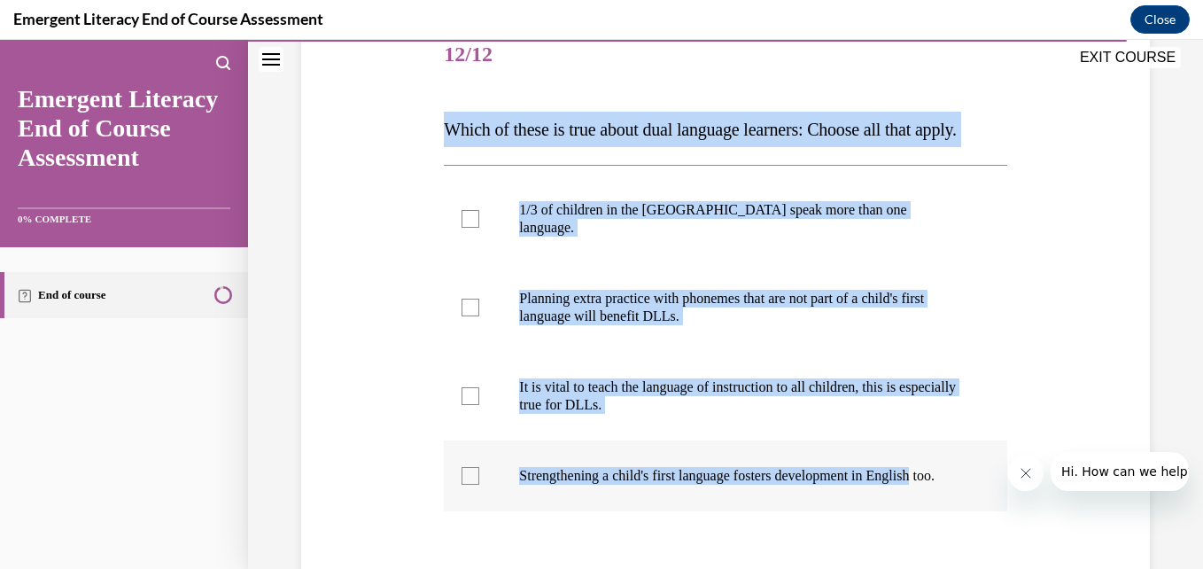
drag, startPoint x: 443, startPoint y: 123, endPoint x: 948, endPoint y: 491, distance: 625.1
click at [948, 491] on div "Question 12/12 Which of these is true about dual language learners: Choose all …" at bounding box center [725, 375] width 562 height 710
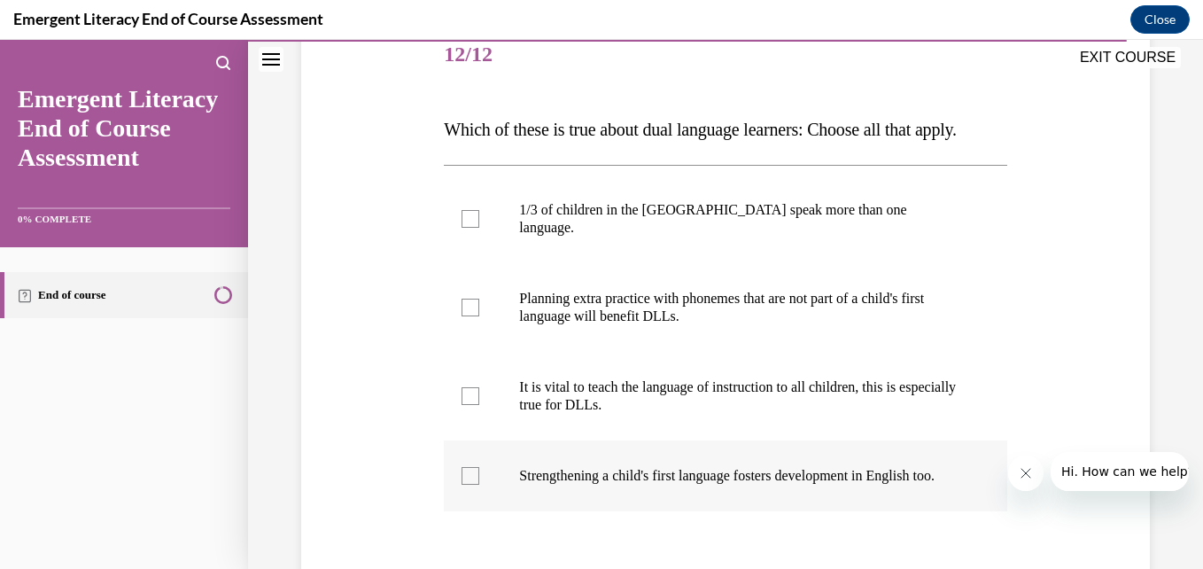
click at [692, 511] on label "Strengthening a child's first language fosters development in English too." at bounding box center [725, 475] width 562 height 71
click at [479, 484] on input "Strengthening a child's first language fosters development in English too." at bounding box center [470, 476] width 18 height 18
click at [477, 501] on label "Strengthening a child's first language fosters development in English too." at bounding box center [725, 475] width 562 height 71
click at [477, 484] on input "Strengthening a child's first language fosters development in English too." at bounding box center [470, 476] width 18 height 18
checkbox input "false"
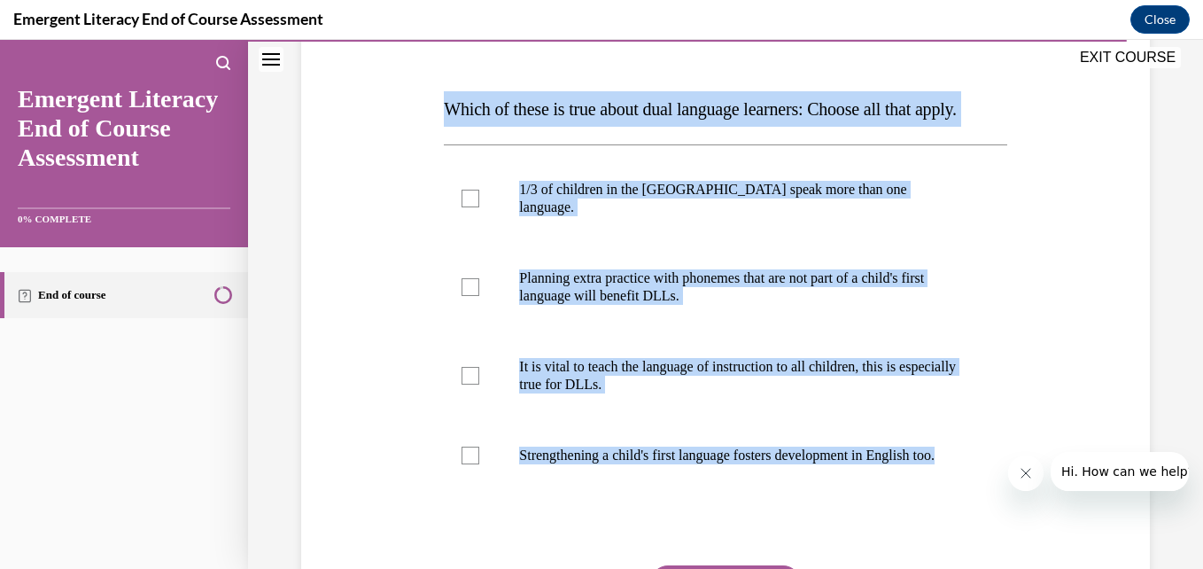
scroll to position [267, 0]
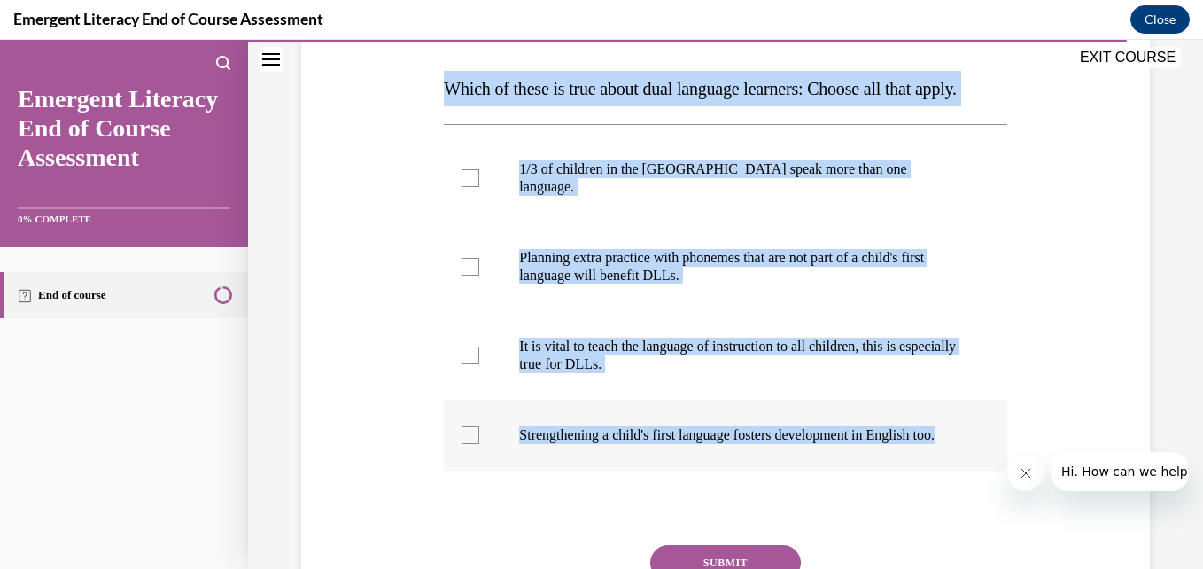
drag, startPoint x: 440, startPoint y: 125, endPoint x: 977, endPoint y: 475, distance: 640.6
click at [977, 475] on div "Question 12/12 Which of these is true about dual language learners: Choose all …" at bounding box center [724, 321] width 571 height 737
click at [464, 275] on div at bounding box center [470, 267] width 18 height 18
click at [464, 275] on input "Planning extra practice with phonemes that are not part of a child's first lang…" at bounding box center [470, 267] width 18 height 18
checkbox input "true"
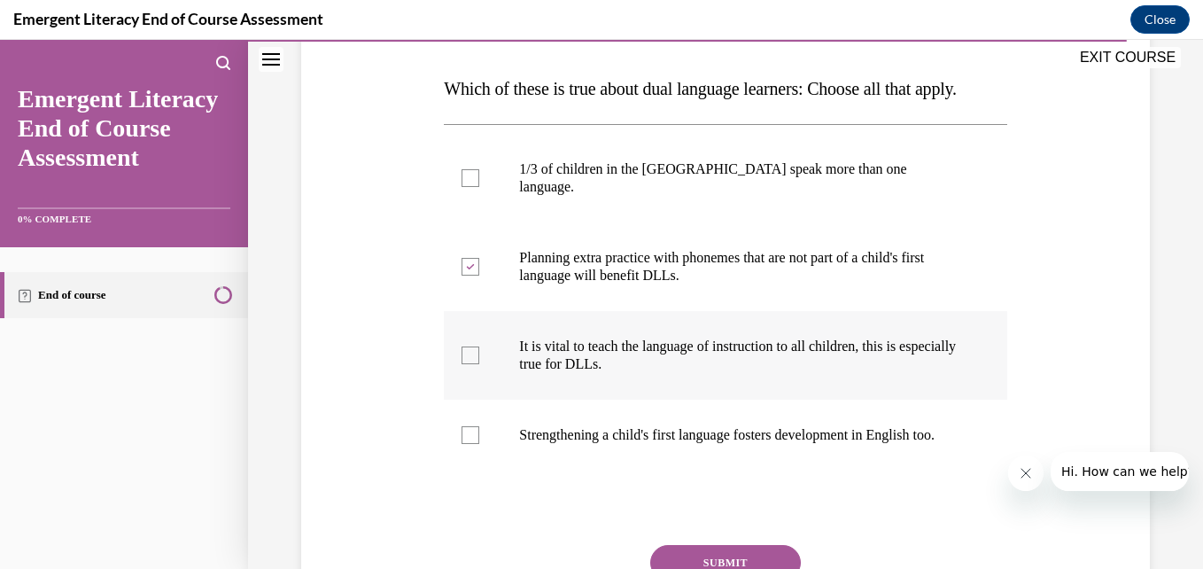
click at [462, 364] on div at bounding box center [470, 355] width 18 height 18
click at [462, 364] on input "It is vital to teach the language of instruction to all children, this is espec…" at bounding box center [470, 355] width 18 height 18
checkbox input "true"
click at [468, 444] on div at bounding box center [470, 435] width 18 height 18
click at [468, 444] on input "Strengthening a child's first language fosters development in English too." at bounding box center [470, 435] width 18 height 18
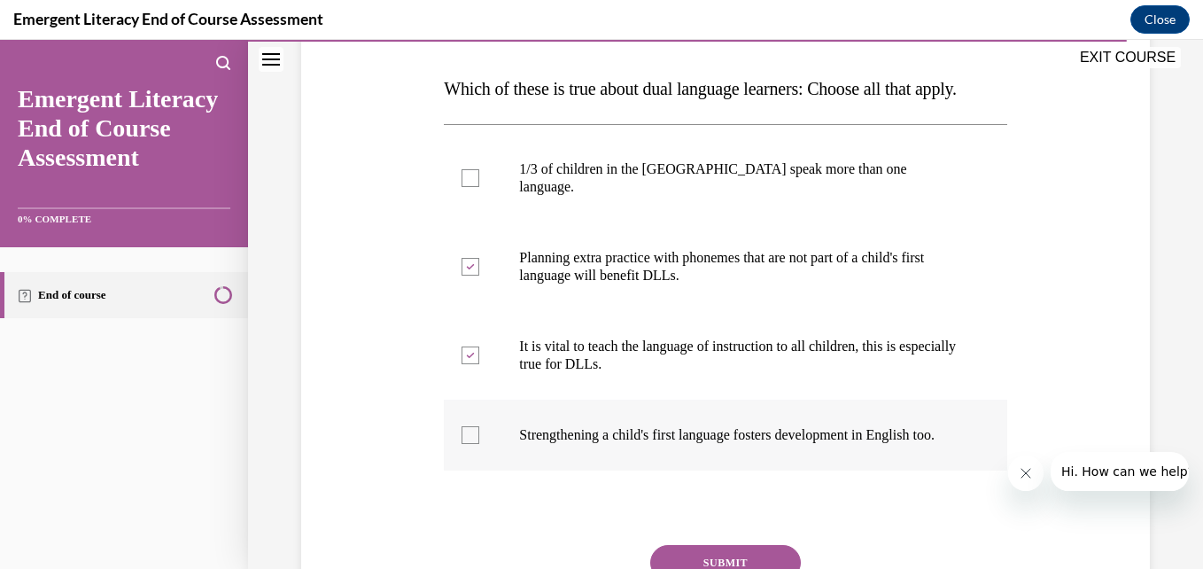
checkbox input "true"
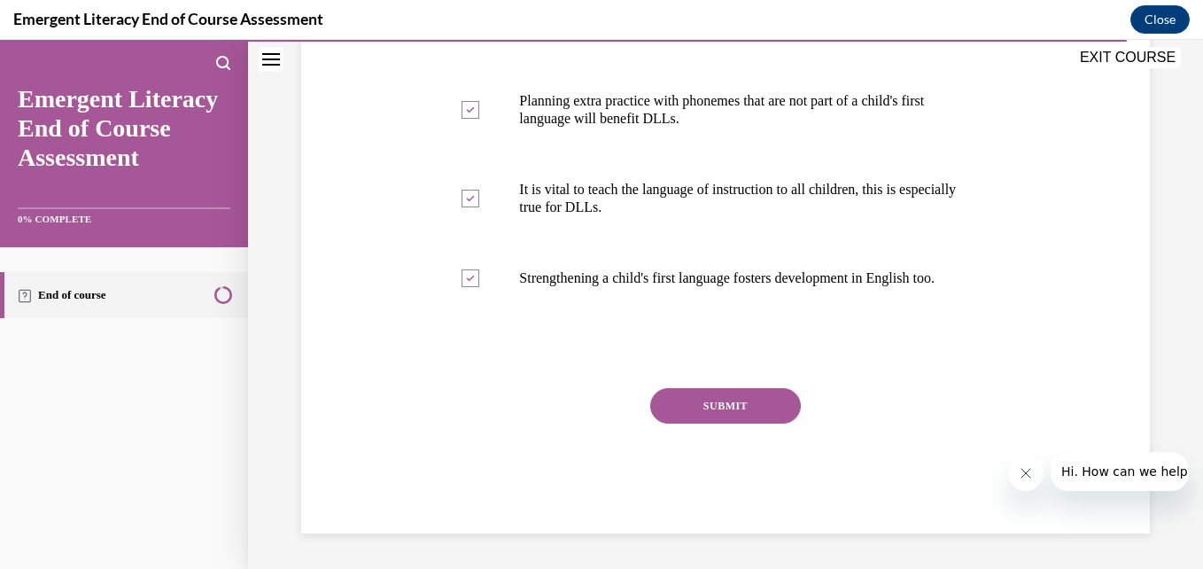
click at [709, 410] on button "SUBMIT" at bounding box center [725, 405] width 151 height 35
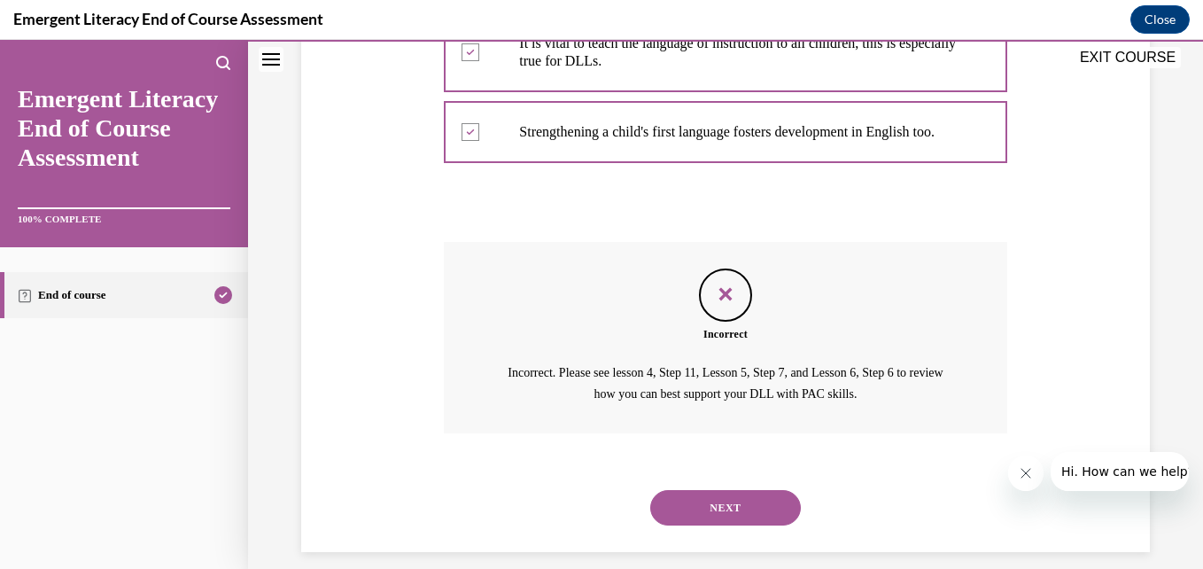
scroll to position [594, 0]
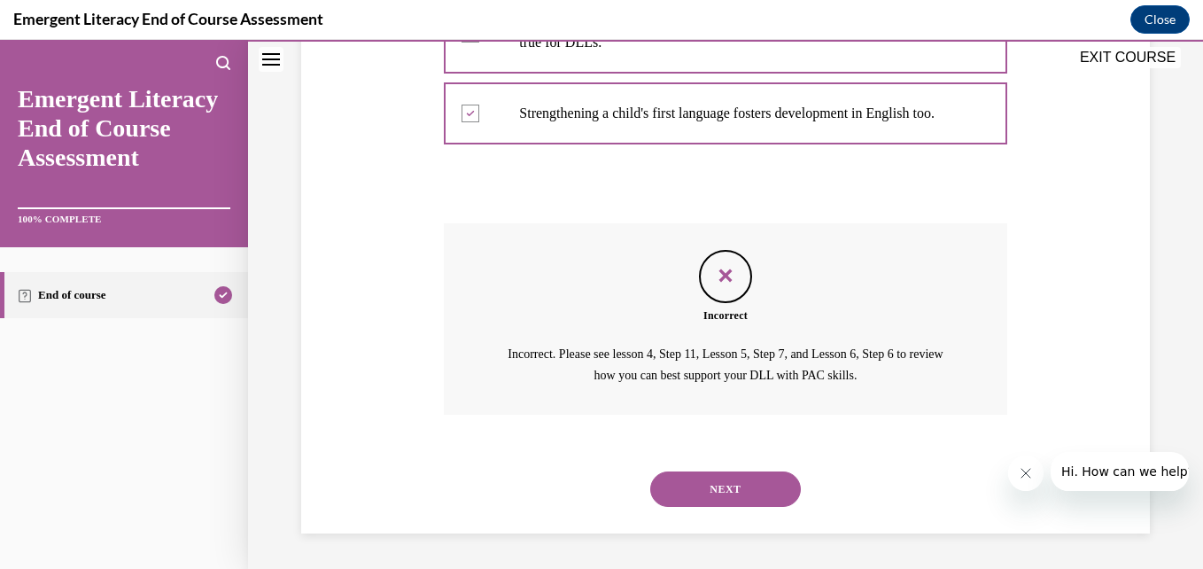
click at [718, 507] on button "NEXT" at bounding box center [725, 488] width 151 height 35
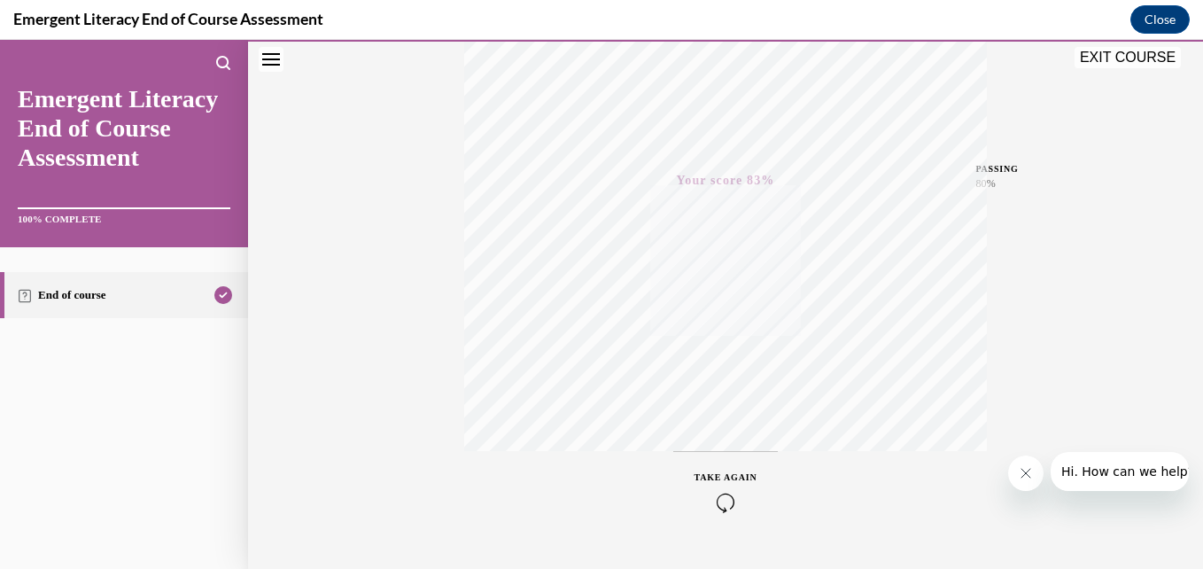
scroll to position [341, 0]
drag, startPoint x: 1188, startPoint y: 281, endPoint x: 1200, endPoint y: 367, distance: 86.7
click at [1188, 367] on div "Home Question 12/12 Which of these is true about dual language learners: Choose…" at bounding box center [725, 304] width 955 height 529
click at [1130, 60] on button "EXIT COURSE" at bounding box center [1127, 57] width 106 height 21
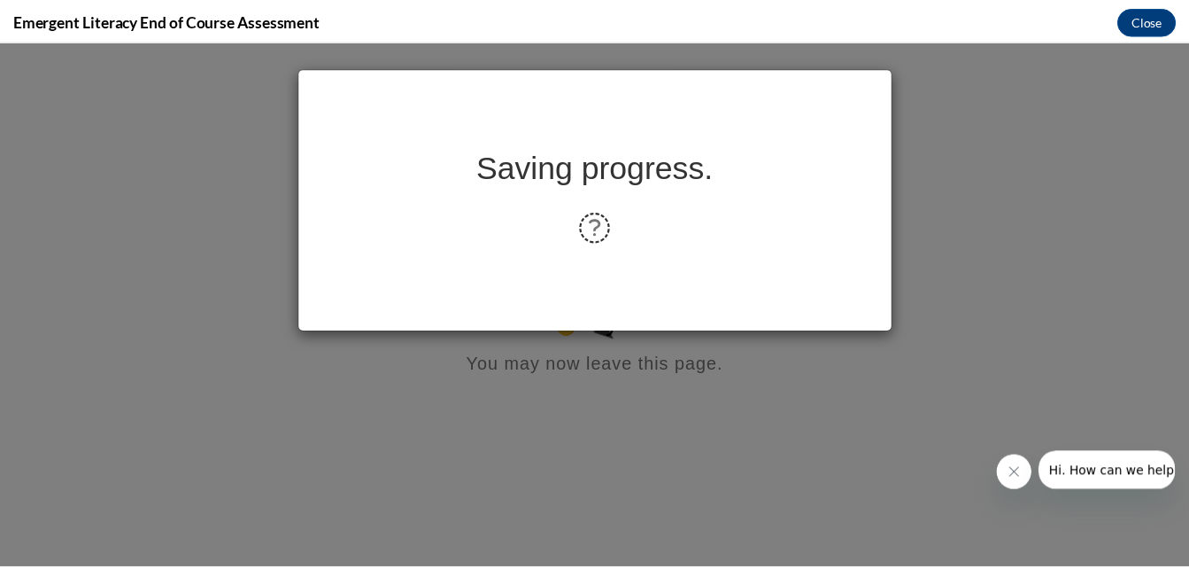
scroll to position [0, 0]
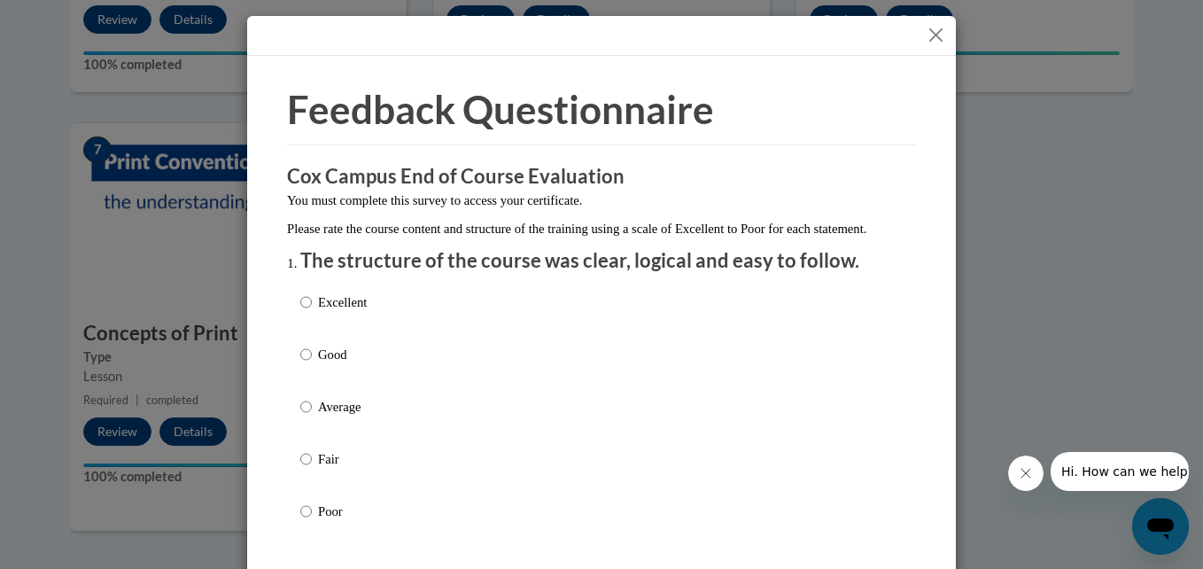
click at [928, 29] on button "Close" at bounding box center [935, 35] width 22 height 22
